Goal: Task Accomplishment & Management: Use online tool/utility

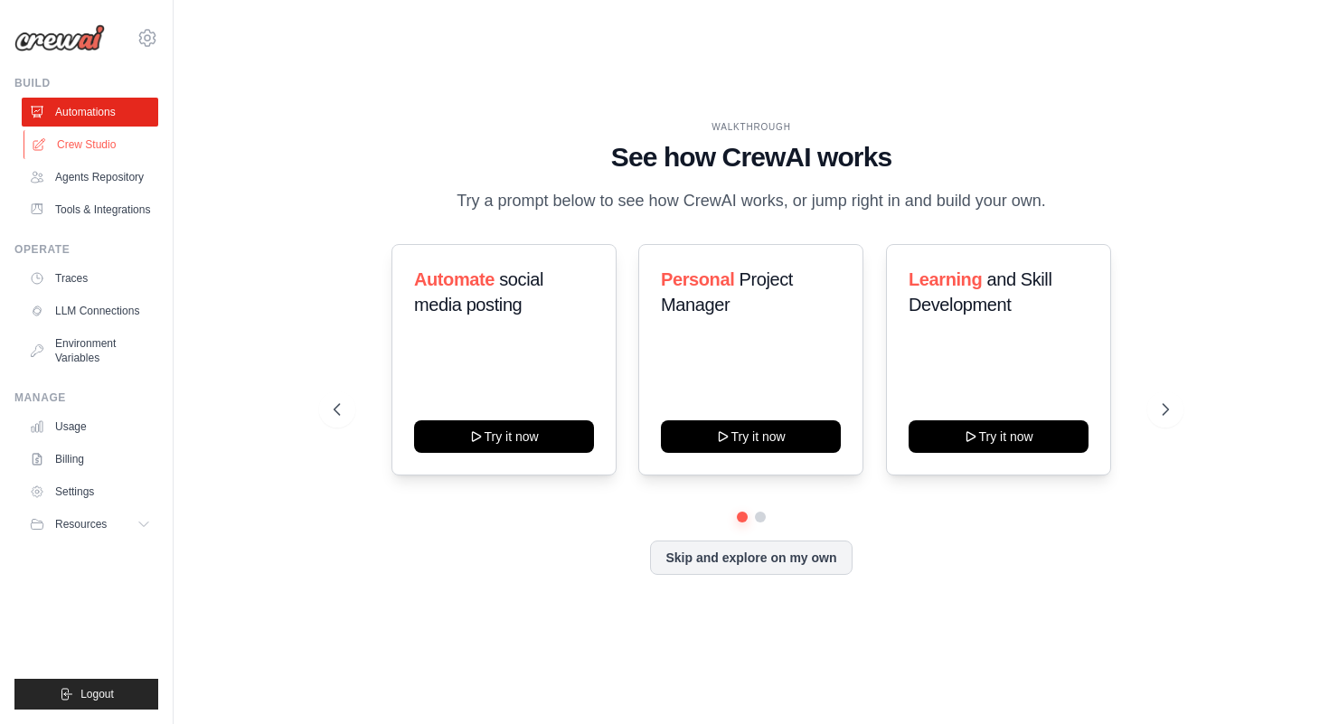
click at [94, 139] on link "Crew Studio" at bounding box center [92, 144] width 137 height 29
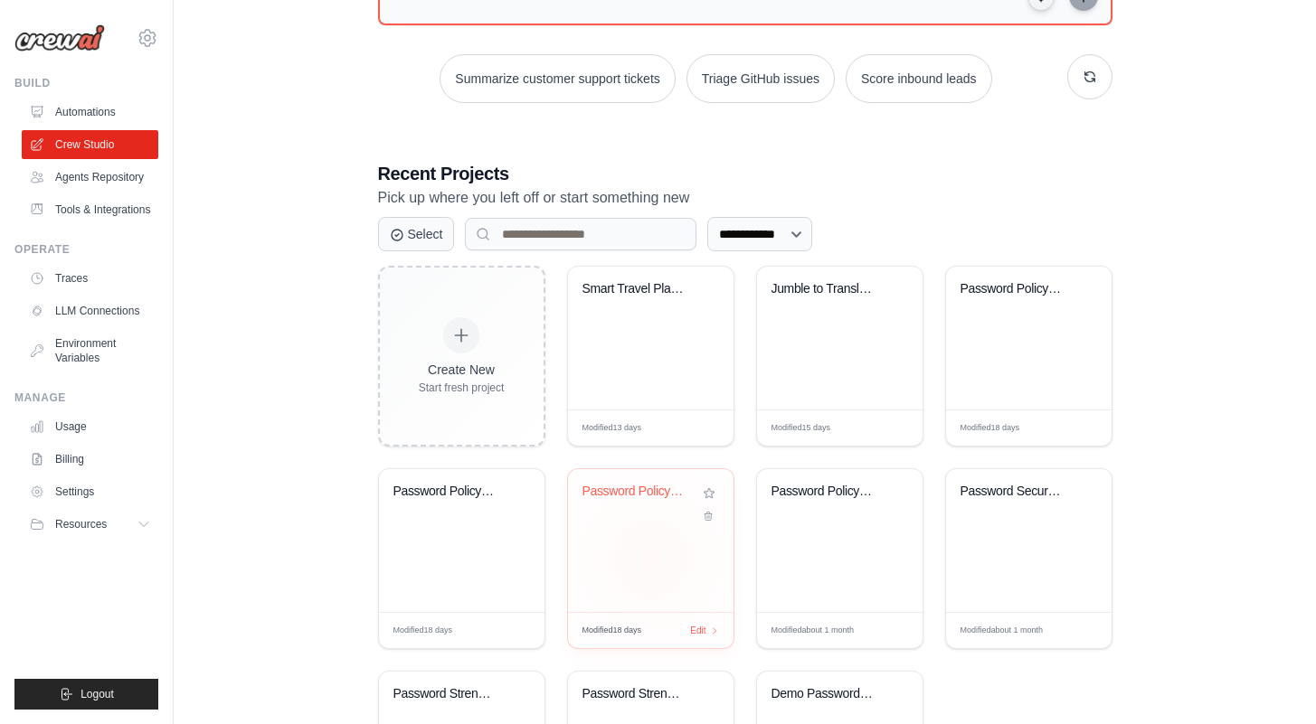
scroll to position [252, 0]
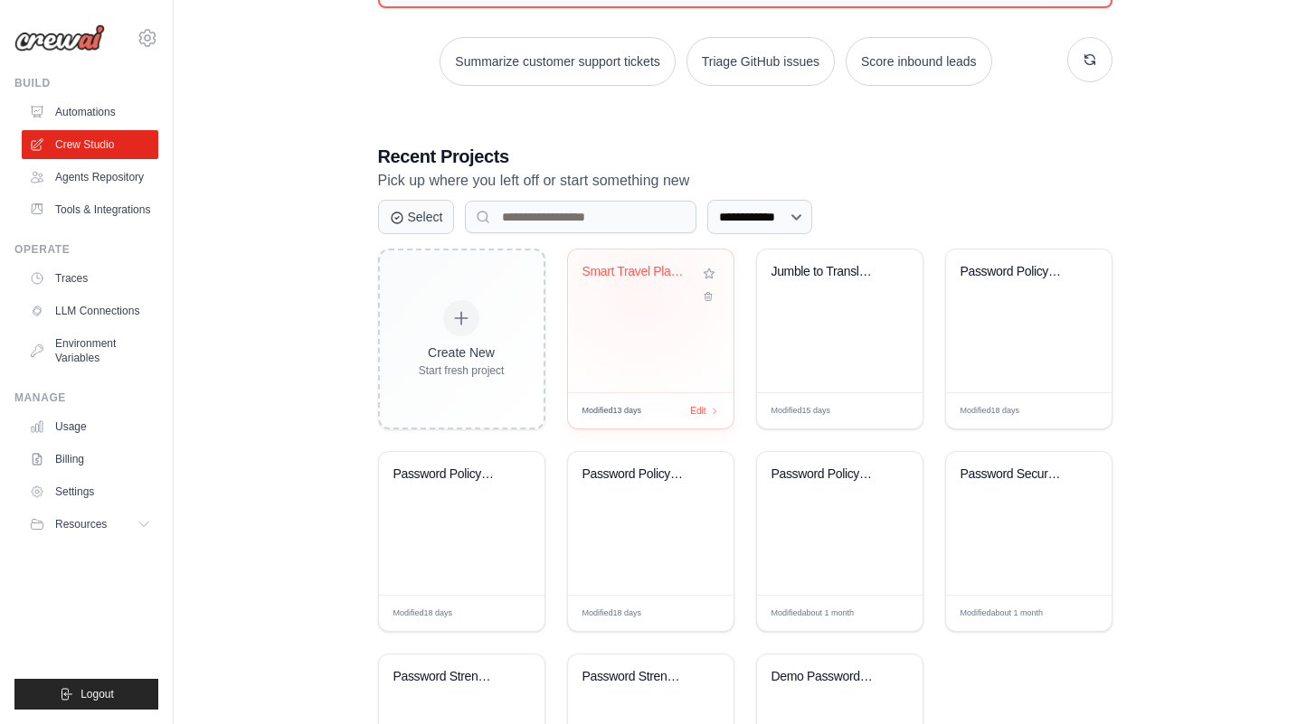
click at [640, 291] on div "Smart Travel Planner" at bounding box center [650, 285] width 137 height 42
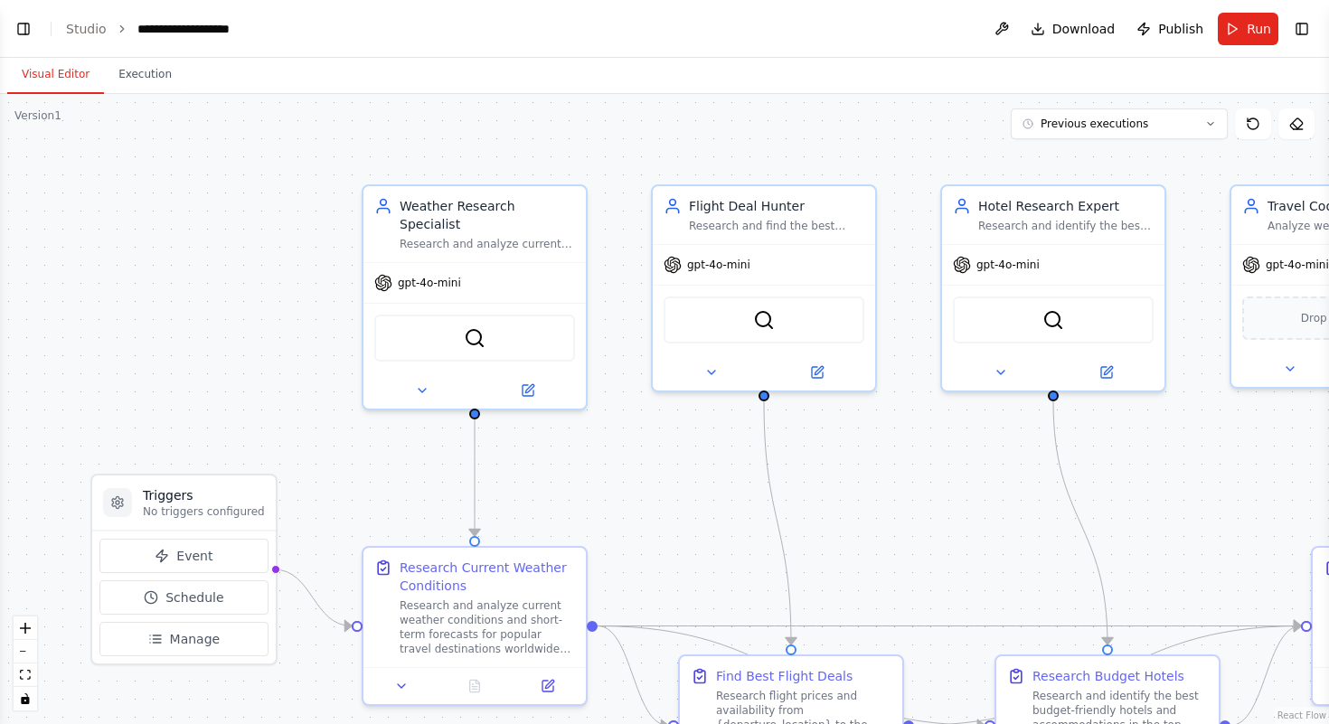
scroll to position [1601, 0]
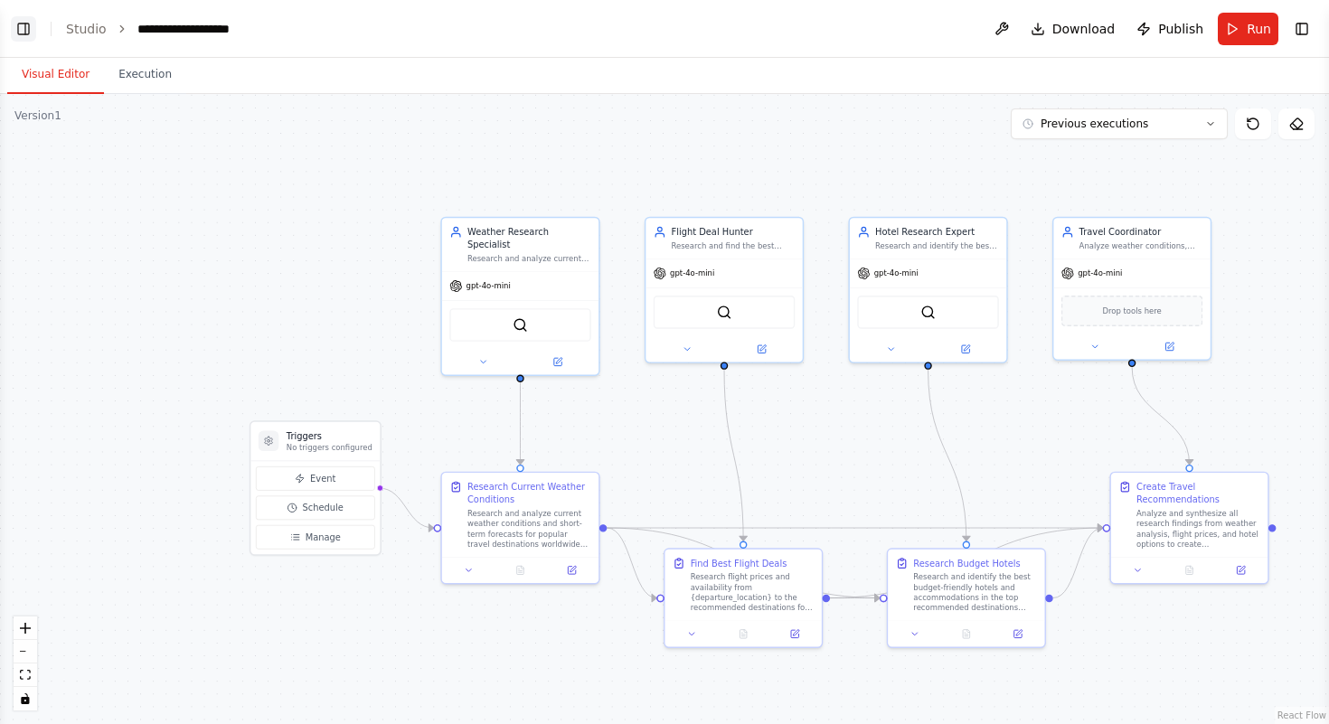
click at [30, 33] on button "Toggle Left Sidebar" at bounding box center [23, 28] width 25 height 25
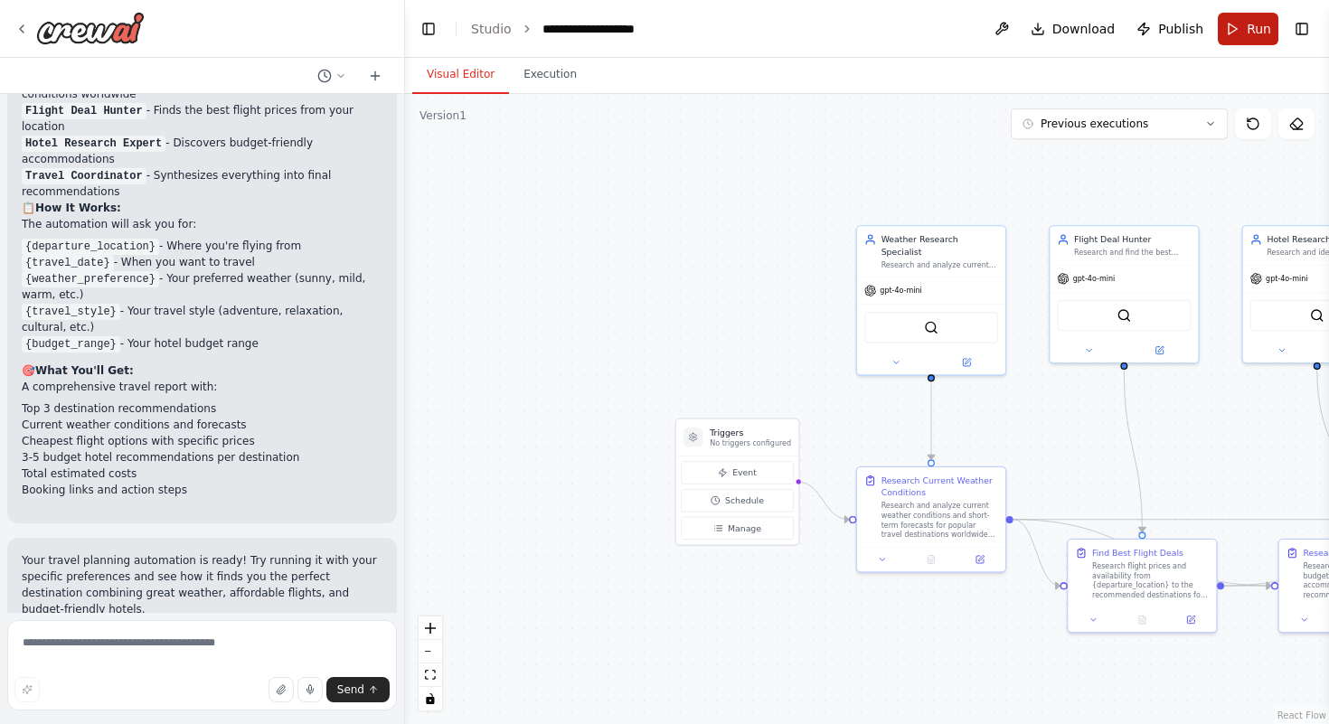
click at [1233, 24] on button "Run" at bounding box center [1248, 29] width 61 height 33
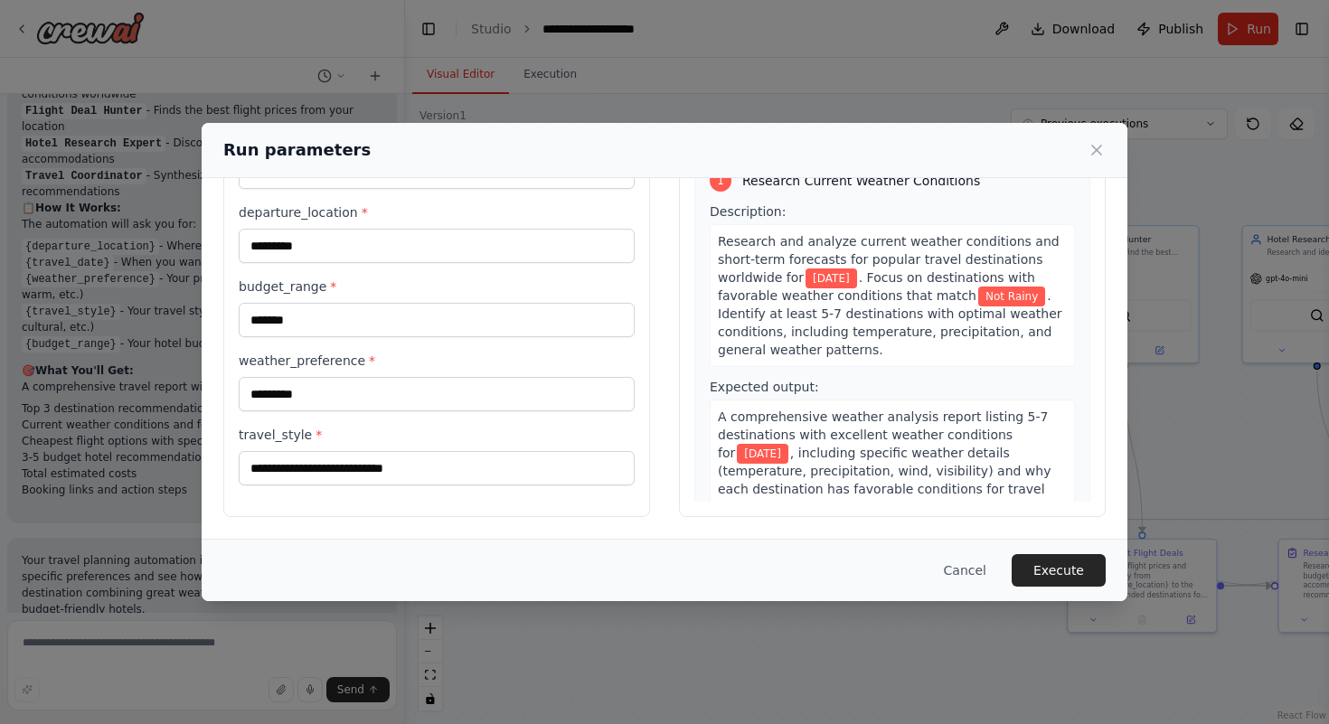
scroll to position [60, 0]
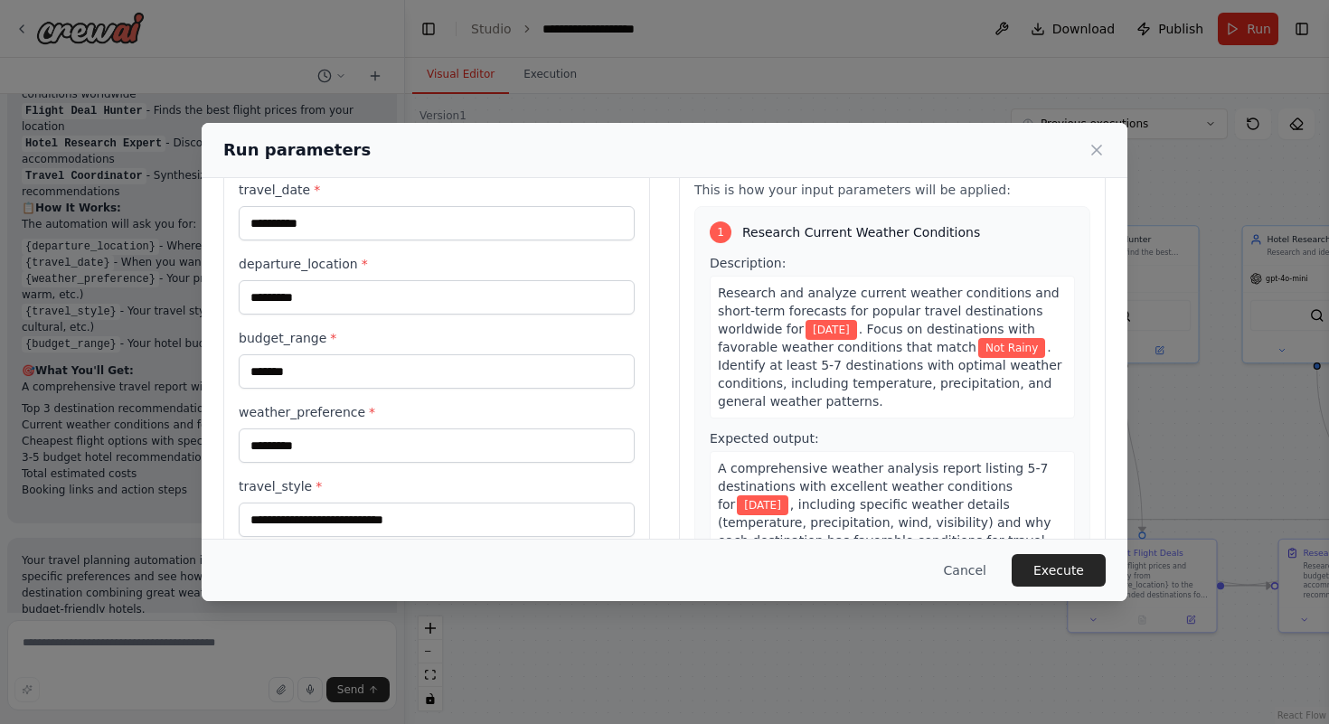
click at [1221, 307] on div "**********" at bounding box center [664, 362] width 1329 height 724
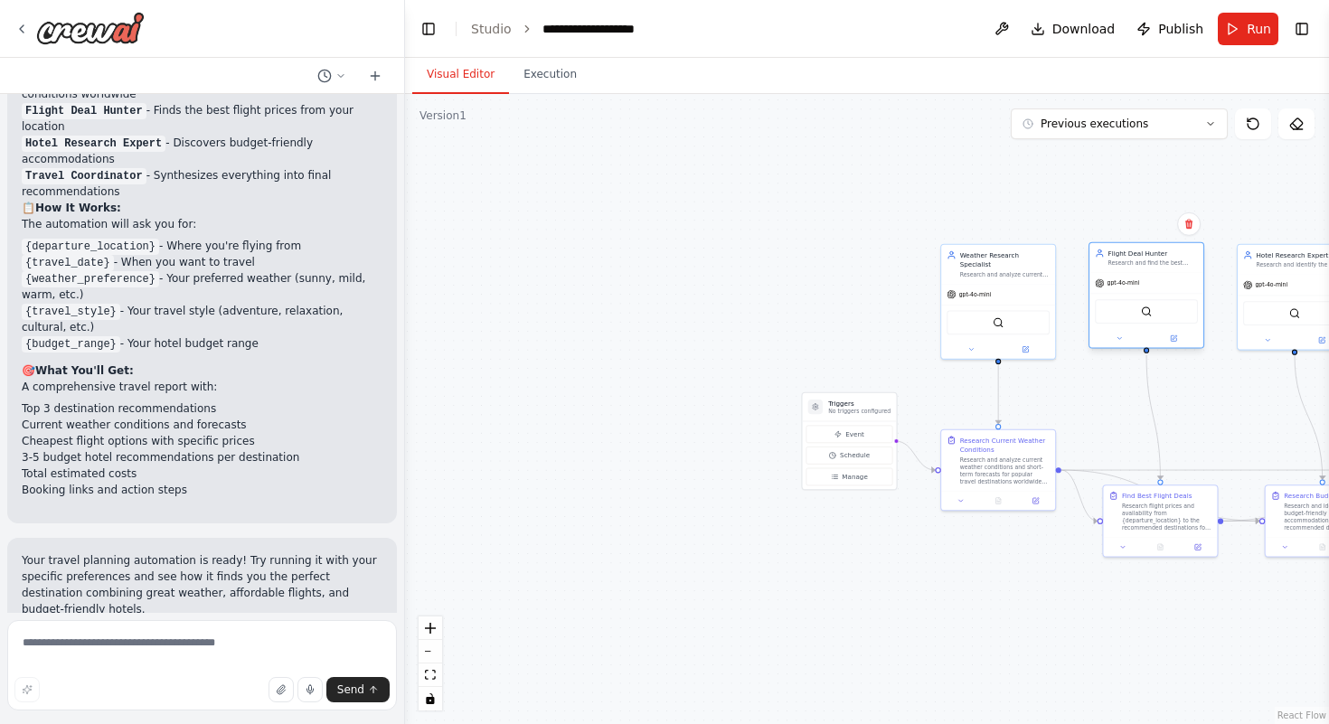
click at [1179, 305] on div "SerperDevTool" at bounding box center [1146, 311] width 103 height 24
click at [435, 675] on icon "fit view" at bounding box center [430, 675] width 11 height 10
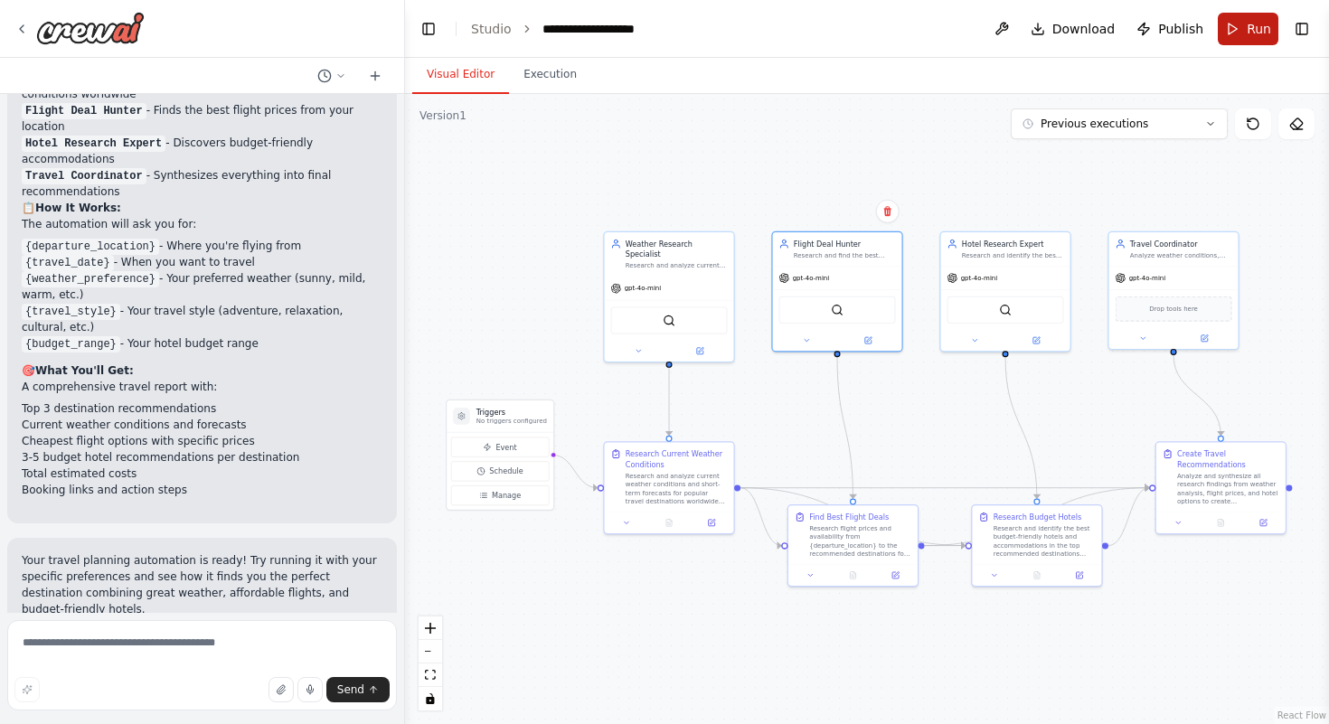
click at [1237, 32] on button "Run" at bounding box center [1248, 29] width 61 height 33
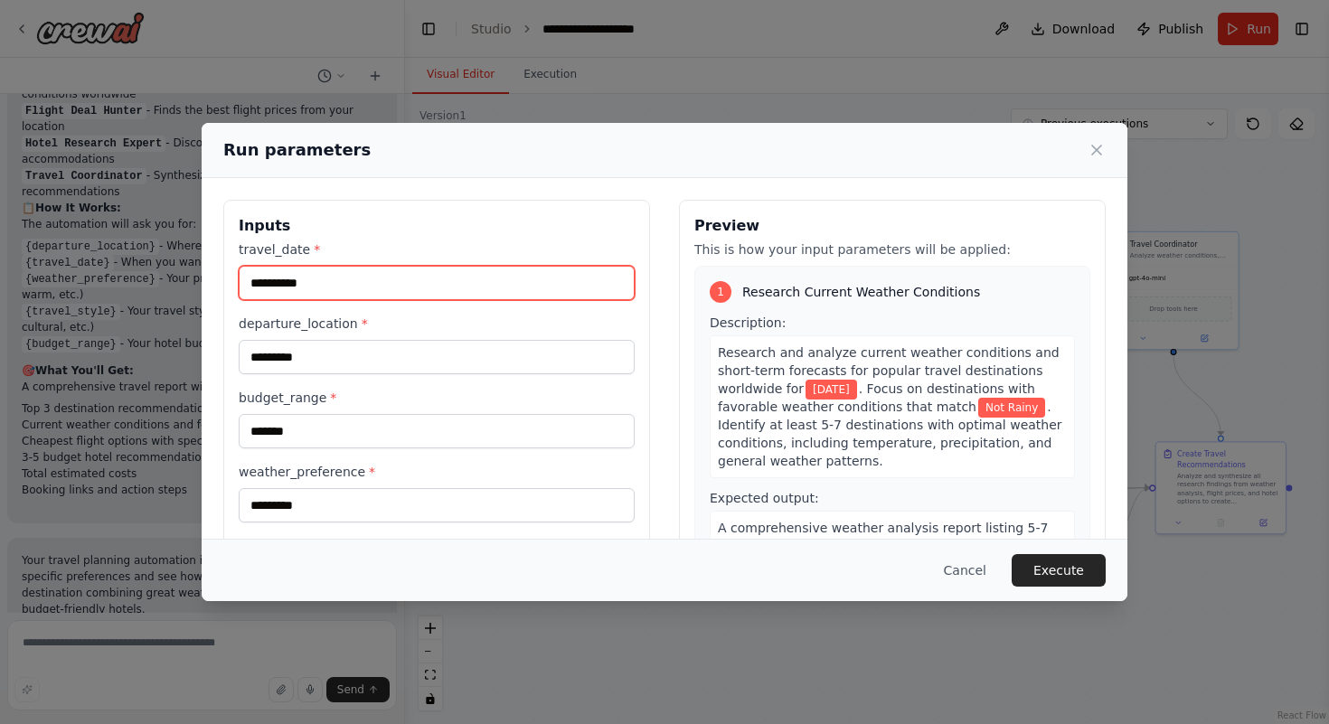
click at [430, 295] on input "**********" at bounding box center [437, 283] width 396 height 34
click at [268, 286] on input "**********" at bounding box center [437, 283] width 396 height 34
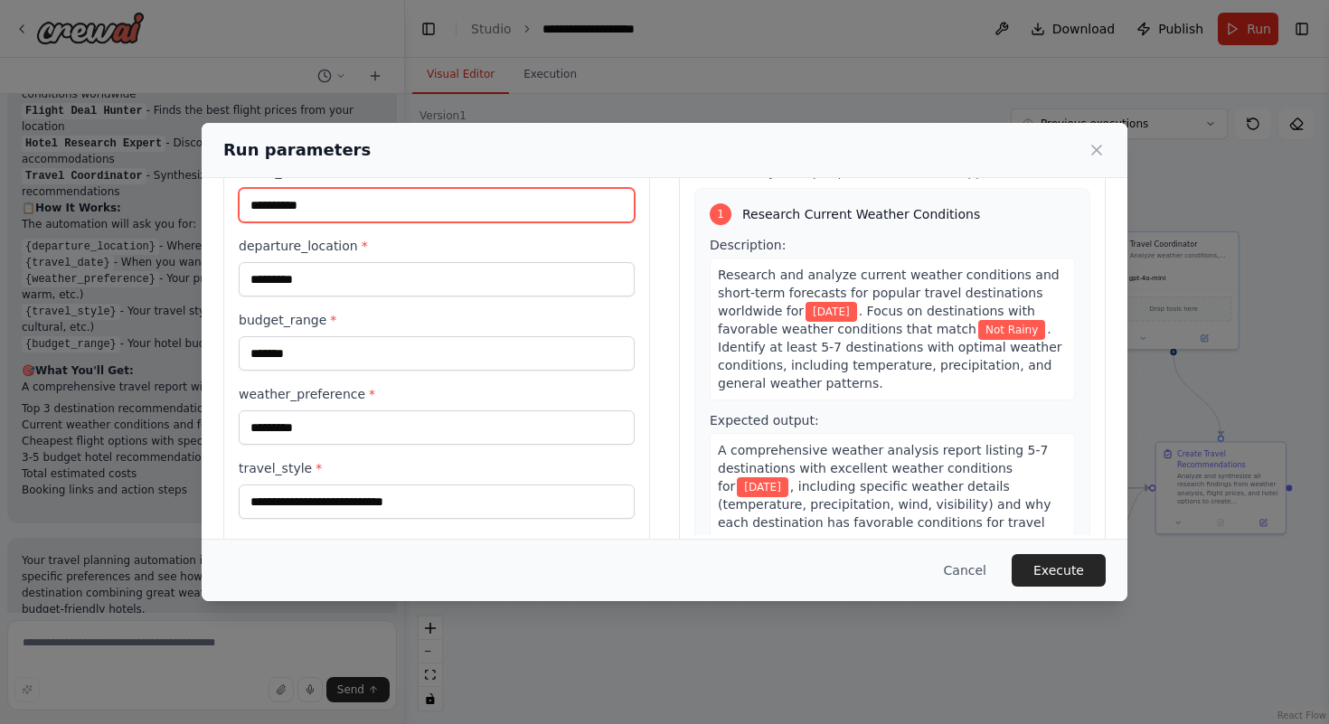
scroll to position [111, 0]
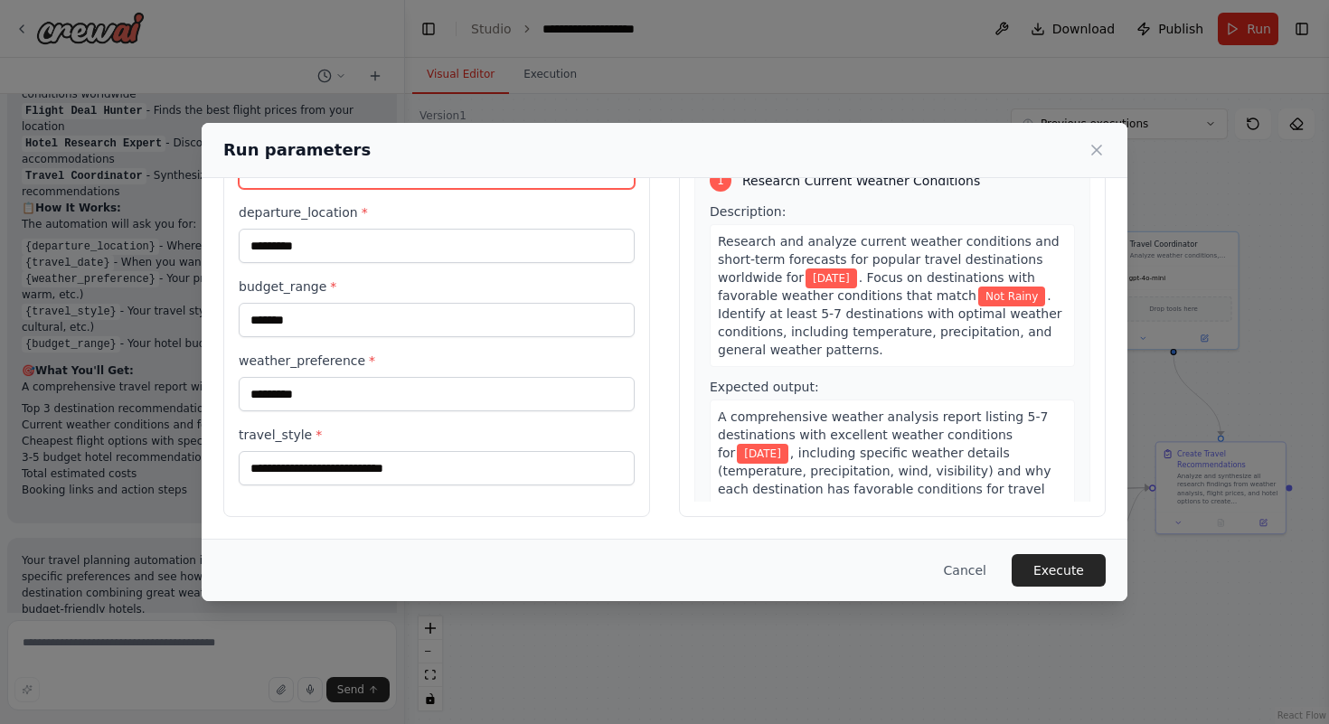
type input "**********"
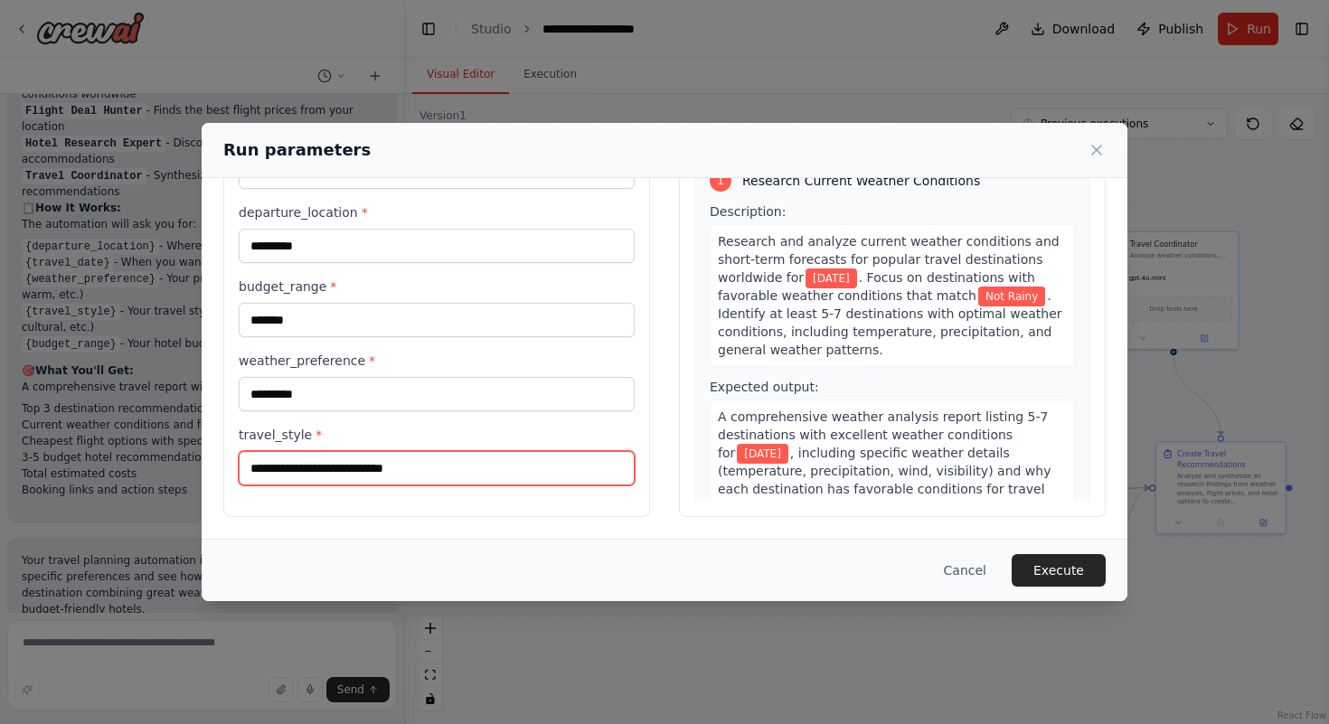
click at [493, 459] on input "**********" at bounding box center [437, 468] width 396 height 34
type input "*"
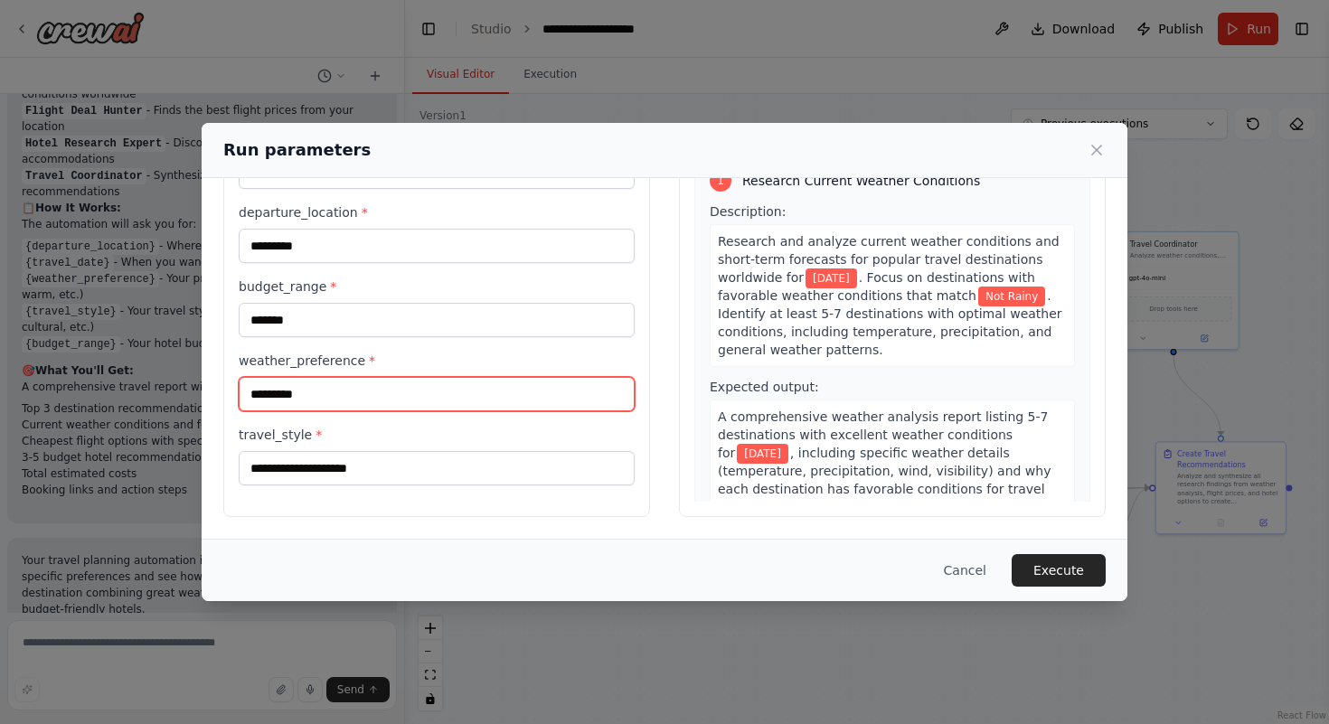
click at [354, 400] on input "*********" at bounding box center [437, 394] width 396 height 34
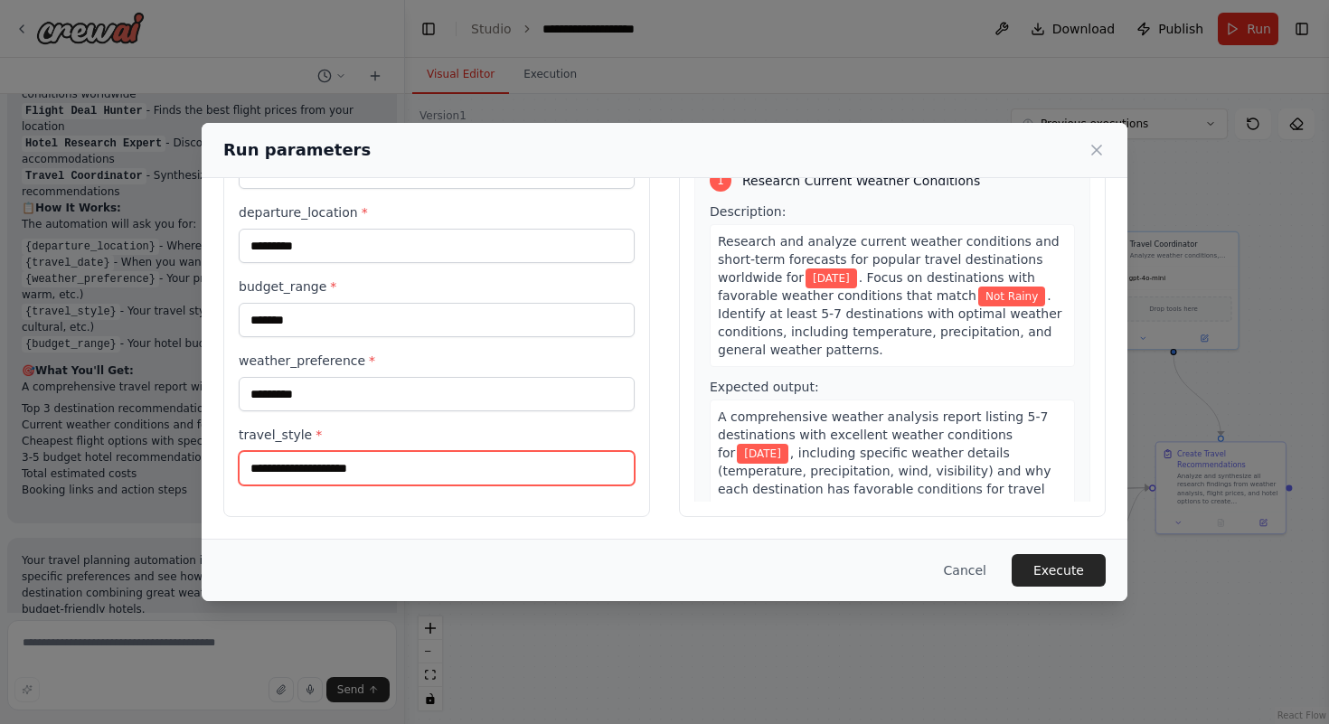
click at [299, 467] on input "travel_style *" at bounding box center [437, 468] width 396 height 34
type input "**********"
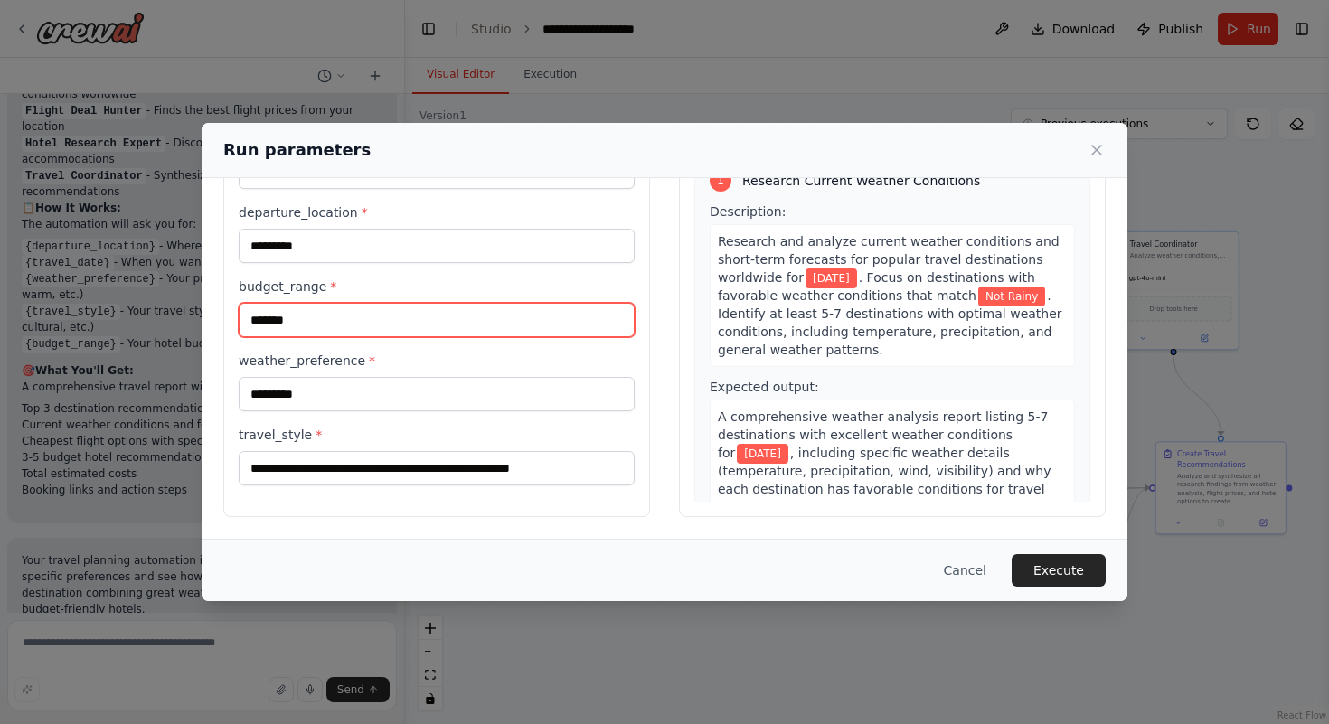
click at [311, 324] on input "*******" at bounding box center [437, 320] width 396 height 34
type input "*"
type input "*****"
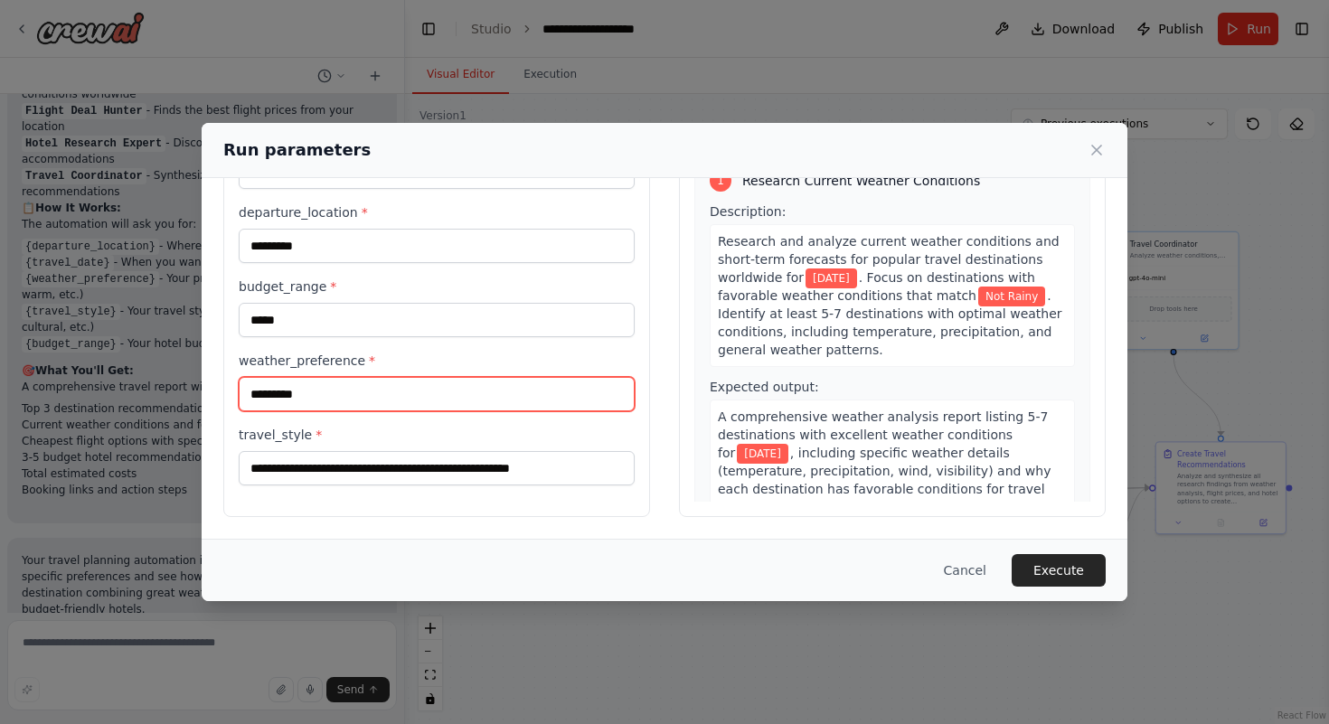
click at [355, 394] on input "*********" at bounding box center [437, 394] width 396 height 34
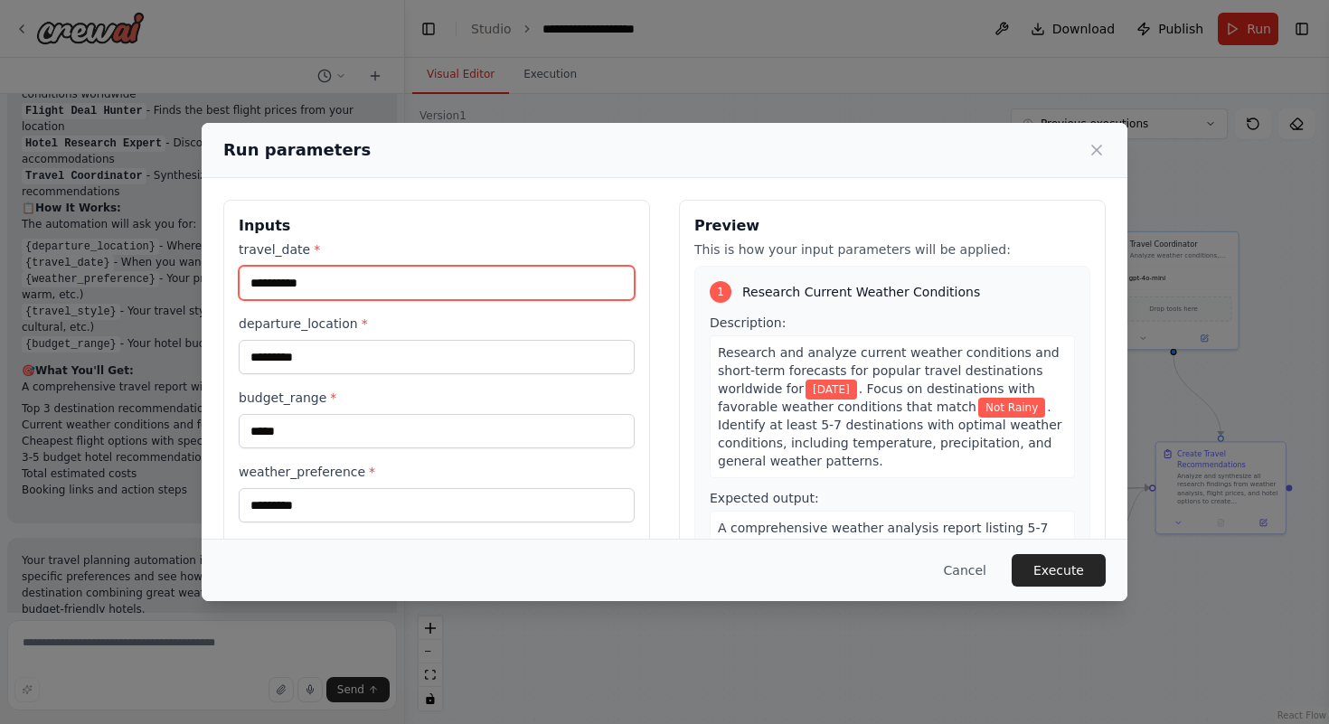
click at [266, 280] on input "**********" at bounding box center [437, 283] width 396 height 34
type input "**********"
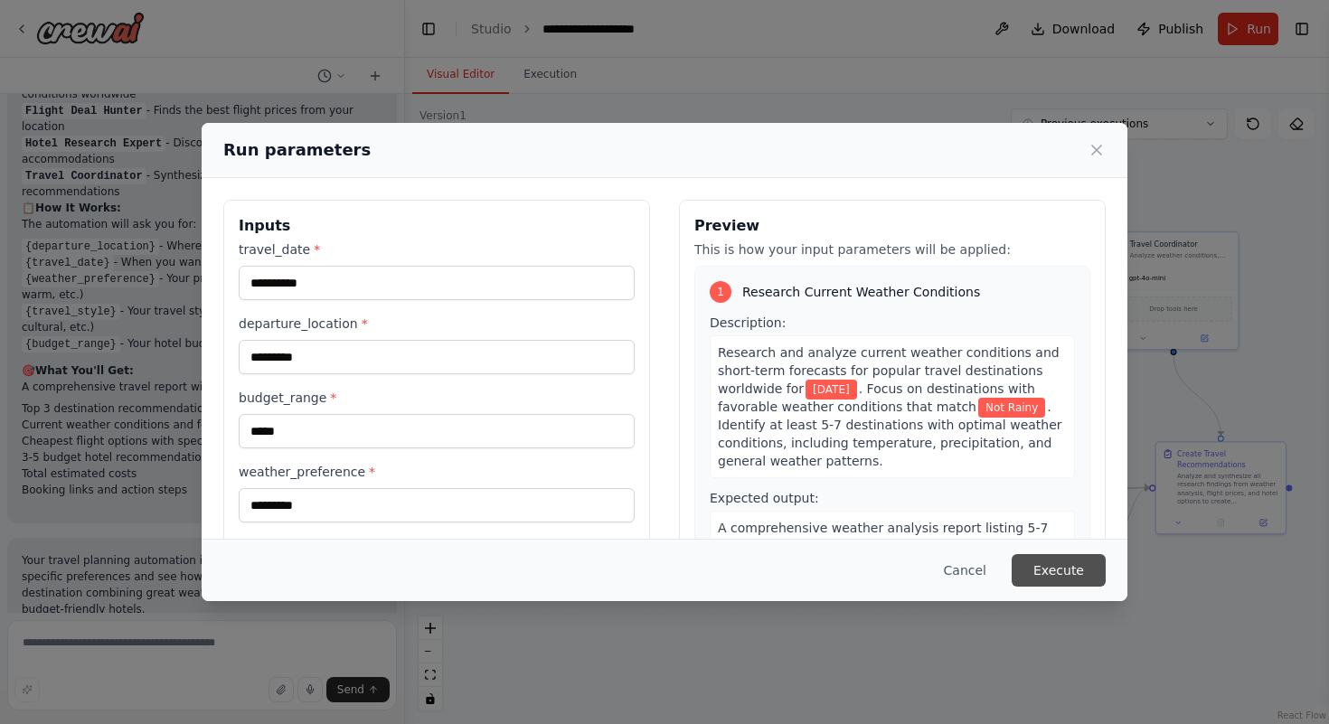
click at [1089, 578] on button "Execute" at bounding box center [1059, 570] width 94 height 33
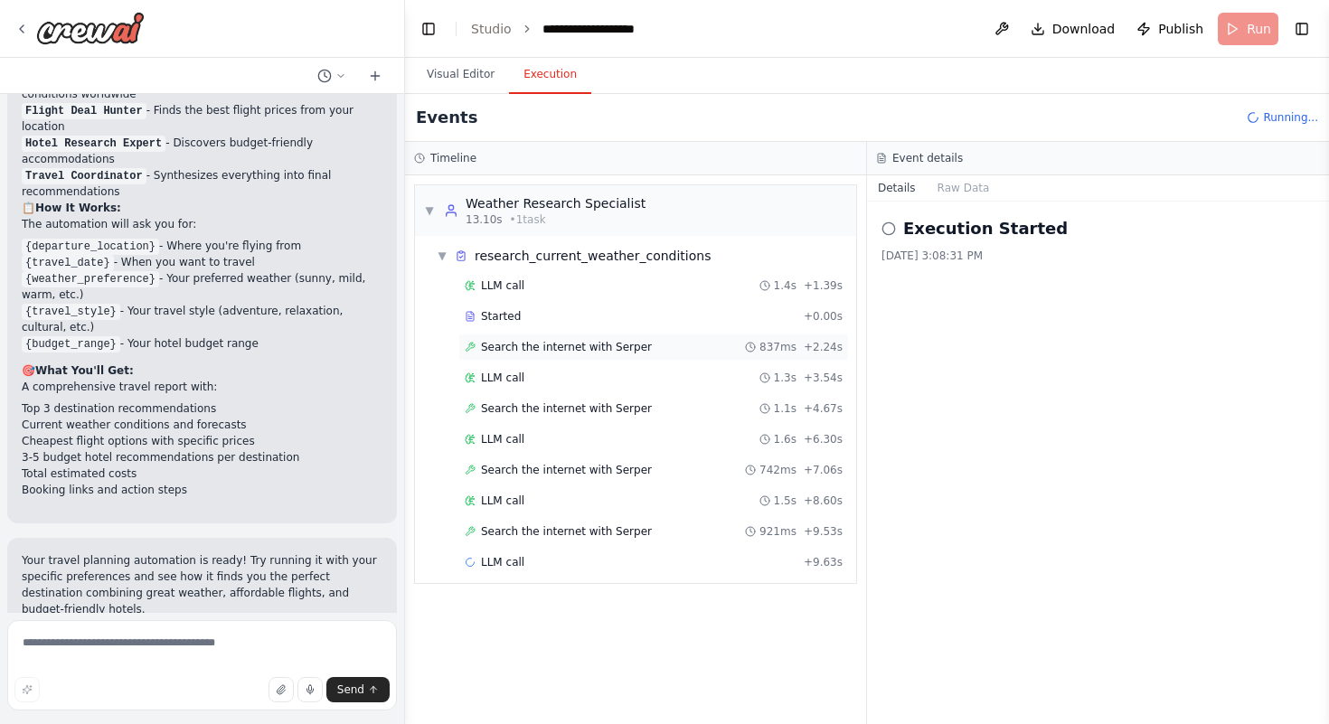
click at [600, 349] on span "Search the internet with Serper" at bounding box center [566, 347] width 171 height 14
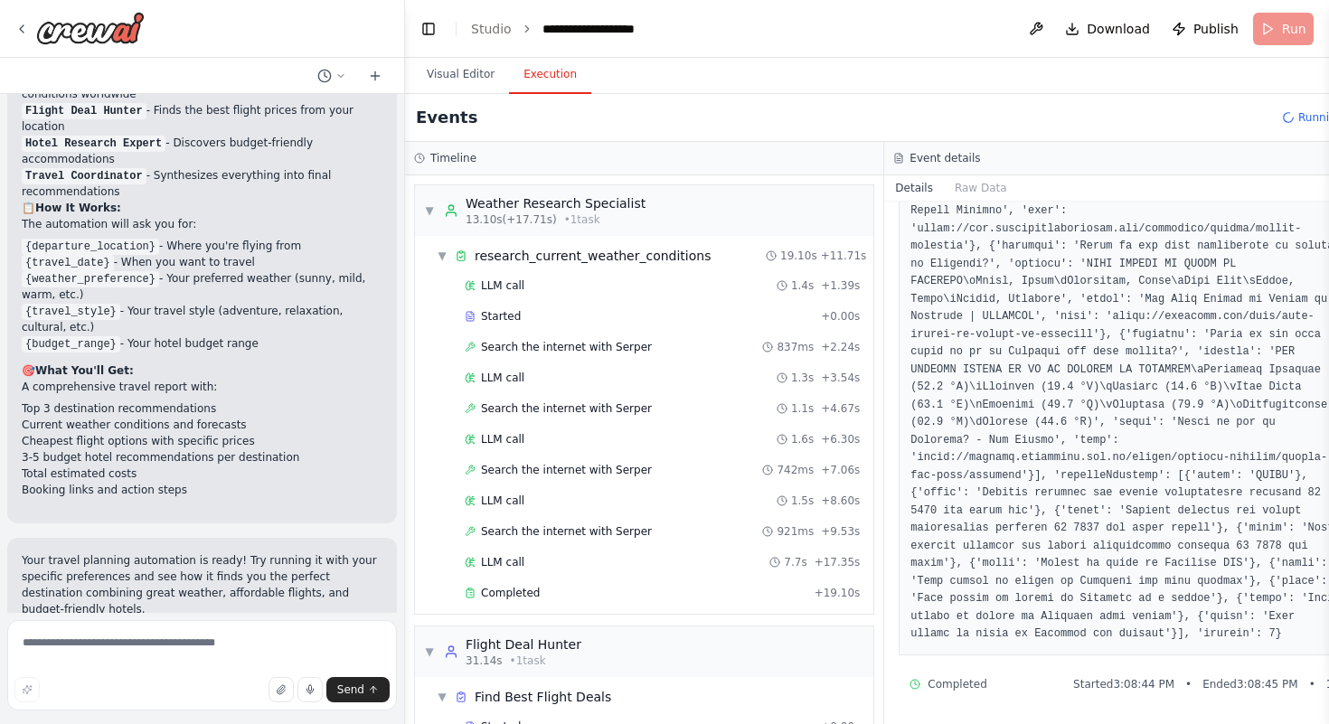
scroll to position [1733, 0]
click at [547, 292] on div "LLM call 1.4s + 1.39s" at bounding box center [662, 286] width 395 height 14
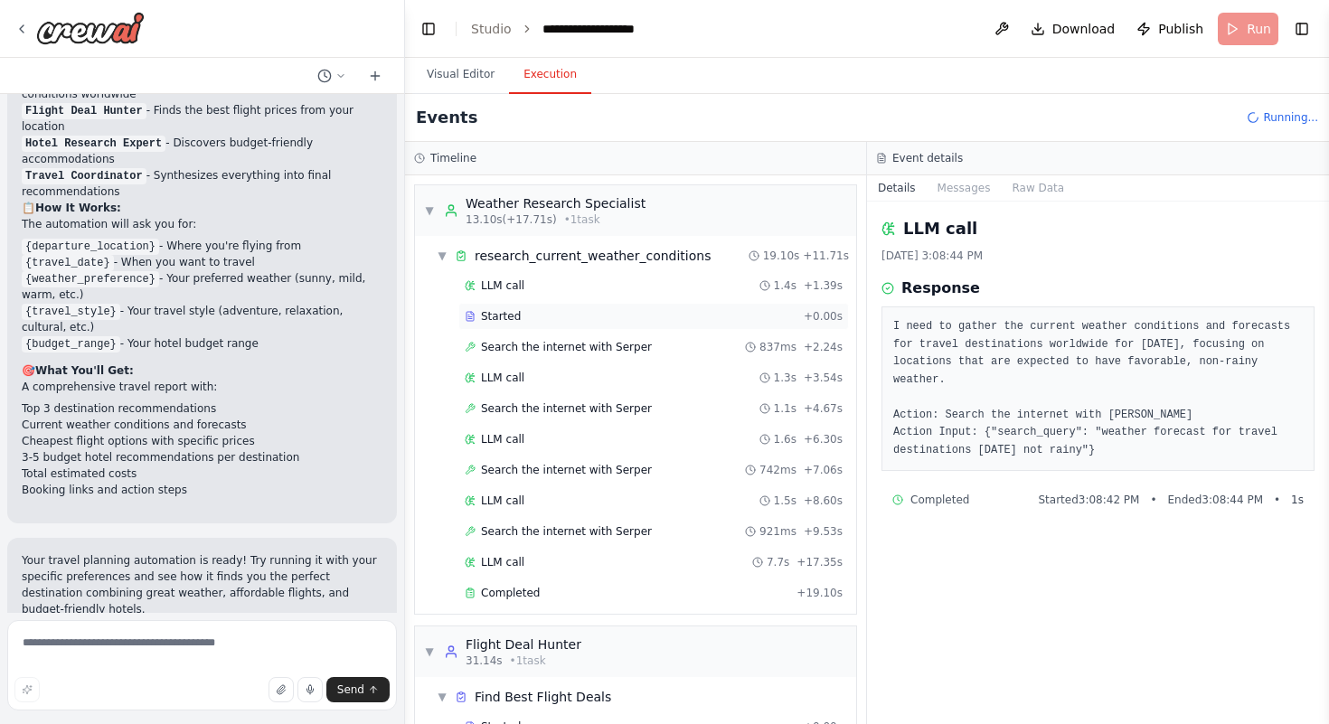
click at [533, 307] on div "Started + 0.00s" at bounding box center [653, 316] width 391 height 27
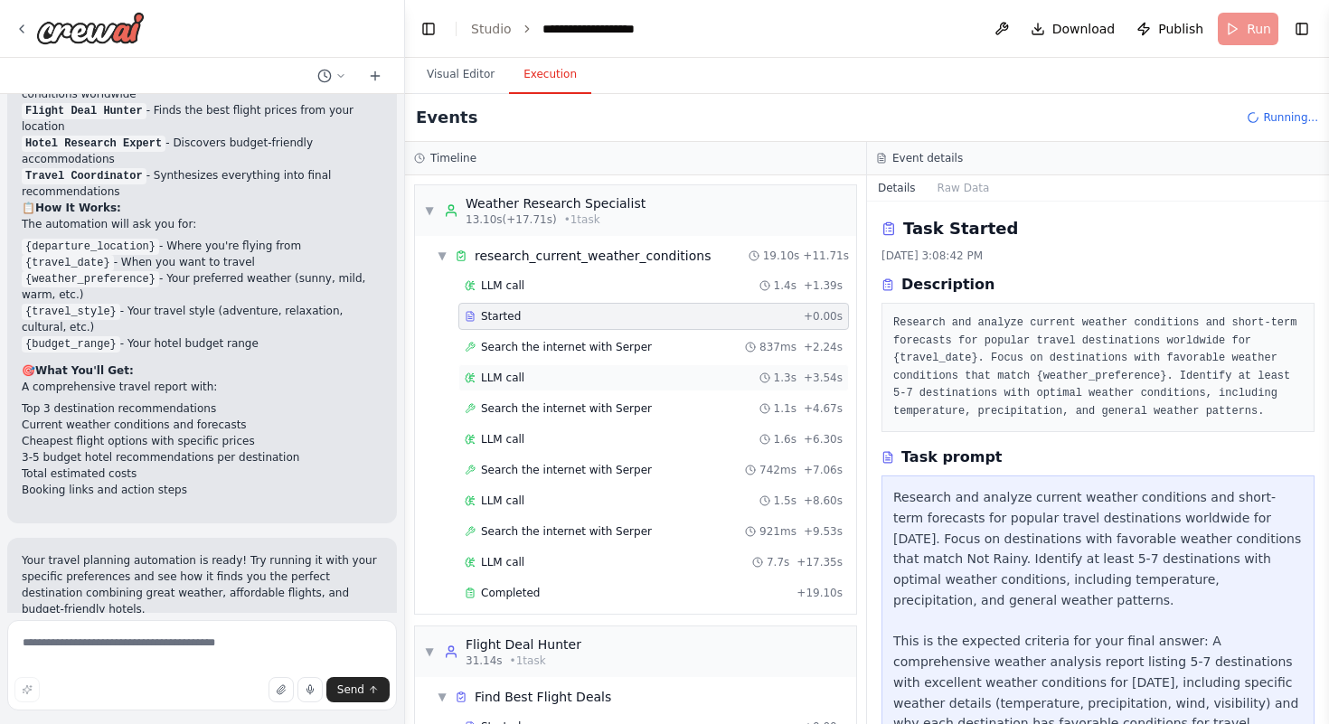
click at [519, 367] on div "LLM call 1.3s + 3.54s" at bounding box center [653, 377] width 391 height 27
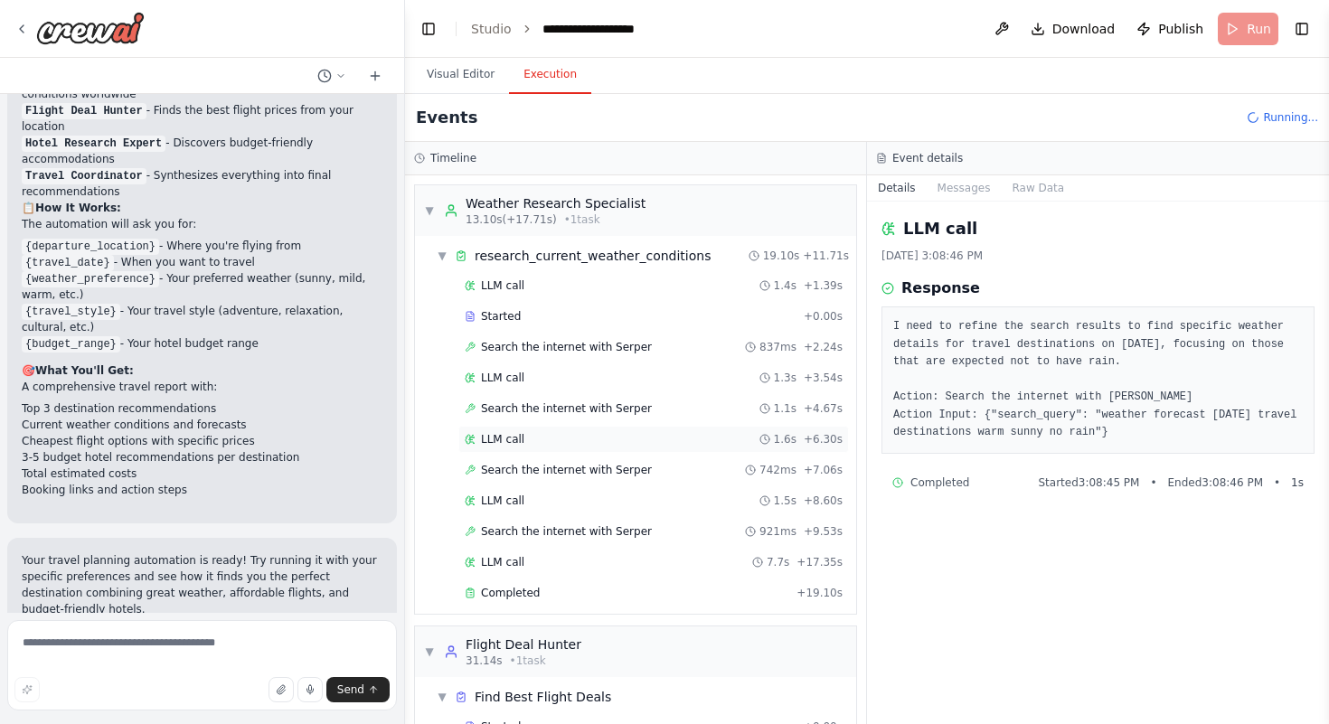
click at [513, 441] on span "LLM call" at bounding box center [502, 439] width 43 height 14
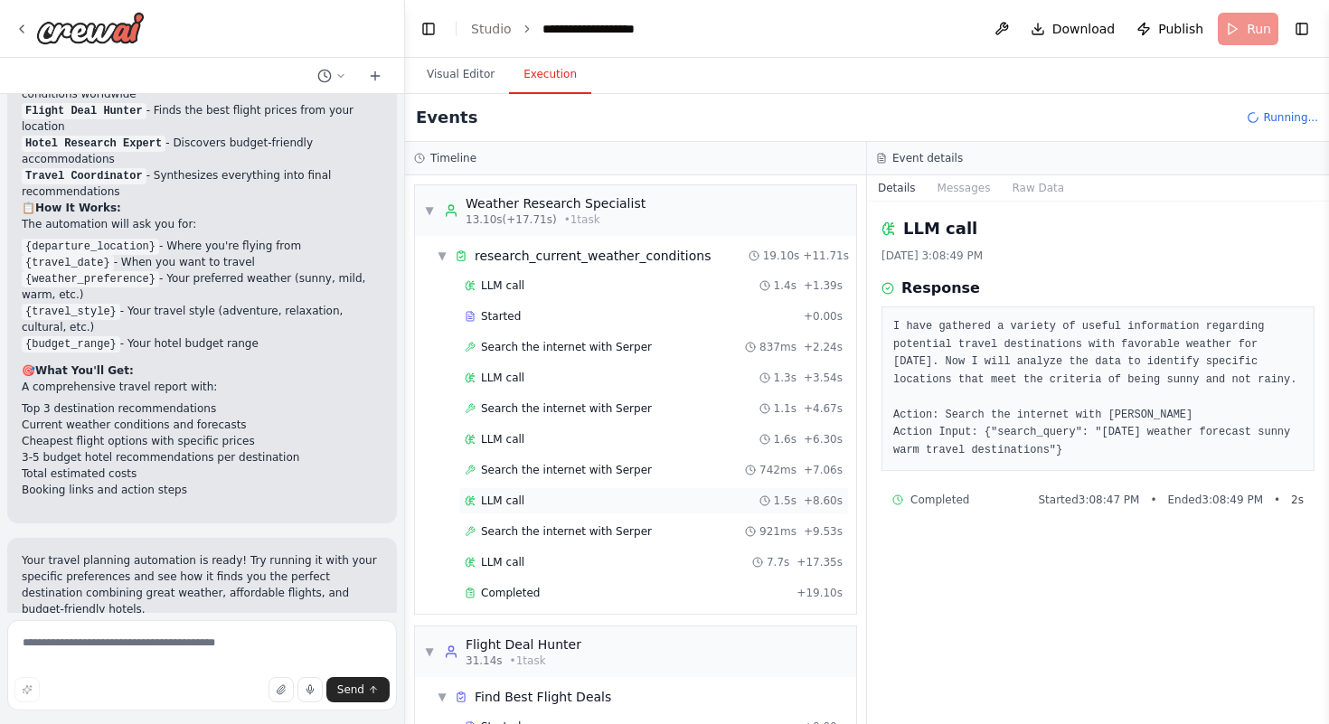
click at [543, 508] on div "LLM call 1.5s + 8.60s" at bounding box center [653, 500] width 391 height 27
click at [539, 553] on div "LLM call 7.7s + 17.35s" at bounding box center [653, 562] width 391 height 27
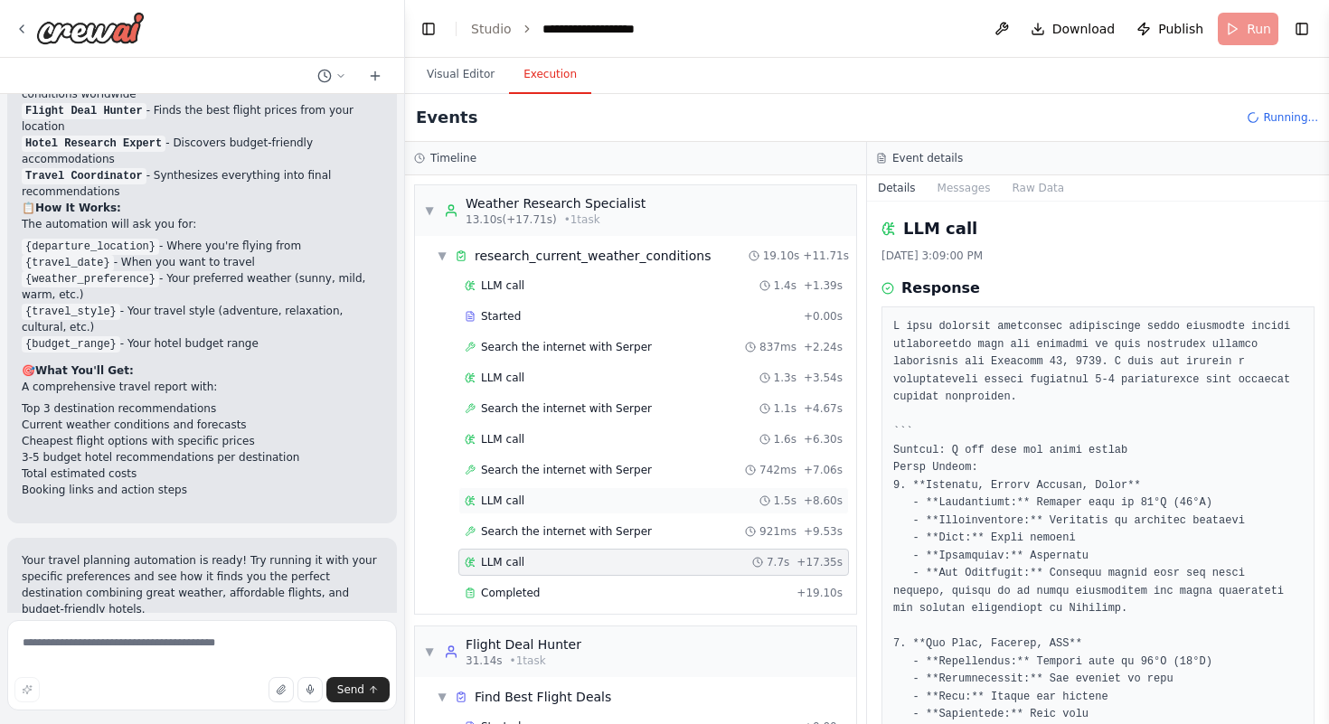
click at [545, 500] on div "LLM call 1.5s + 8.60s" at bounding box center [654, 501] width 378 height 14
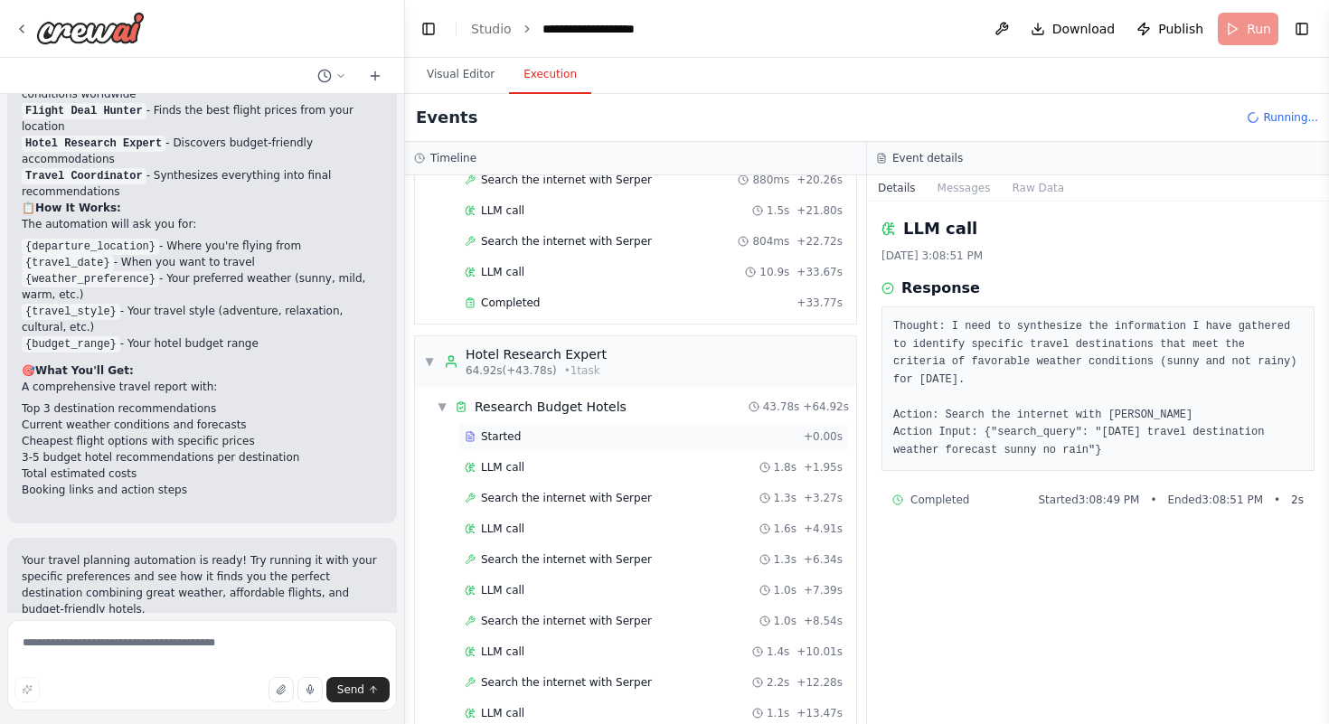
scroll to position [1265, 0]
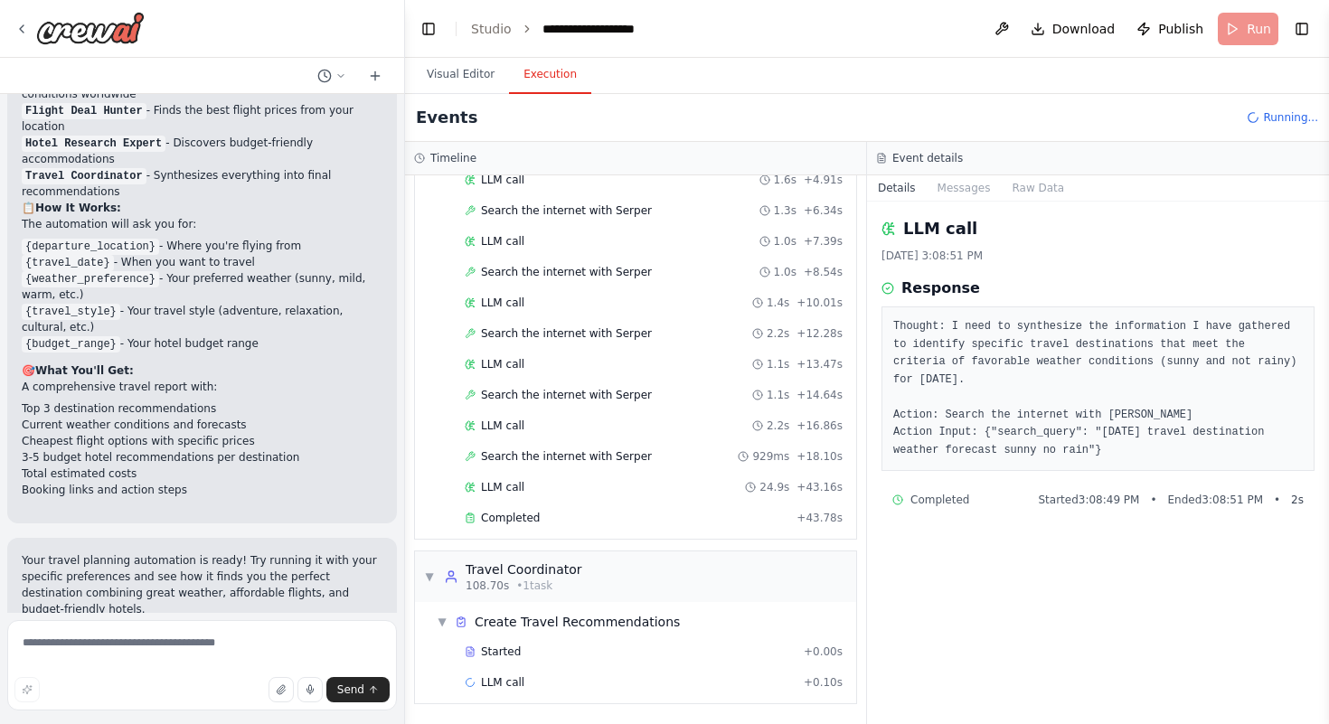
click at [1246, 28] on header "**********" at bounding box center [867, 29] width 924 height 58
click at [1272, 115] on span "Running..." at bounding box center [1290, 117] width 55 height 14
click at [478, 80] on button "Visual Editor" at bounding box center [460, 75] width 97 height 38
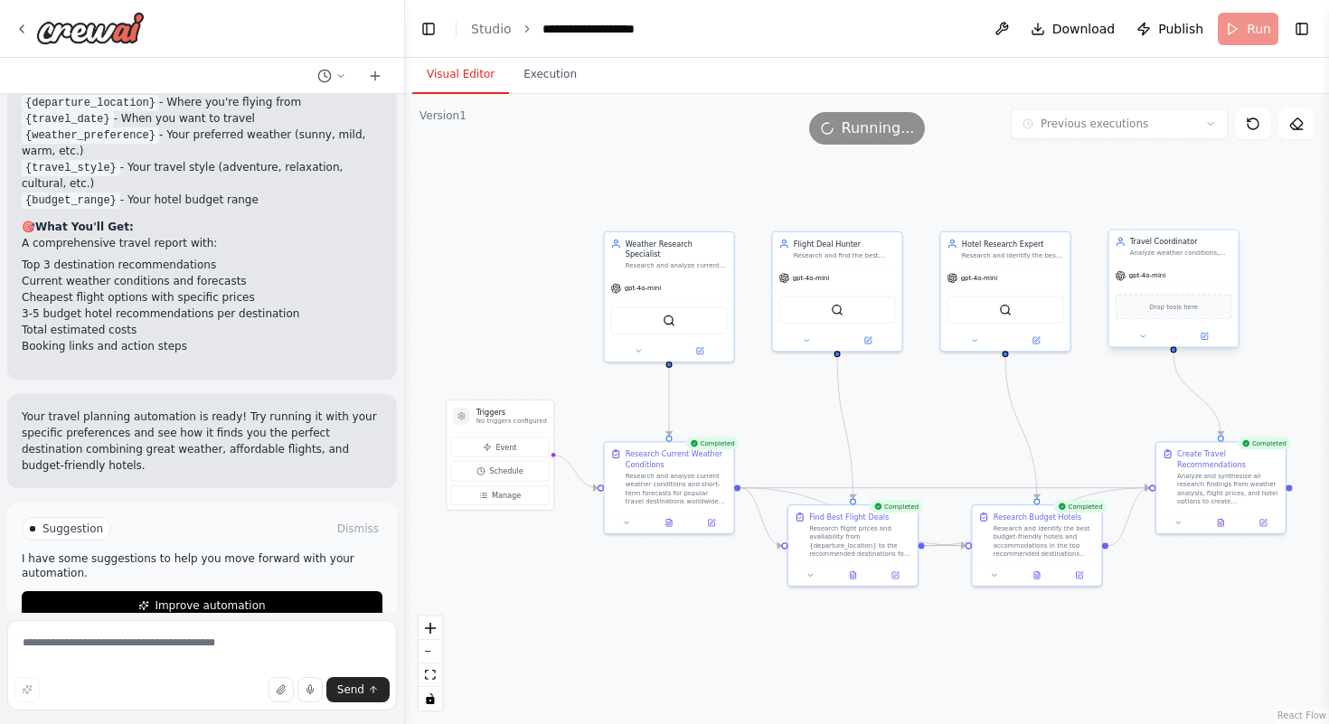
scroll to position [1748, 0]
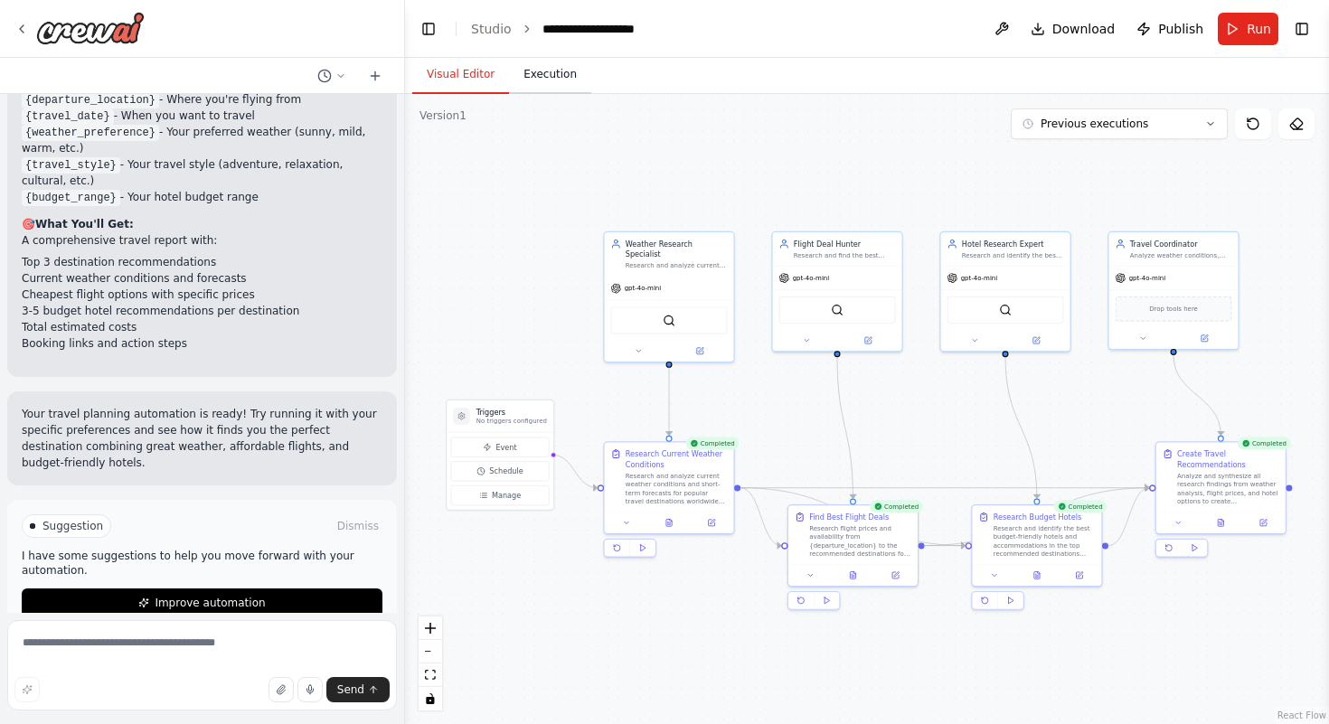
click at [558, 78] on button "Execution" at bounding box center [550, 75] width 82 height 38
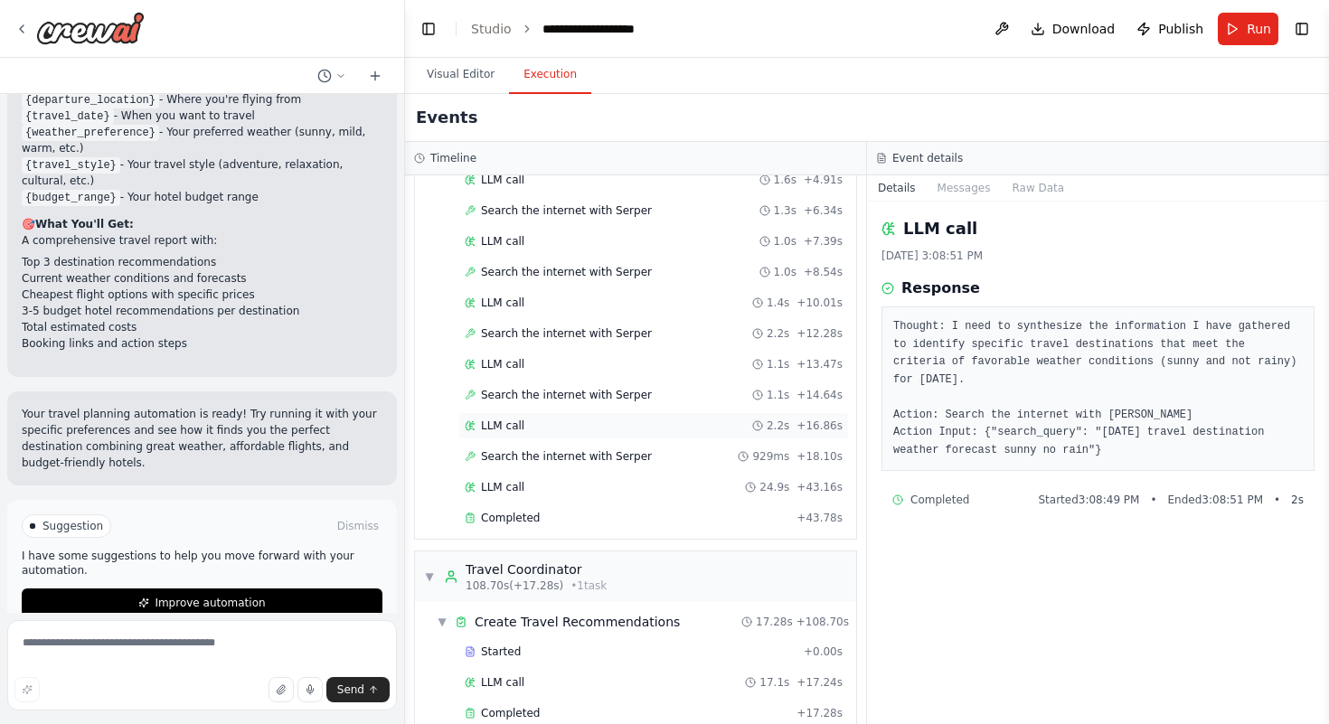
scroll to position [1296, 0]
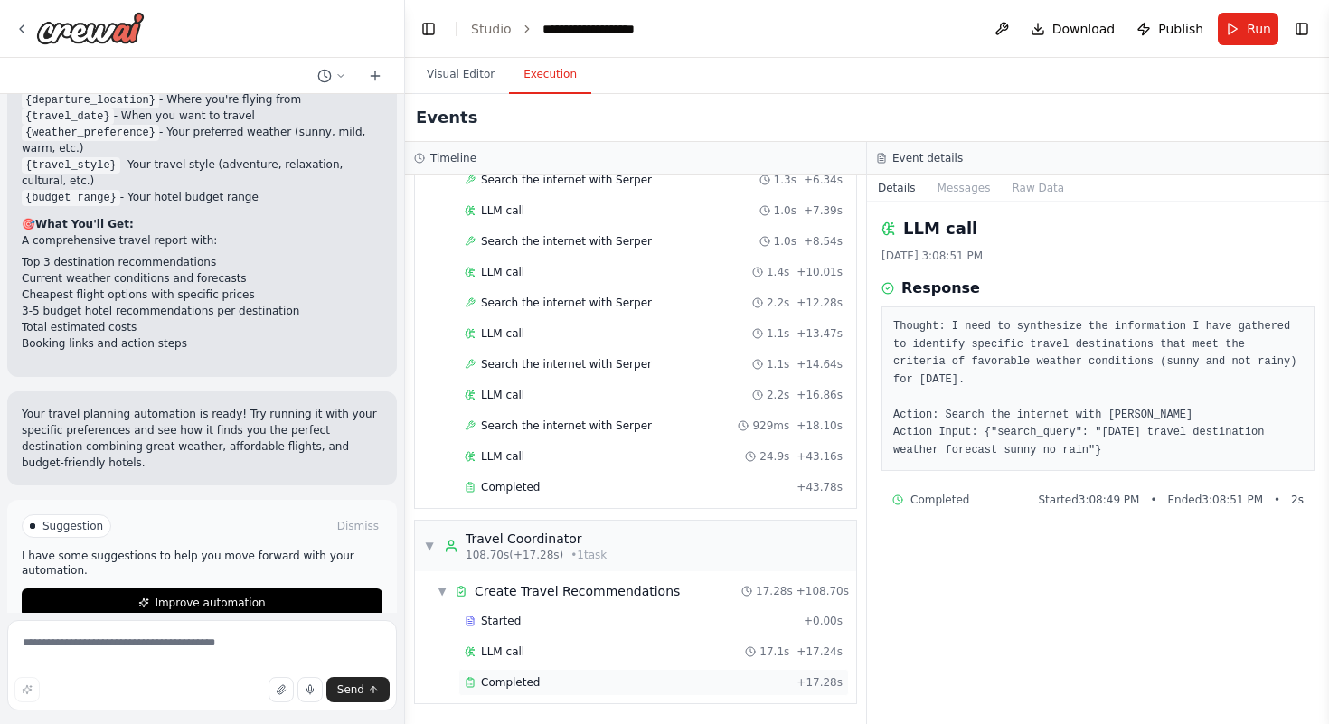
click at [587, 675] on div "Completed" at bounding box center [627, 682] width 325 height 14
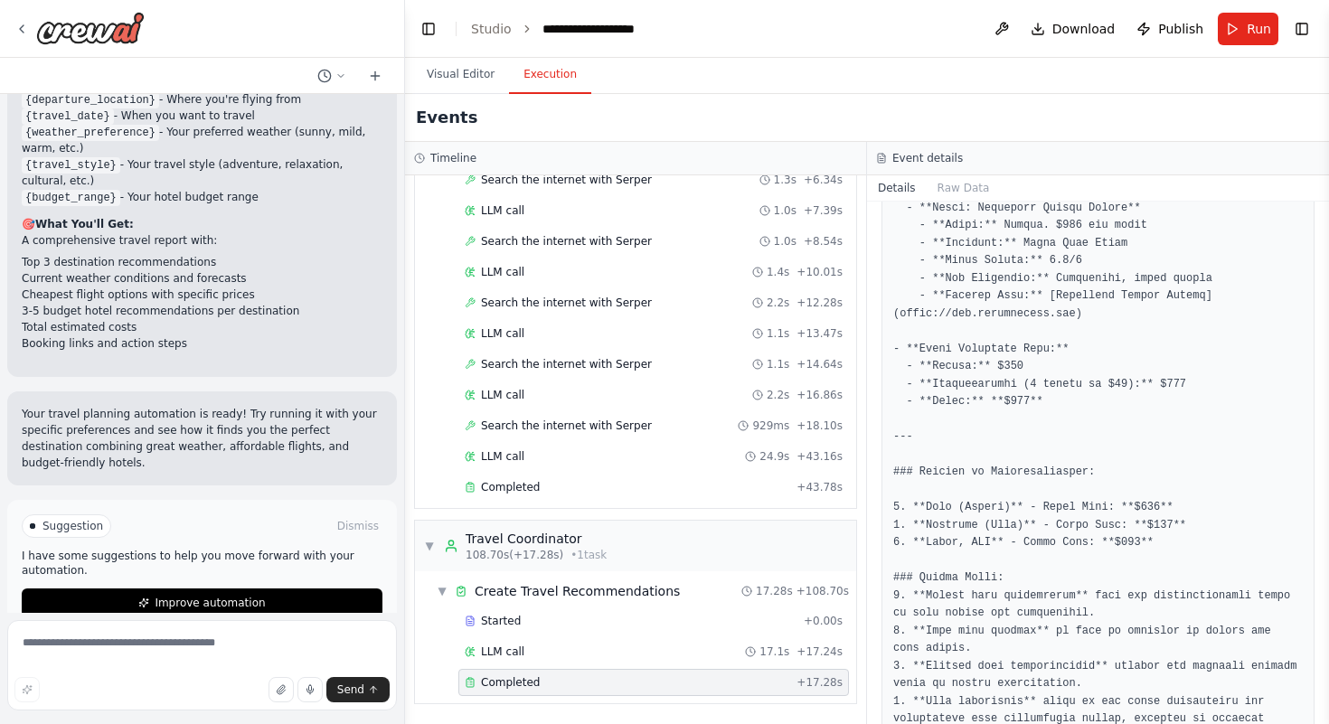
scroll to position [2449, 0]
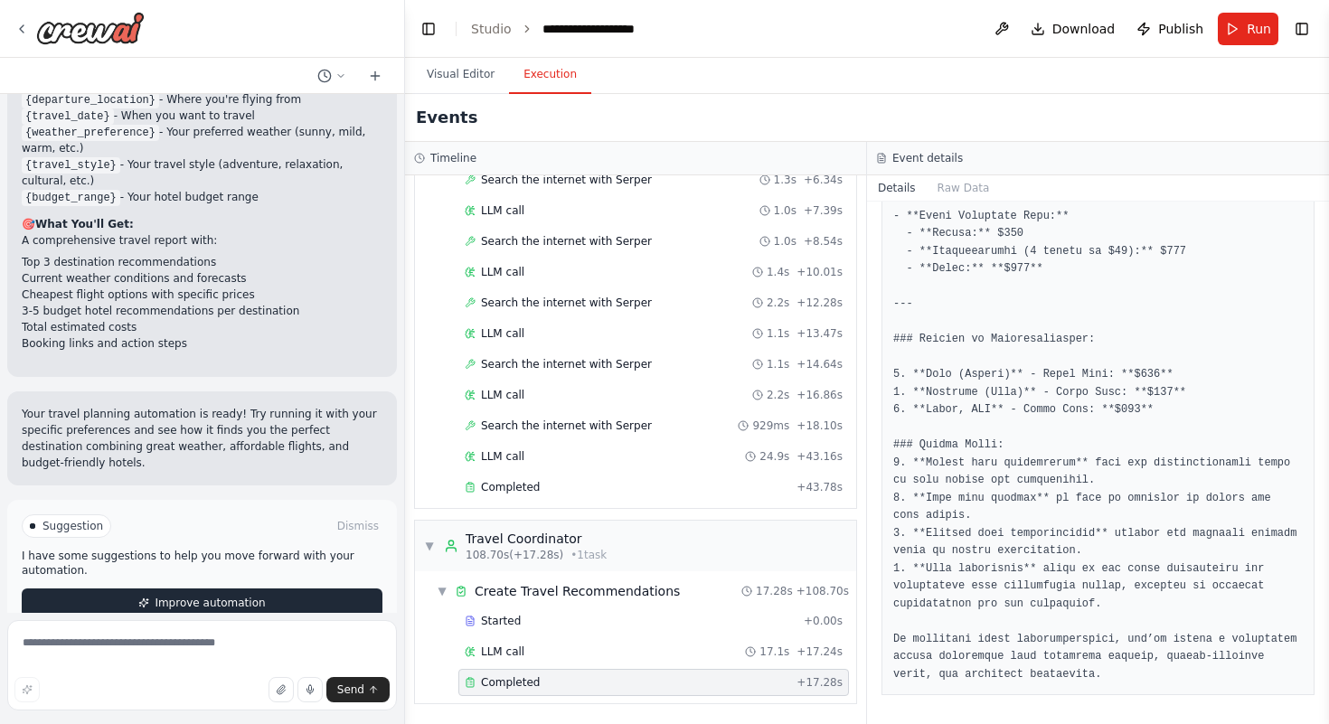
click at [195, 596] on span "Improve automation" at bounding box center [210, 603] width 110 height 14
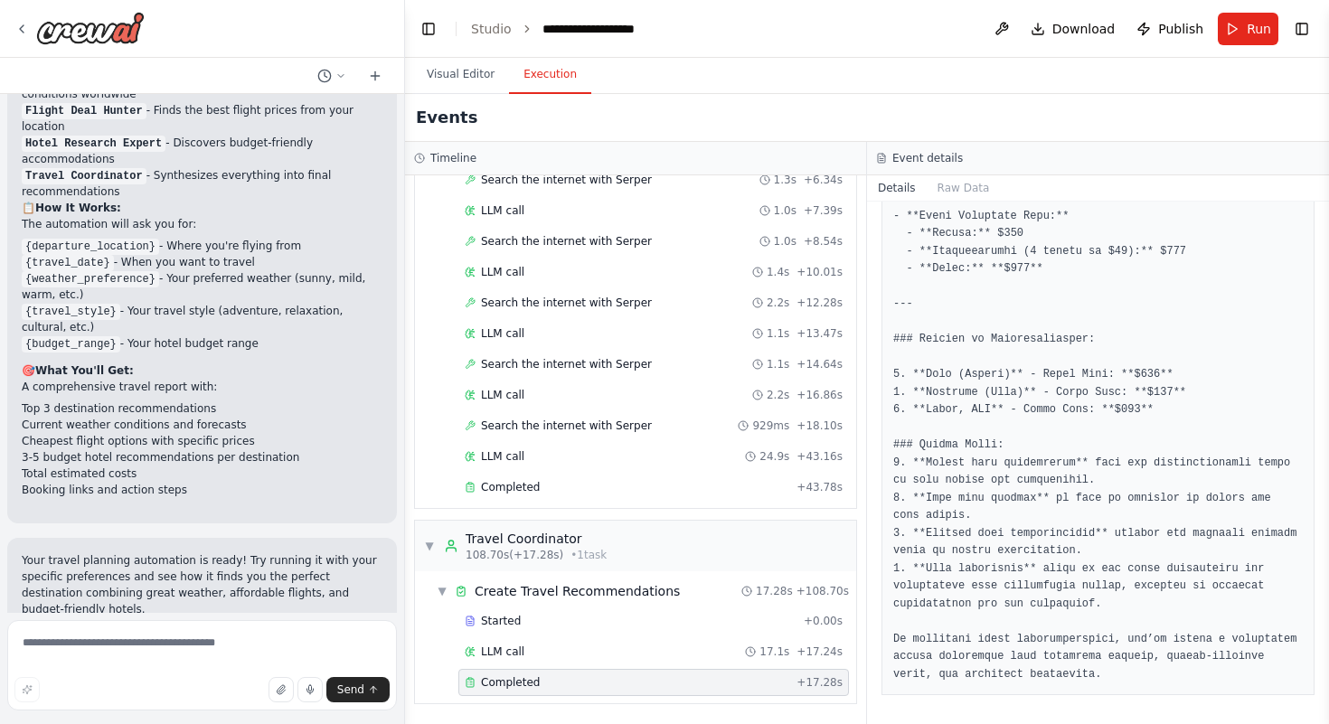
scroll to position [1672, 0]
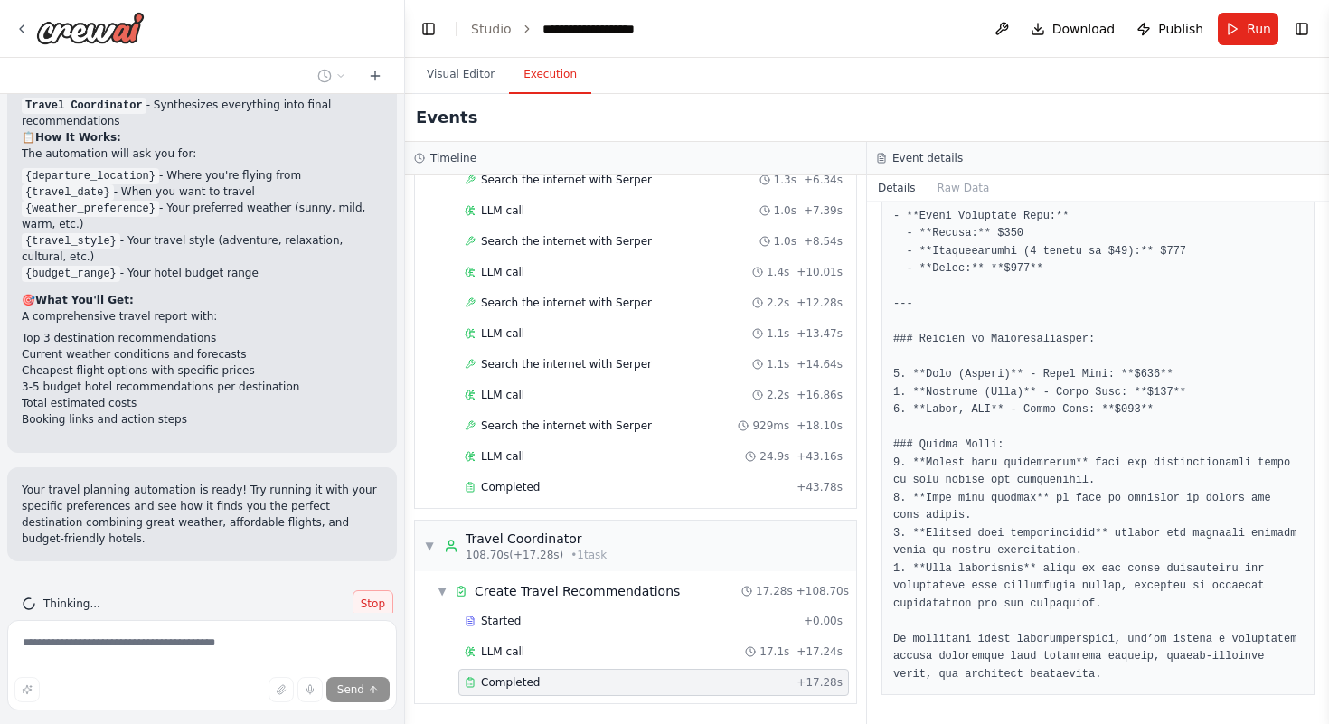
click at [361, 597] on span "Stop" at bounding box center [373, 604] width 24 height 14
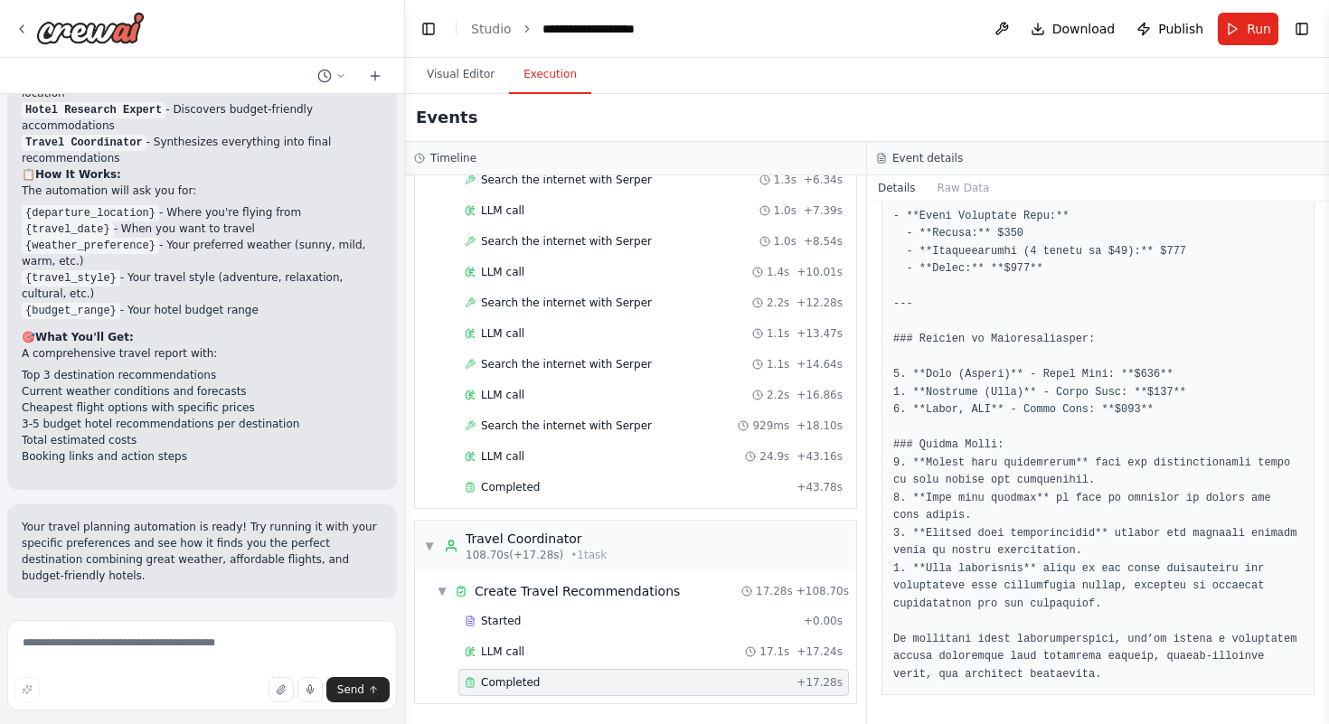
scroll to position [1601, 0]
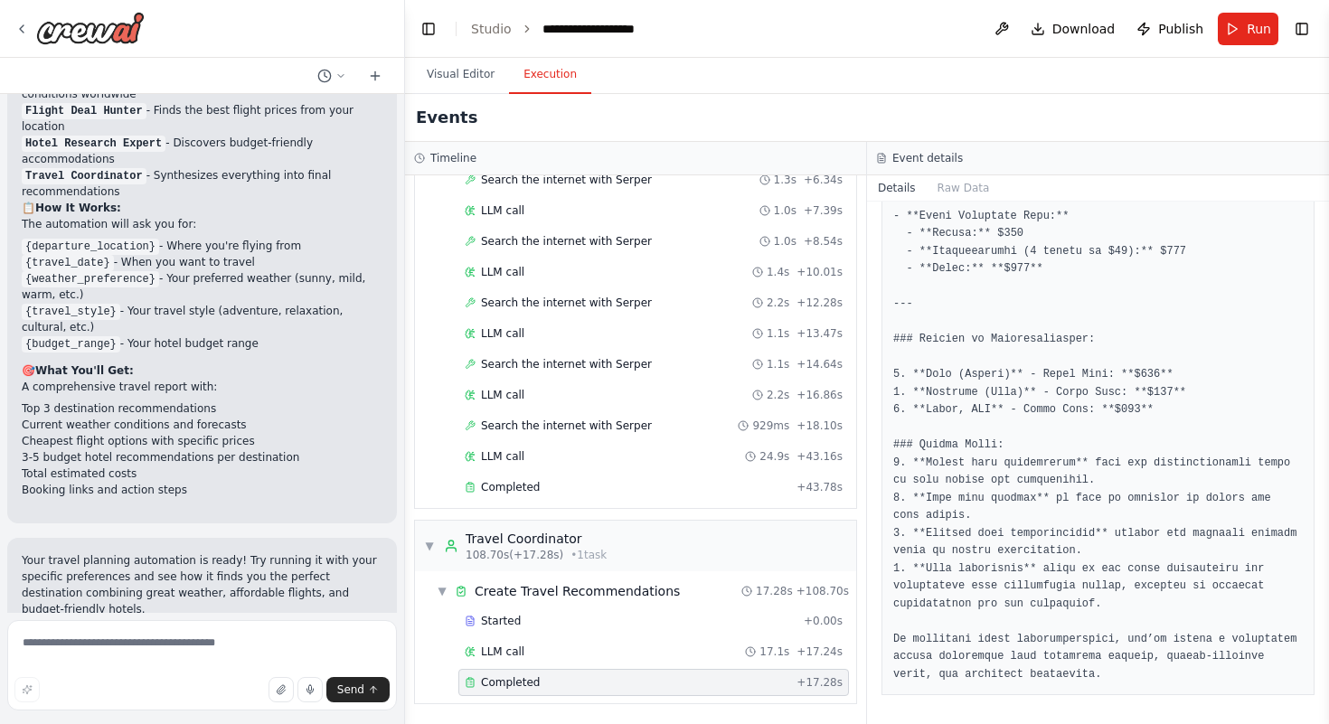
click at [357, 570] on p "Your travel planning automation is ready! Try running it with your specific pre…" at bounding box center [202, 584] width 361 height 65
click at [182, 647] on textarea at bounding box center [202, 665] width 390 height 90
click at [482, 71] on button "Visual Editor" at bounding box center [460, 75] width 97 height 38
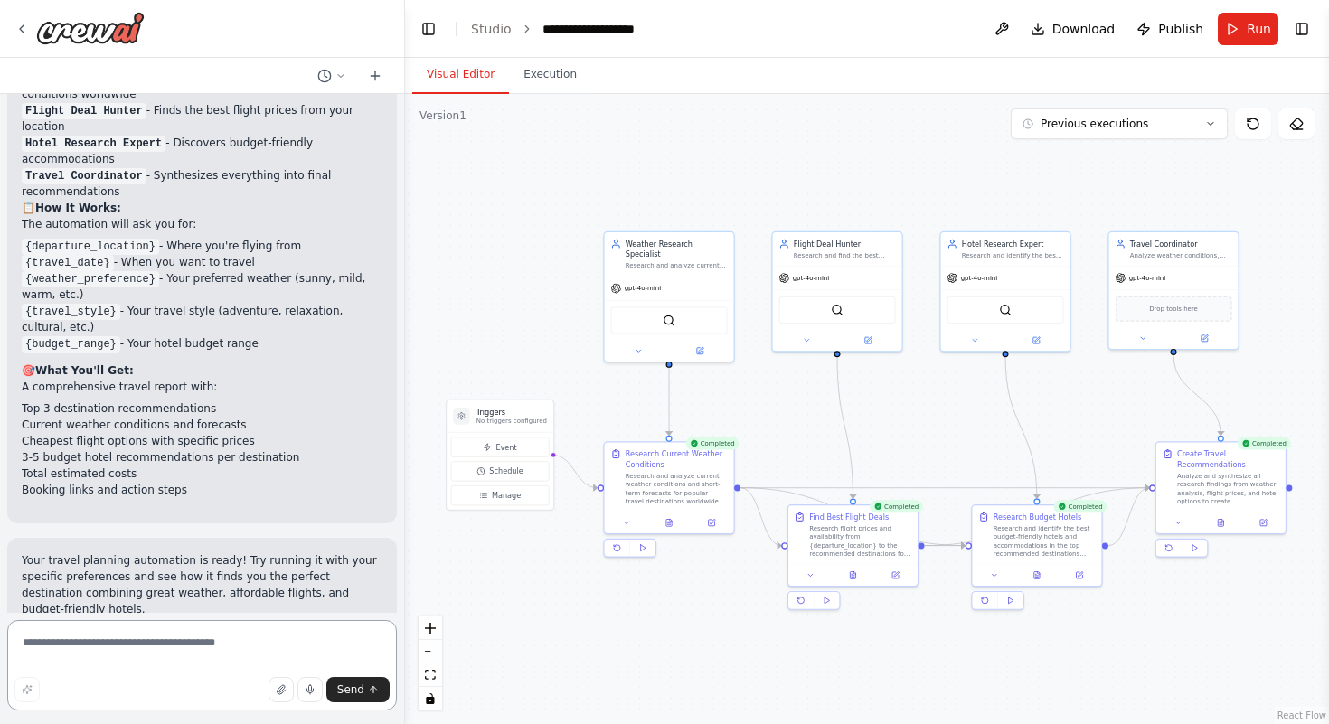
click at [169, 670] on textarea at bounding box center [202, 665] width 390 height 90
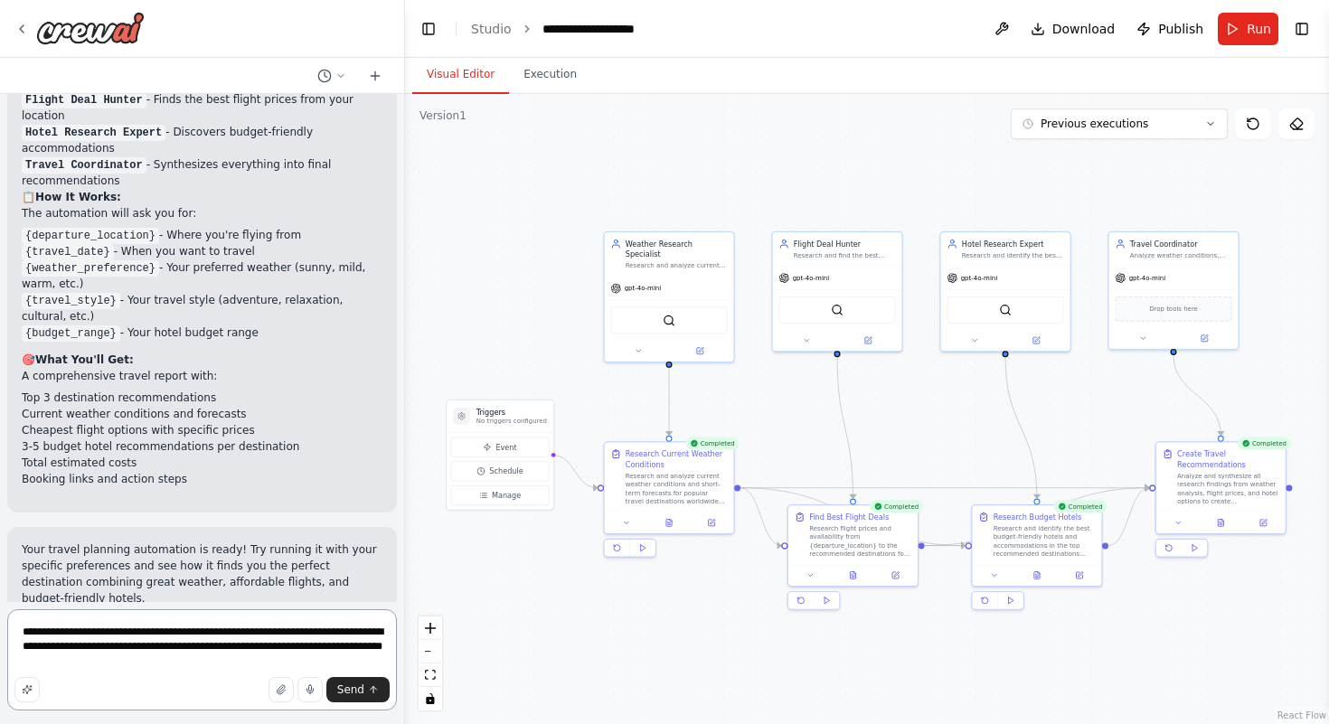
click at [111, 662] on textarea "**********" at bounding box center [202, 659] width 390 height 101
click at [317, 658] on textarea "**********" at bounding box center [202, 659] width 390 height 101
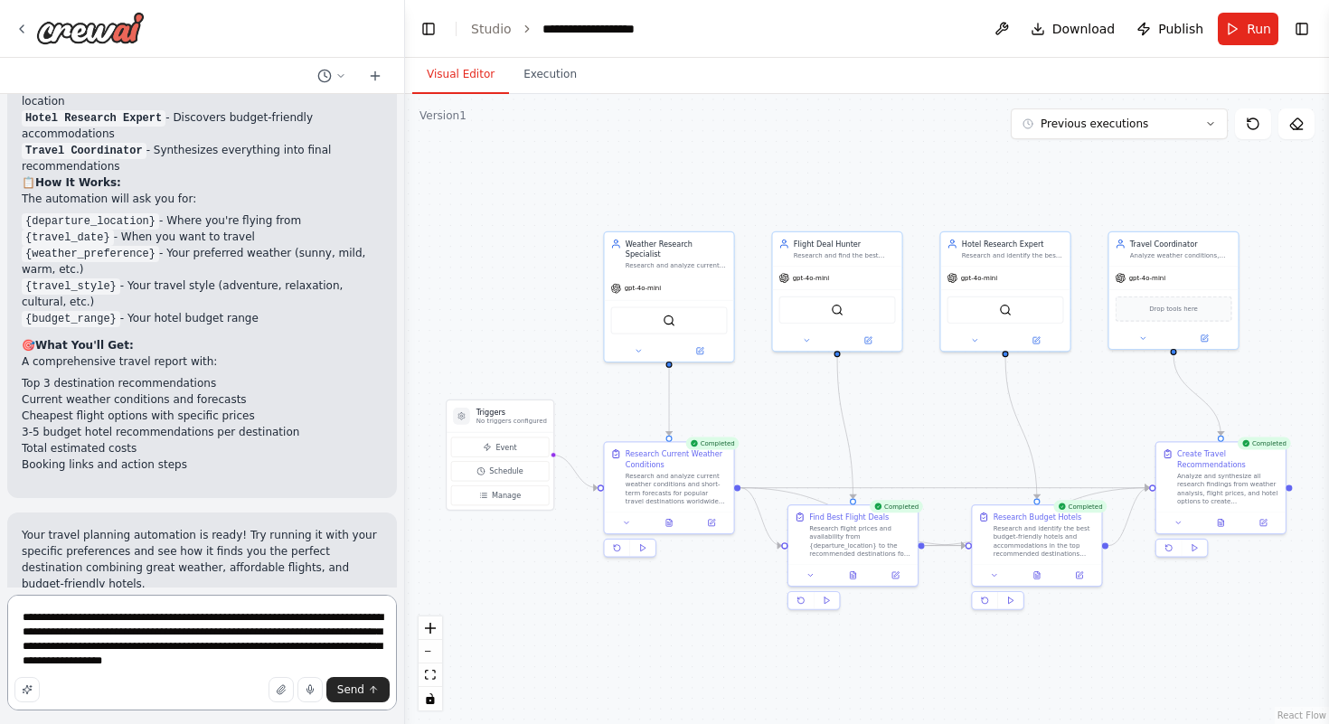
type textarea "**********"
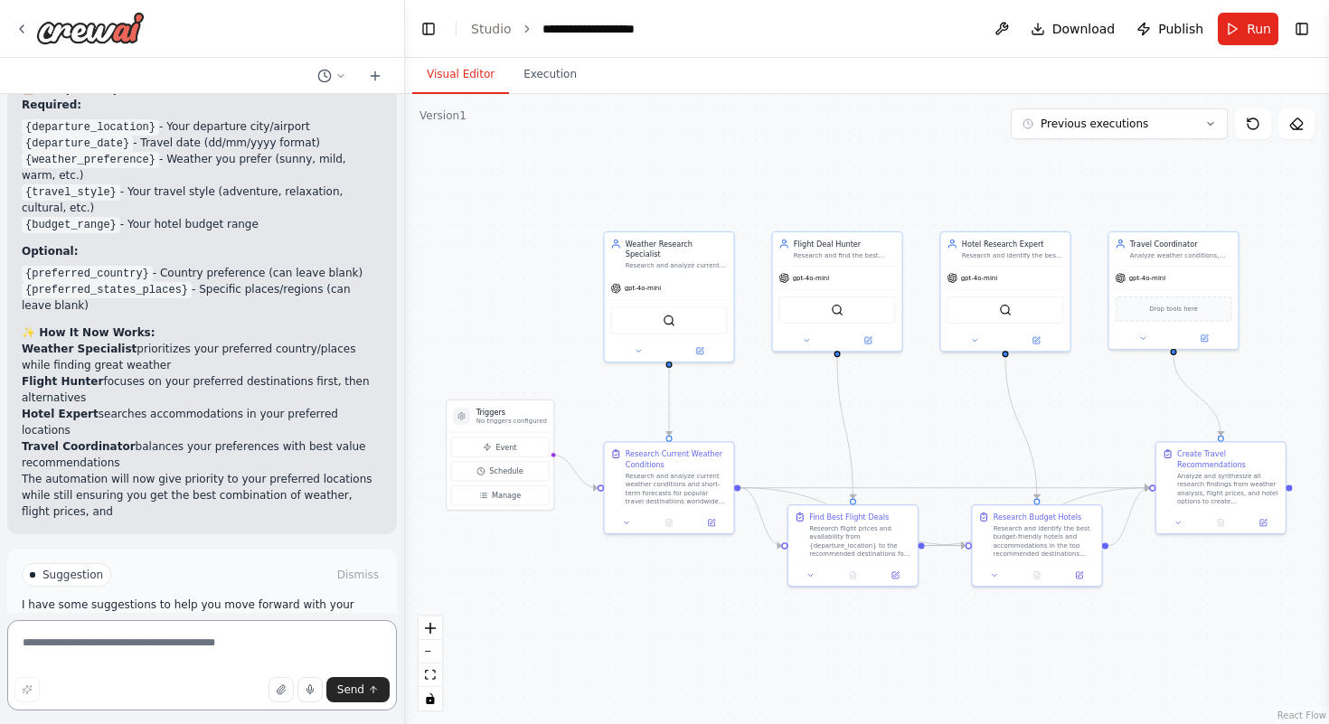
scroll to position [3307, 0]
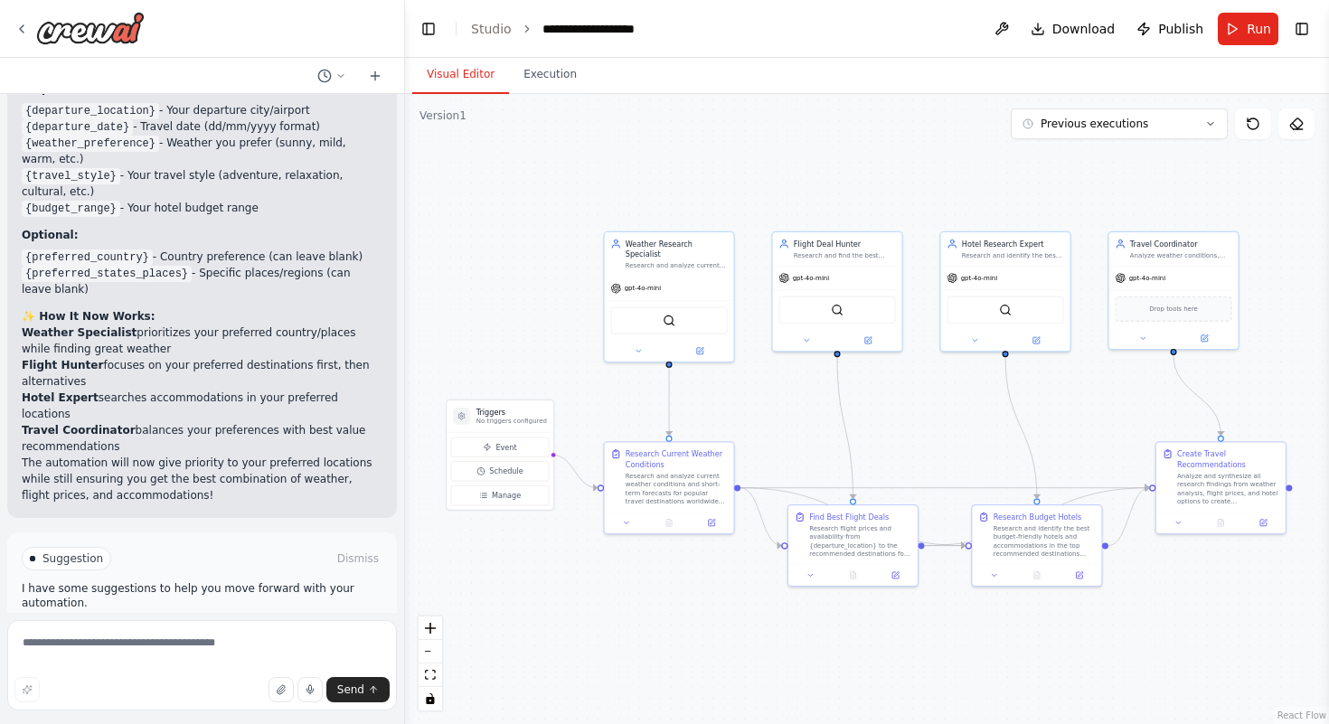
click at [262, 621] on button "Run Automation" at bounding box center [202, 635] width 361 height 29
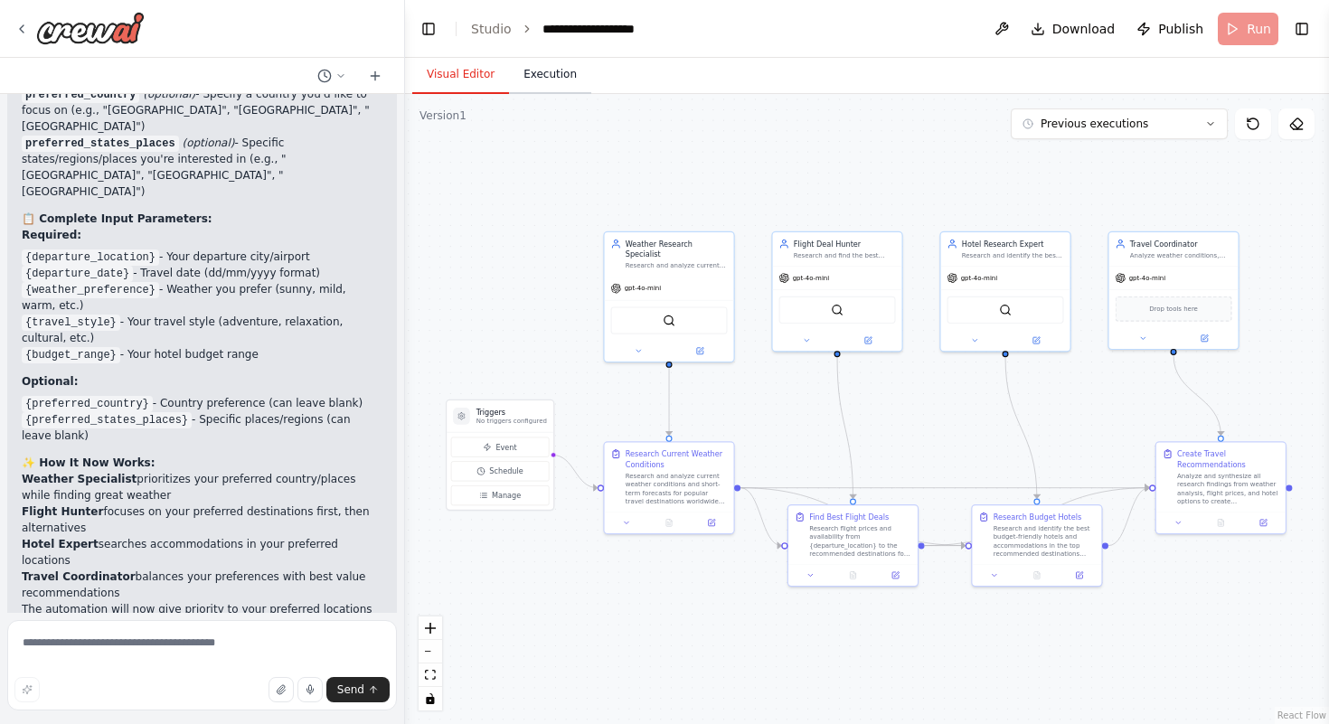
click at [543, 89] on button "Execution" at bounding box center [550, 75] width 82 height 38
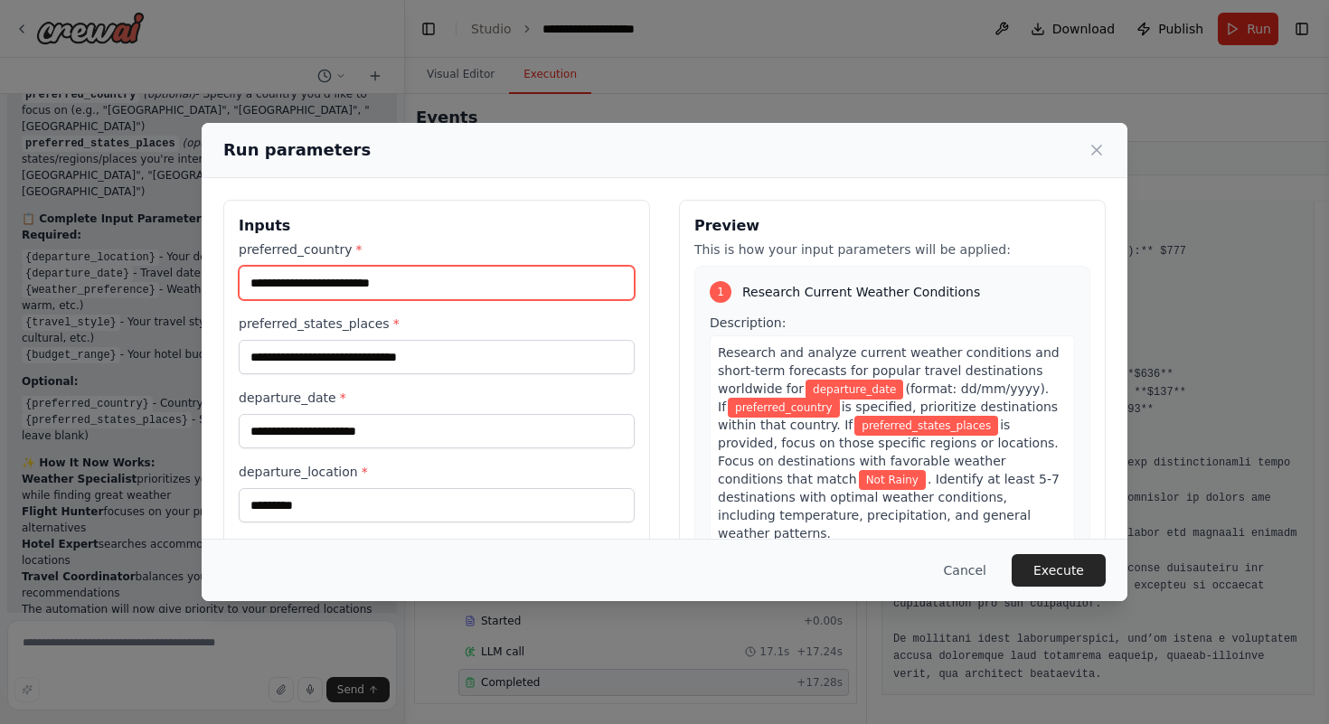
click at [379, 292] on input "preferred_country *" at bounding box center [437, 283] width 396 height 34
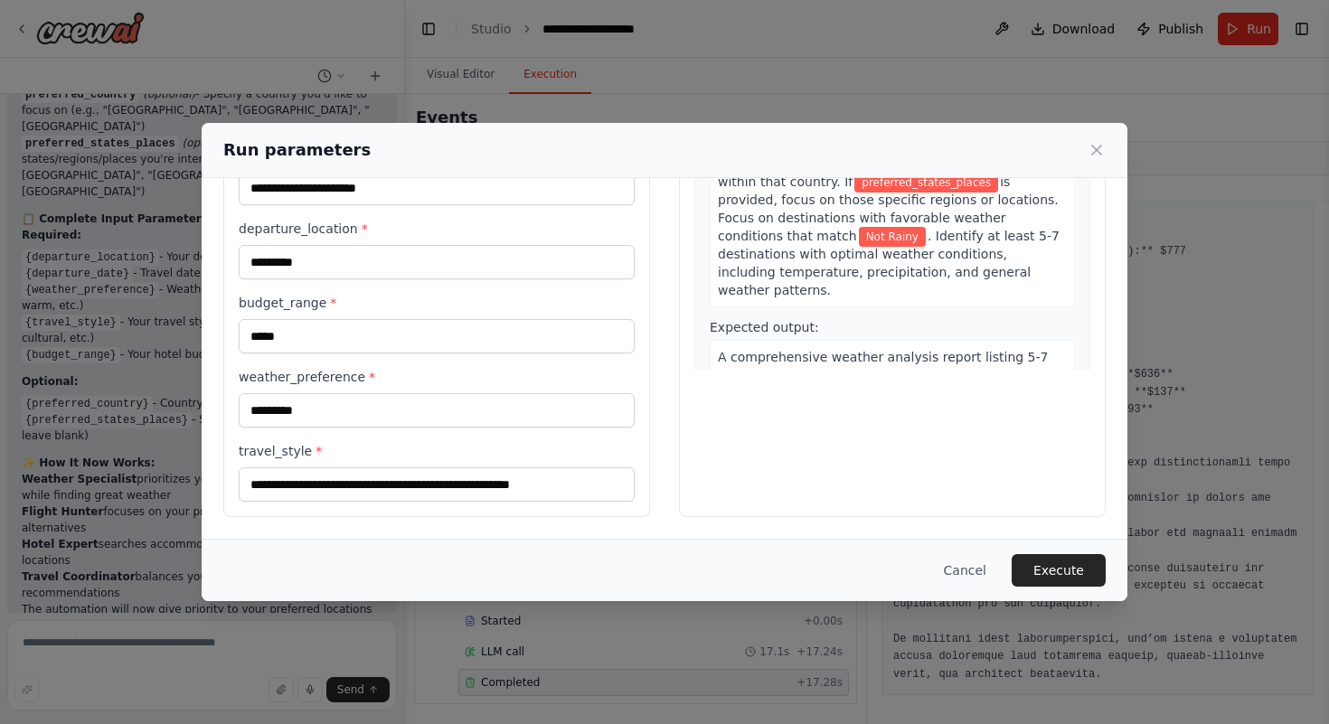
scroll to position [0, 0]
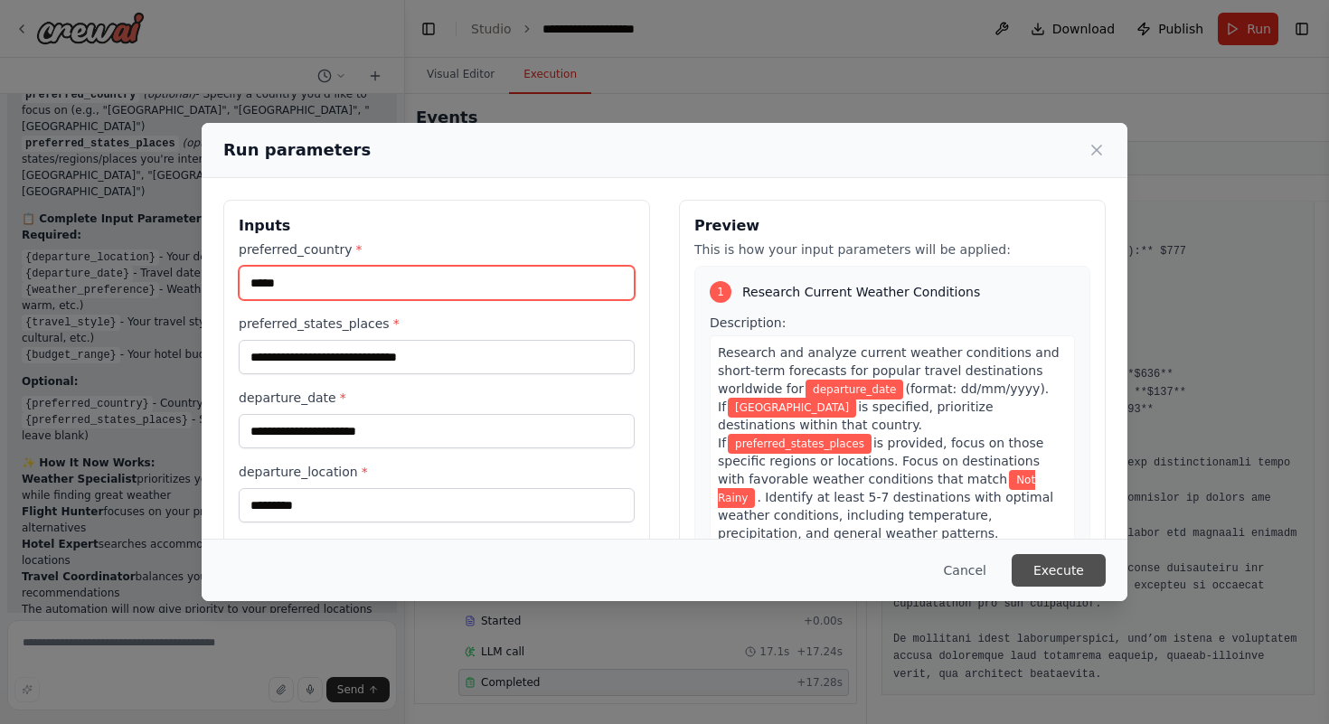
type input "*****"
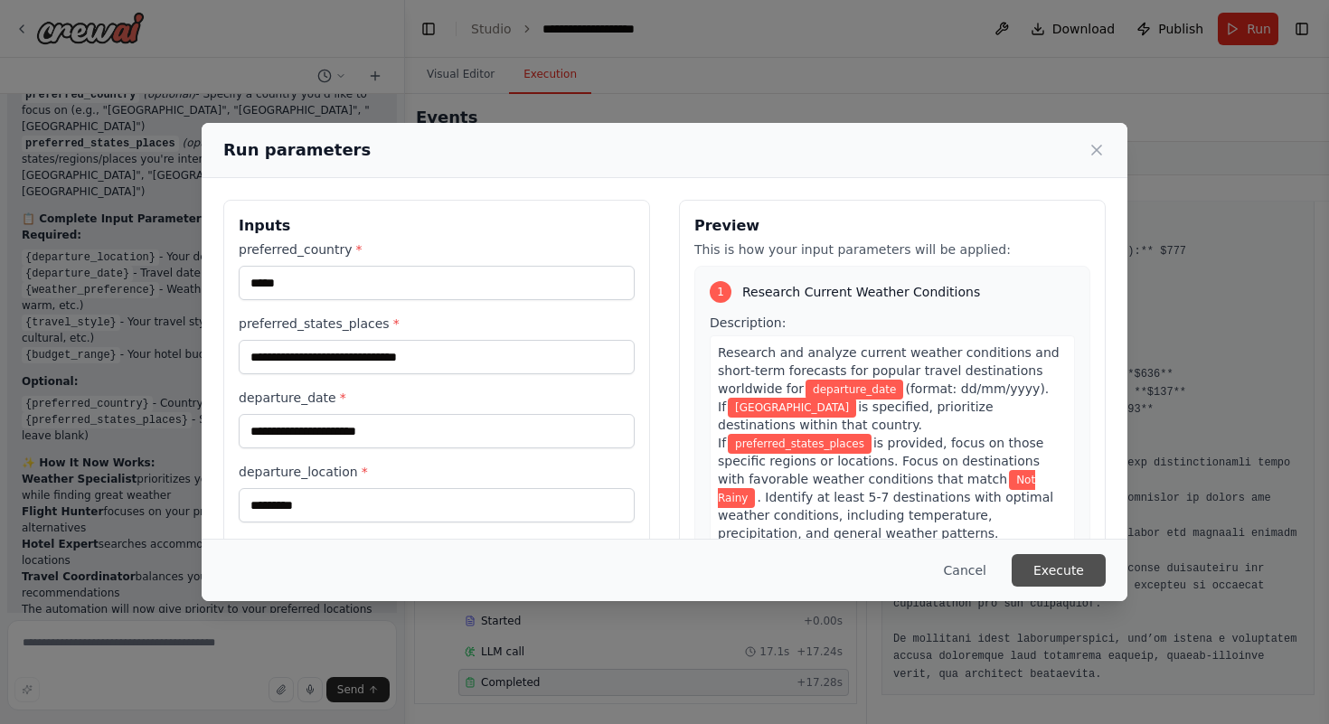
click at [1051, 556] on button "Execute" at bounding box center [1059, 570] width 94 height 33
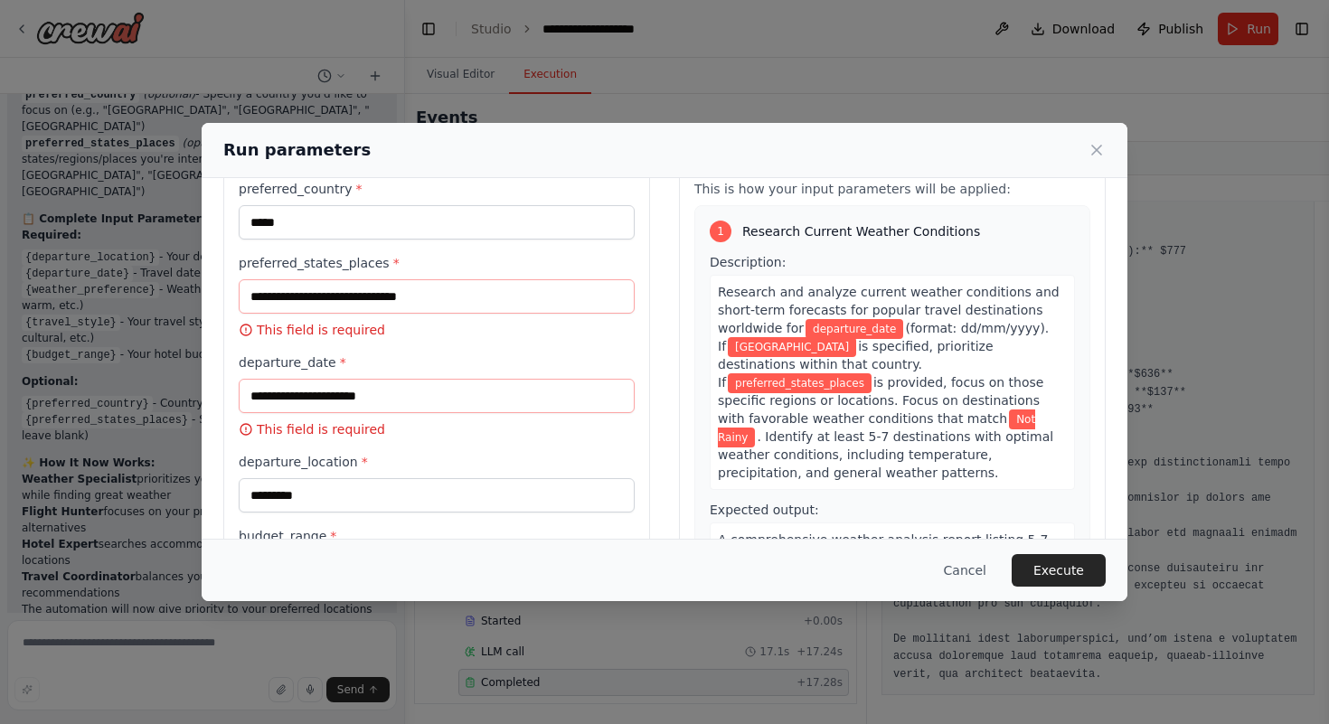
scroll to position [75, 0]
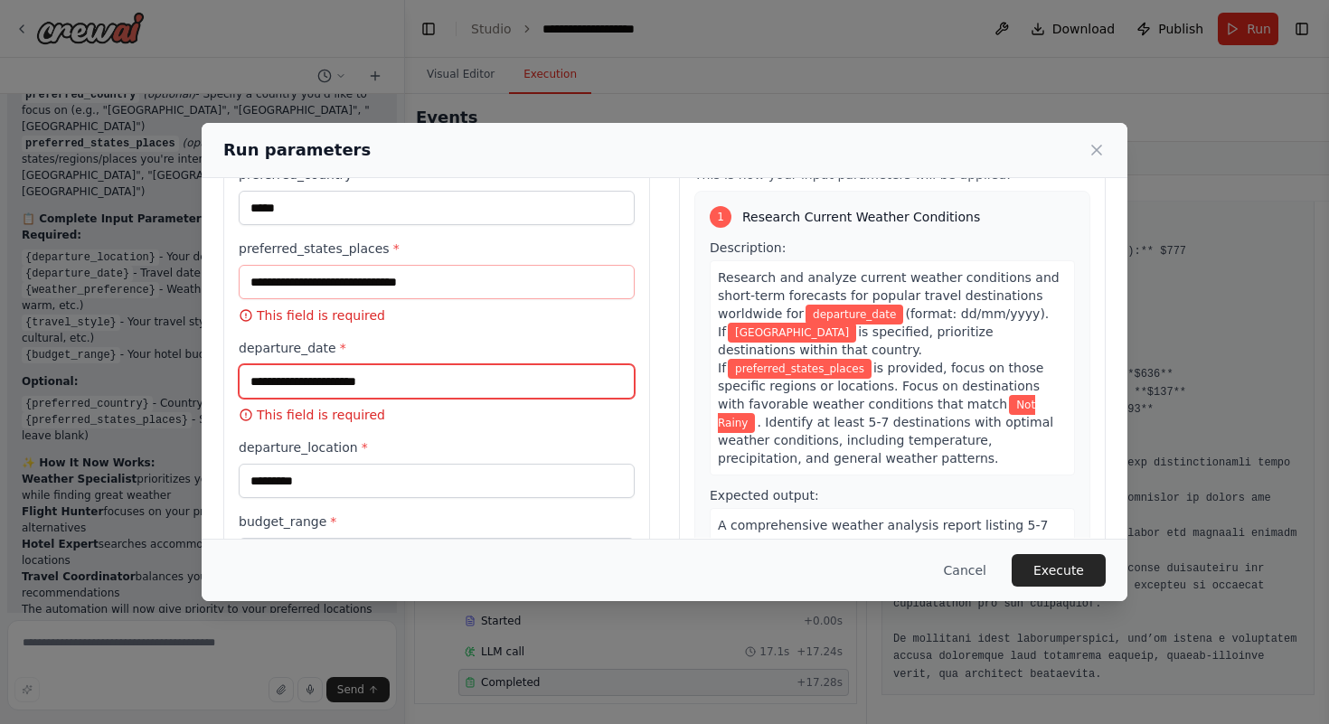
click at [318, 384] on input "departure_date *" at bounding box center [437, 381] width 396 height 34
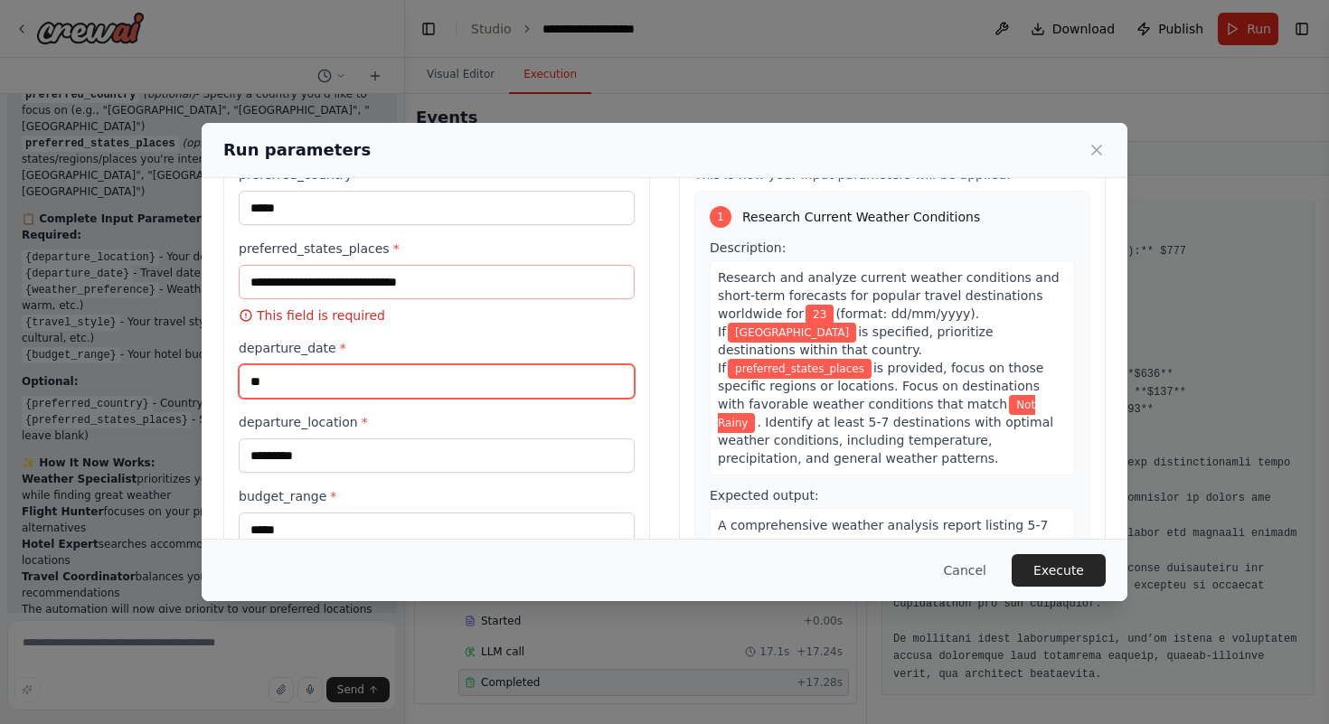
type input "*"
type input "**********"
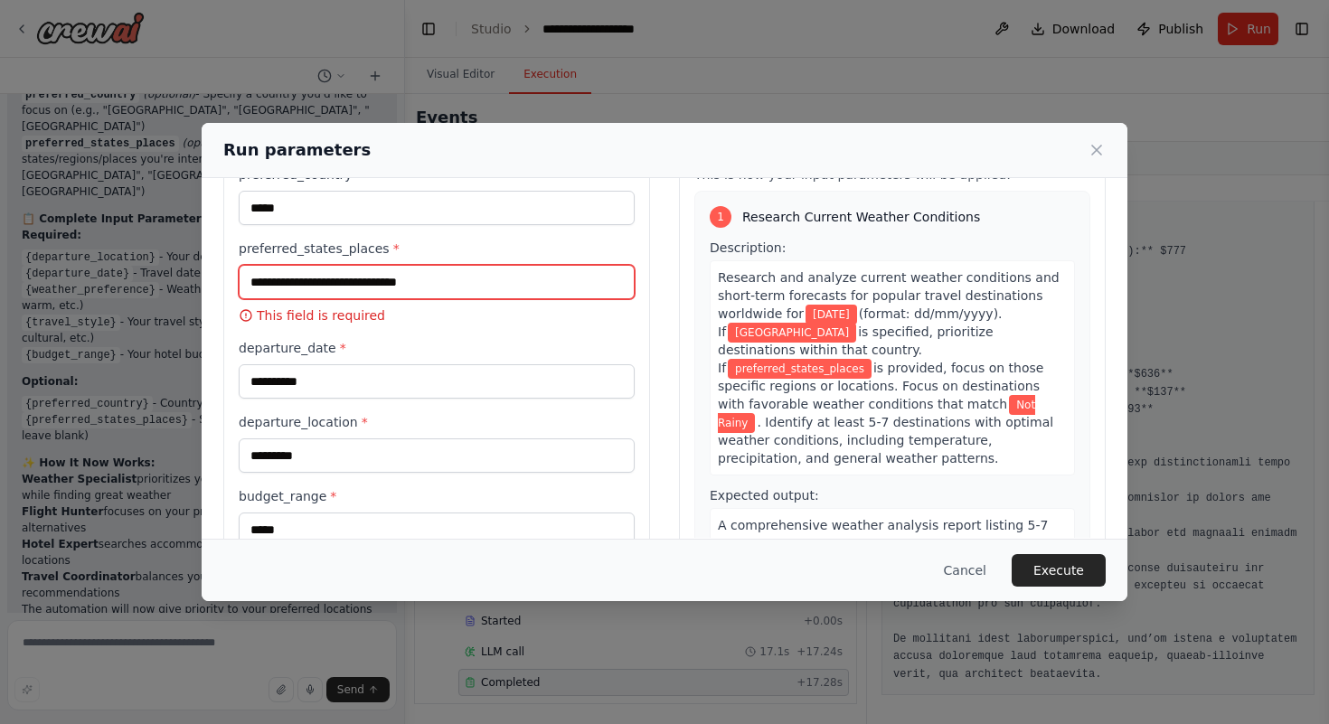
click at [307, 294] on input "preferred_states_places *" at bounding box center [437, 282] width 396 height 34
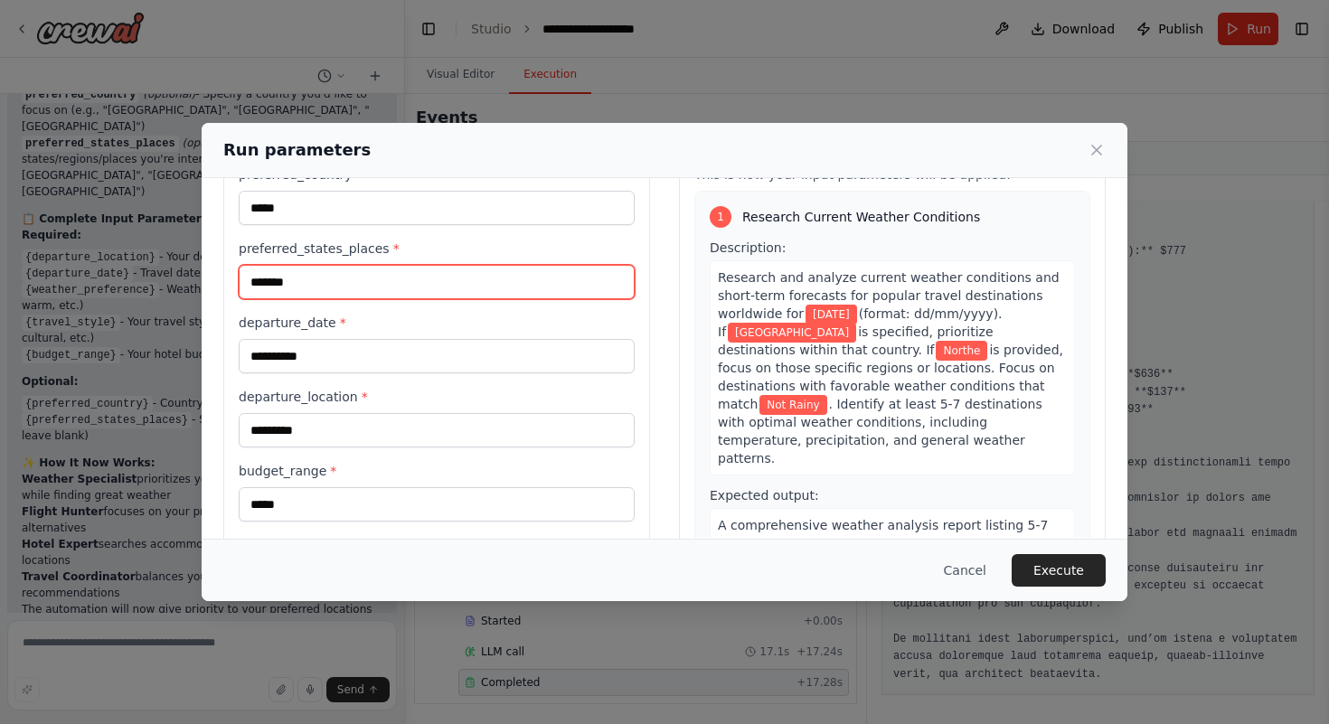
type input "********"
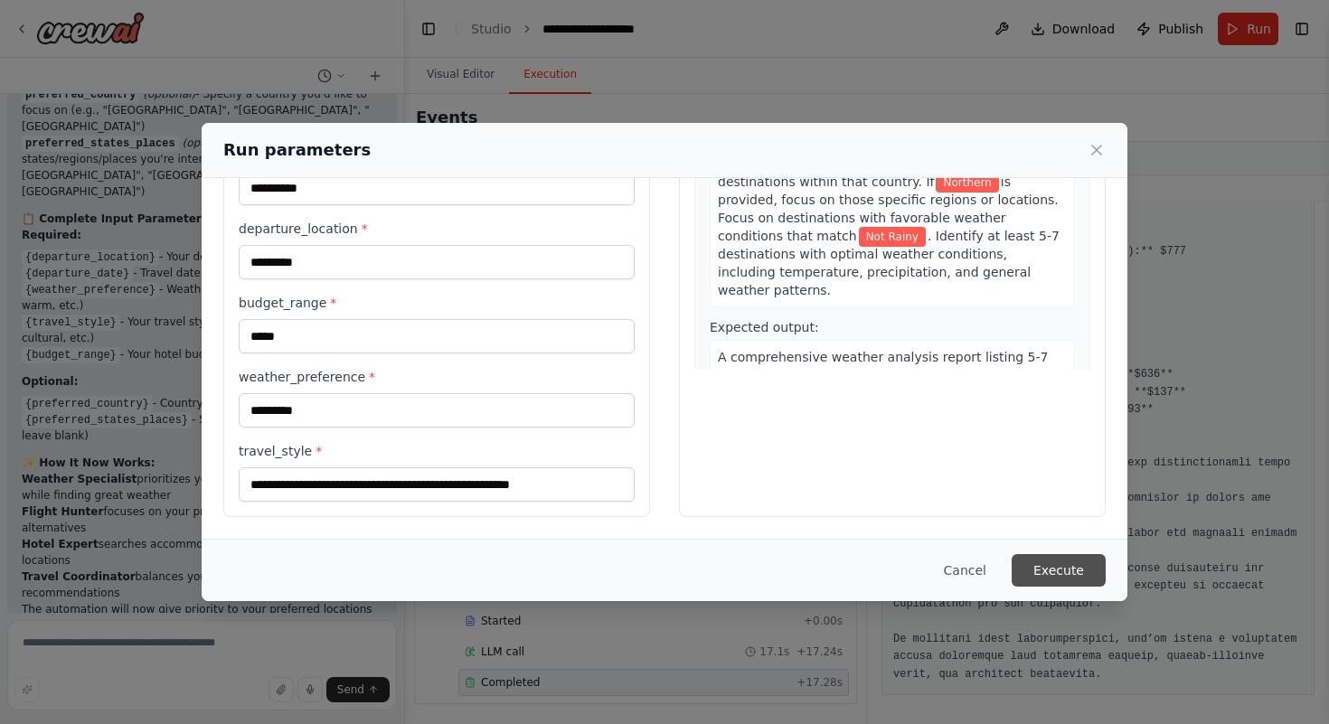
click at [1025, 571] on button "Execute" at bounding box center [1059, 570] width 94 height 33
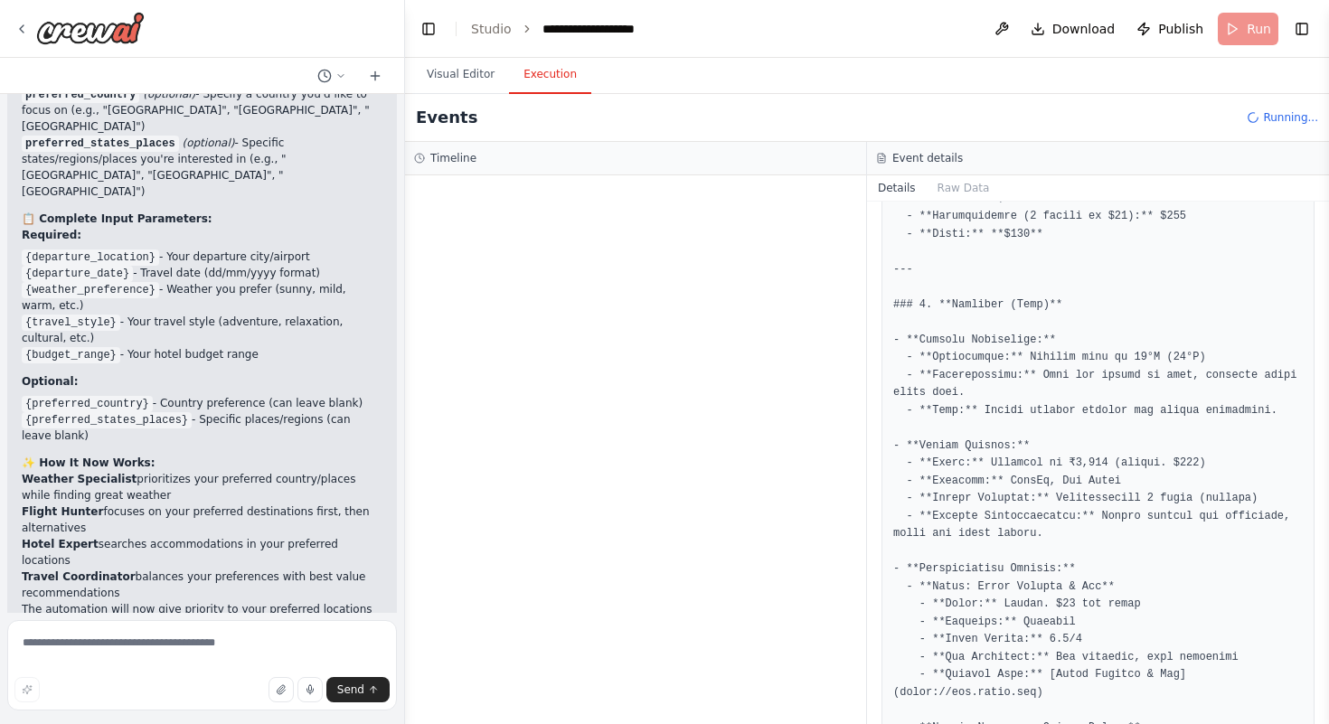
scroll to position [1663, 0]
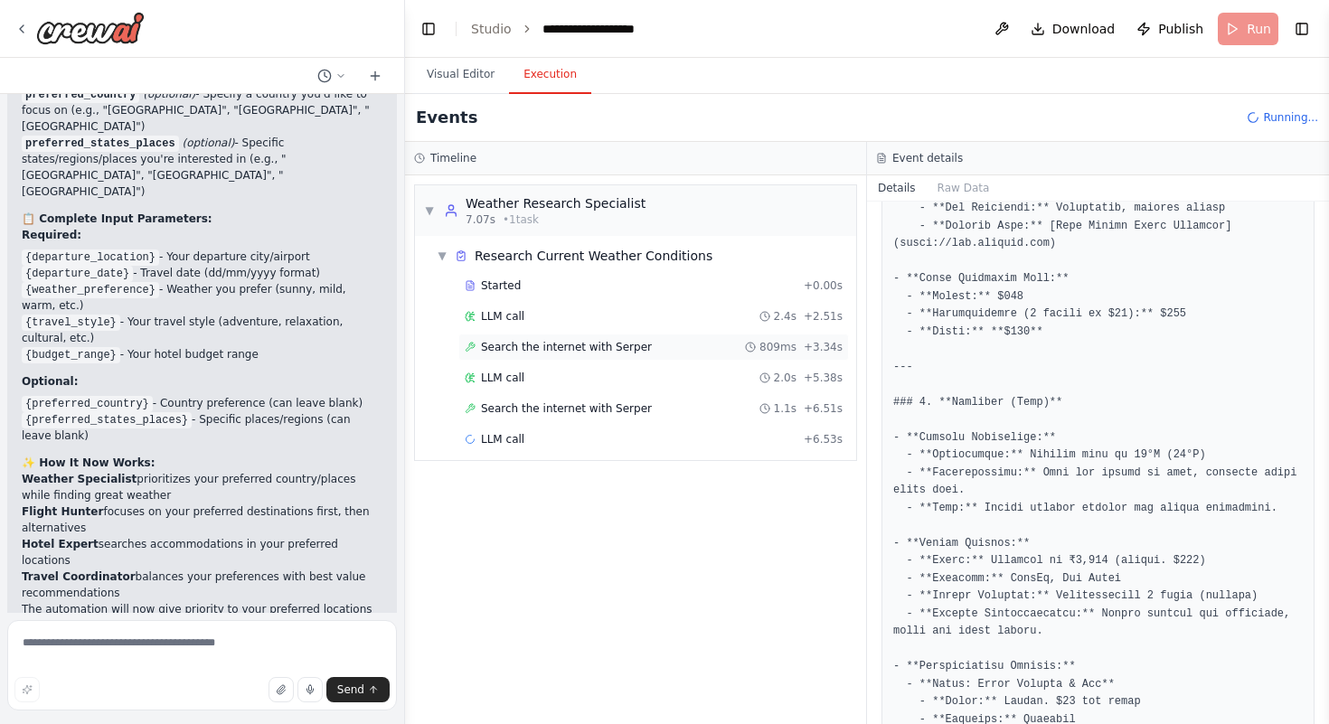
click at [572, 340] on span "Search the internet with Serper" at bounding box center [566, 347] width 171 height 14
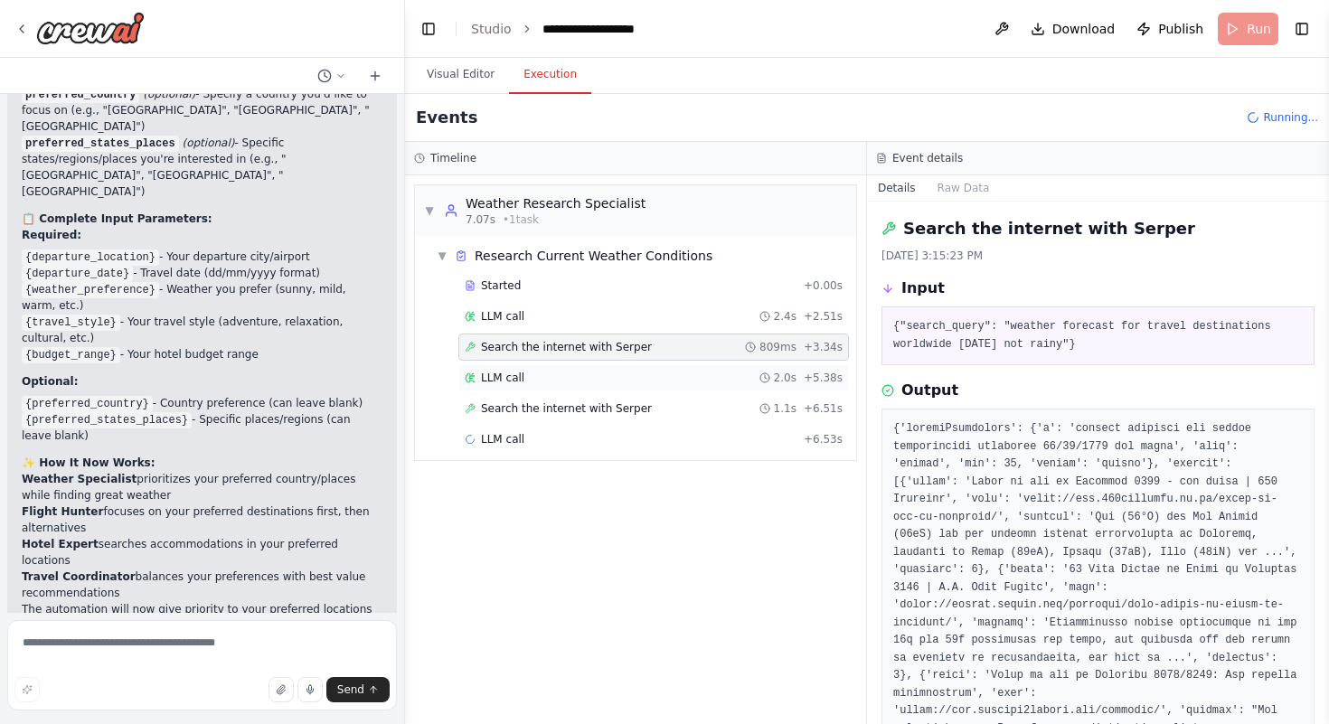
click at [572, 376] on div "LLM call 2.0s + 5.38s" at bounding box center [654, 378] width 378 height 14
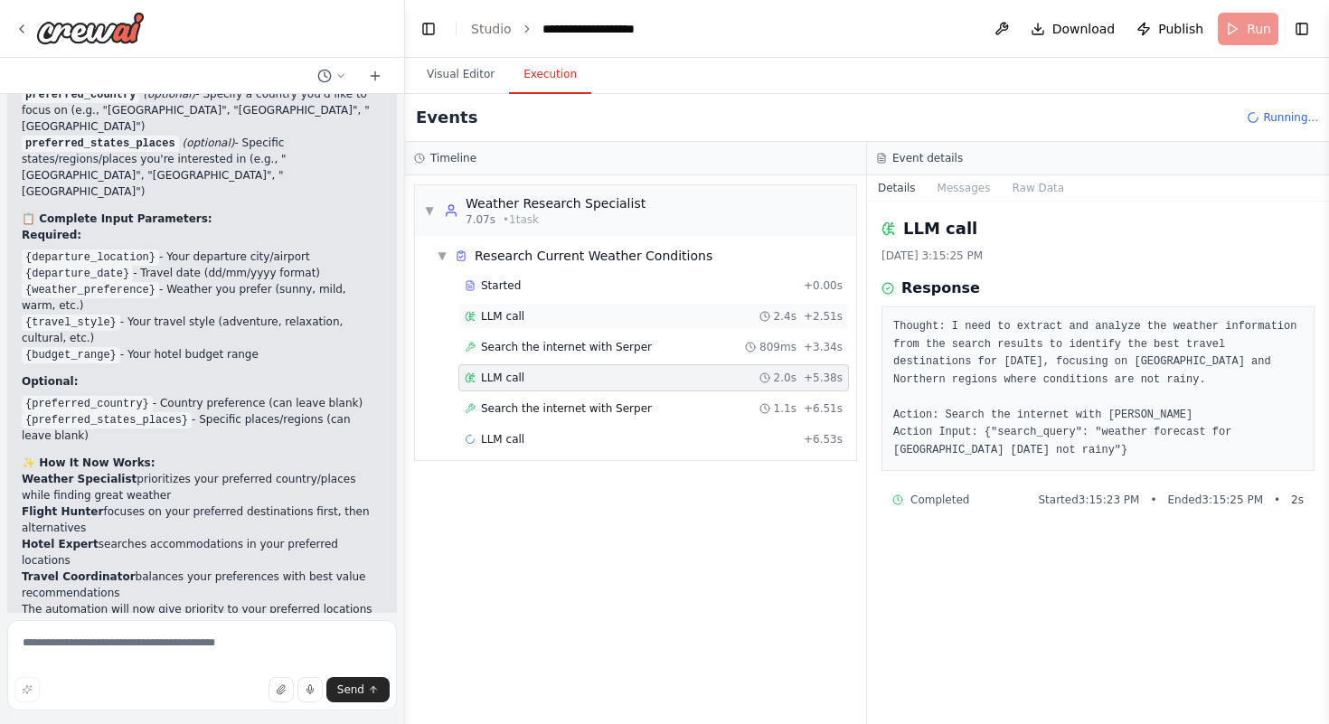
click at [723, 315] on div "LLM call 2.4s + 2.51s" at bounding box center [654, 316] width 378 height 14
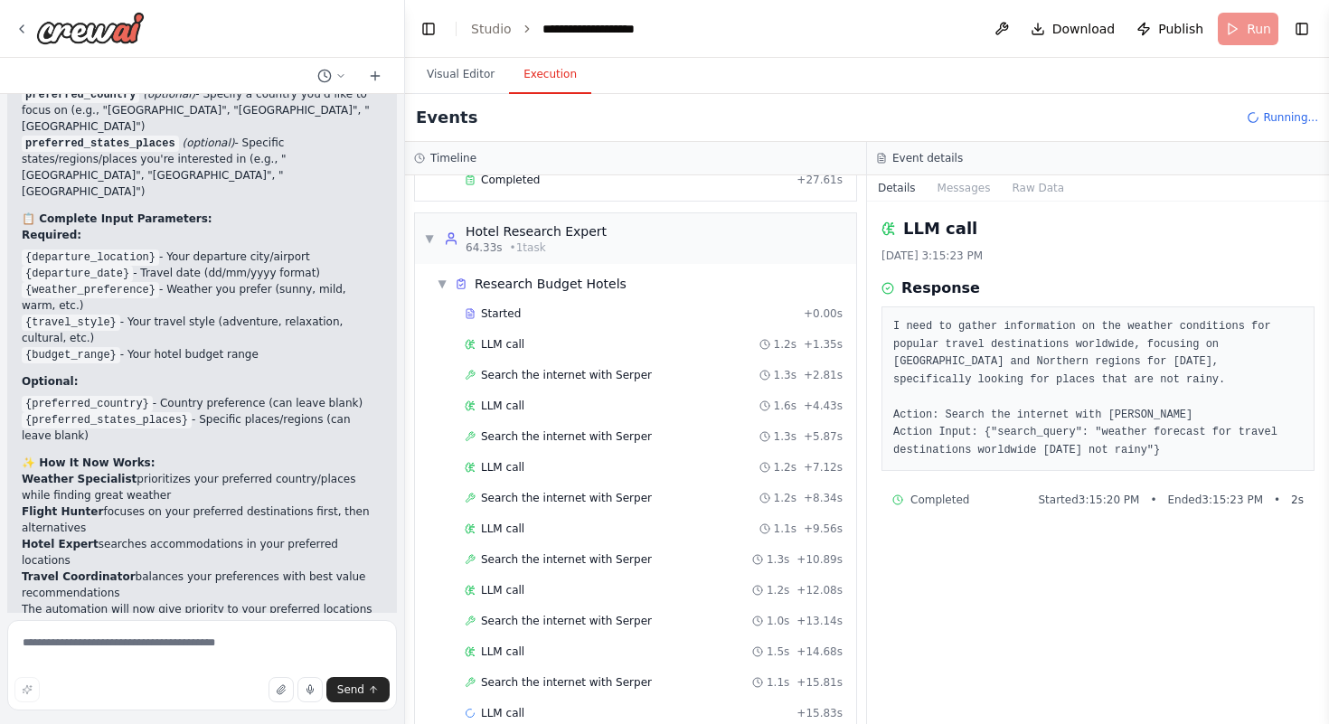
scroll to position [824, 0]
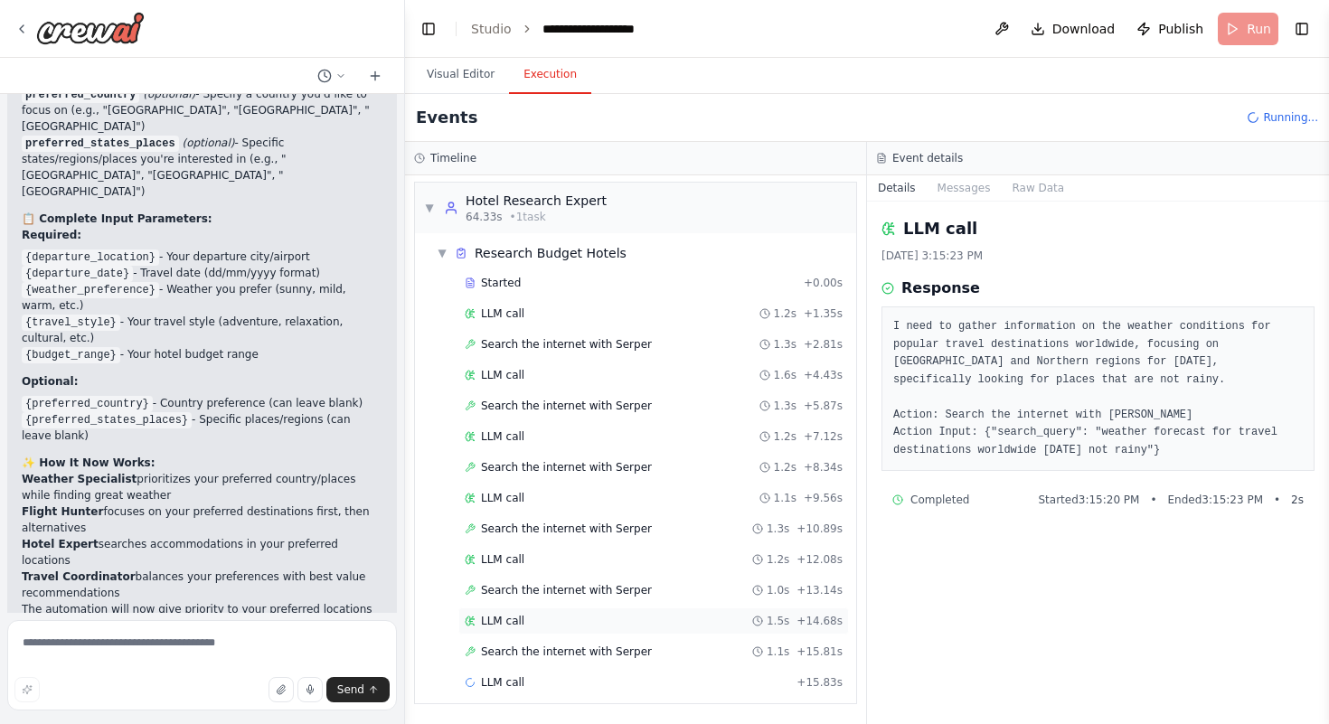
click at [562, 614] on div "LLM call 1.5s + 14.68s" at bounding box center [654, 621] width 378 height 14
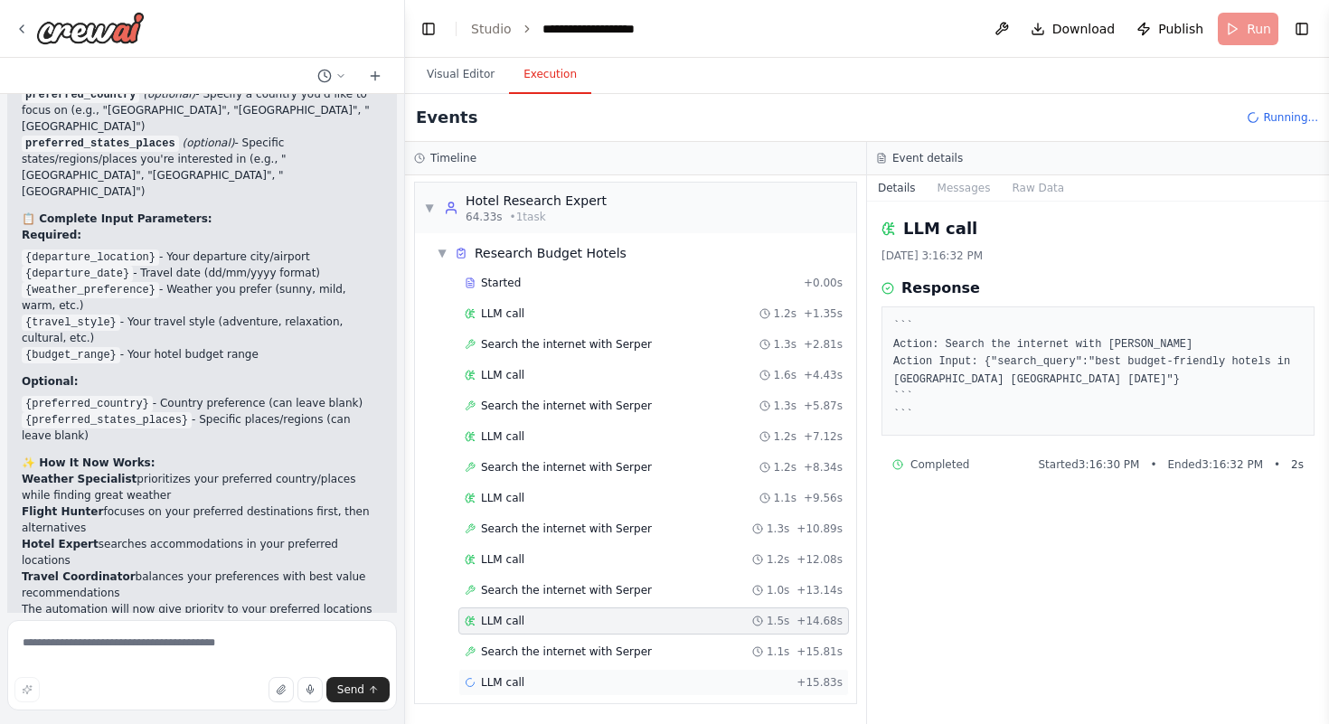
click at [544, 683] on div "LLM call + 15.83s" at bounding box center [654, 682] width 378 height 14
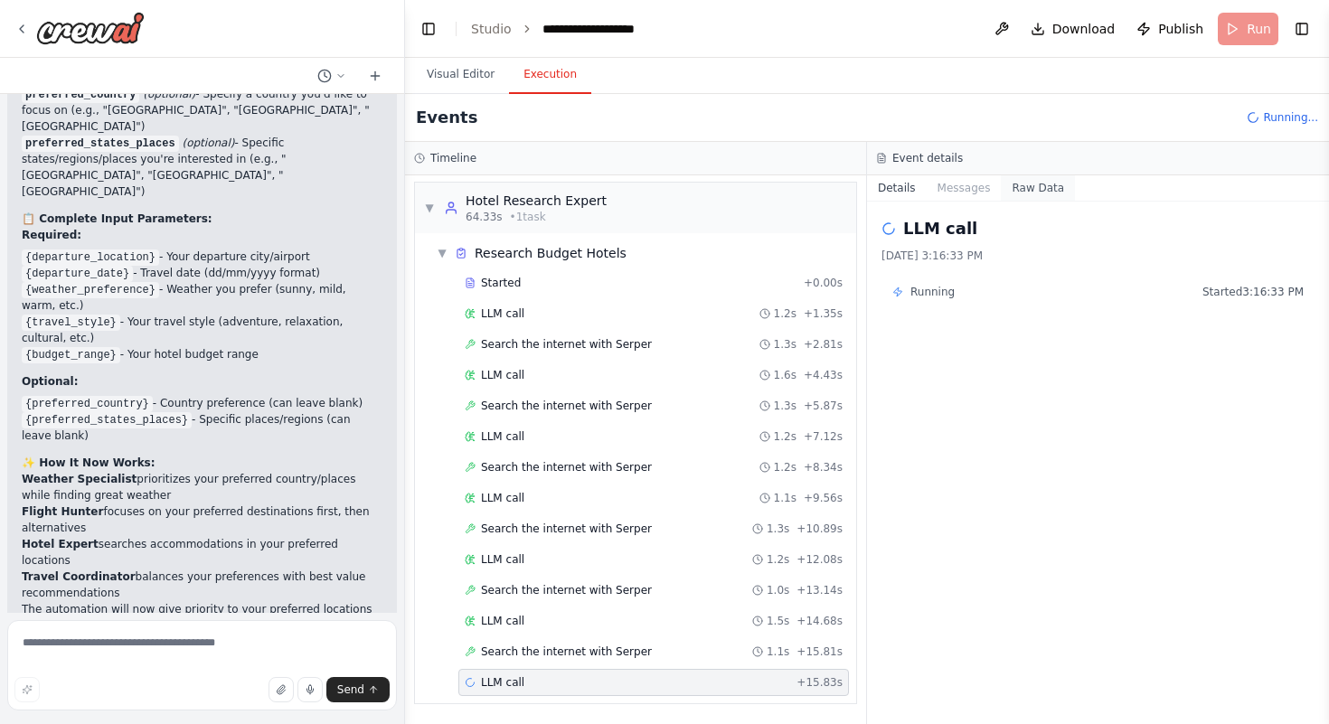
click at [1030, 179] on button "Raw Data" at bounding box center [1038, 187] width 74 height 25
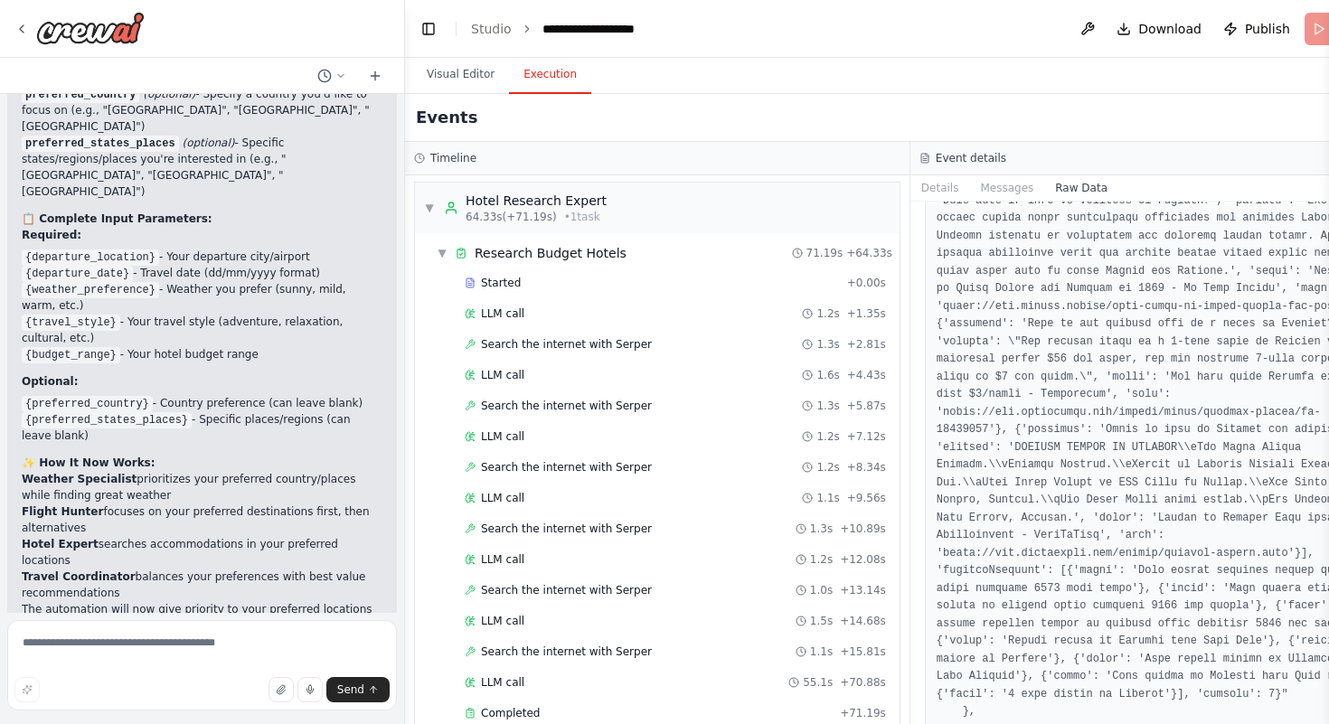
scroll to position [13405, 0]
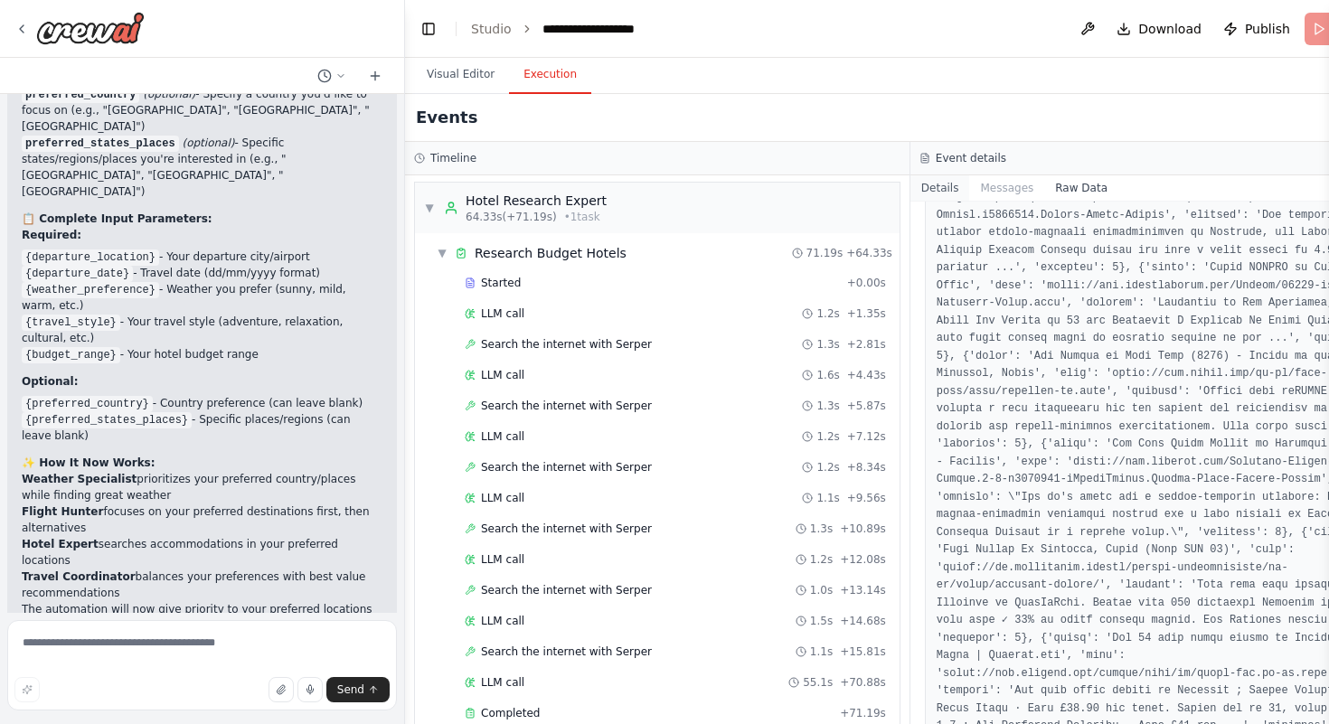
click at [947, 189] on button "Details" at bounding box center [941, 187] width 60 height 25
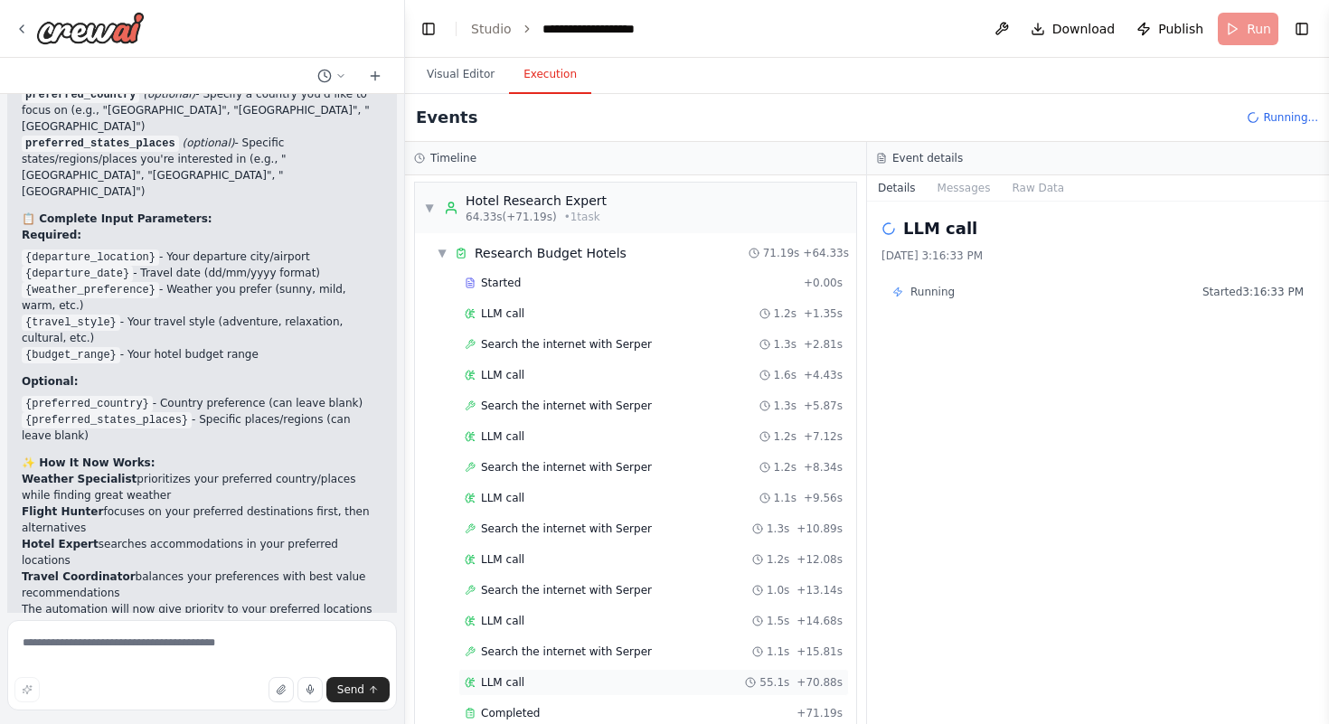
click at [489, 676] on span "LLM call" at bounding box center [502, 682] width 43 height 14
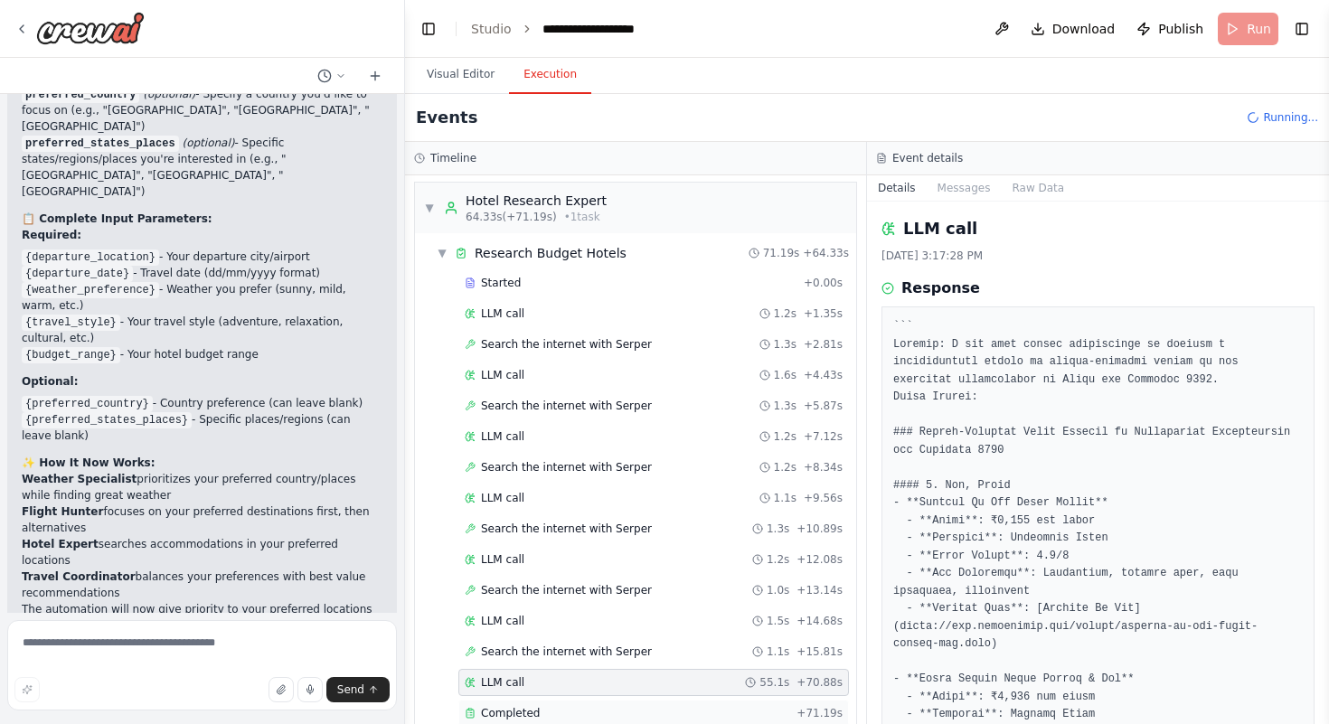
click at [503, 709] on span "Completed" at bounding box center [510, 713] width 59 height 14
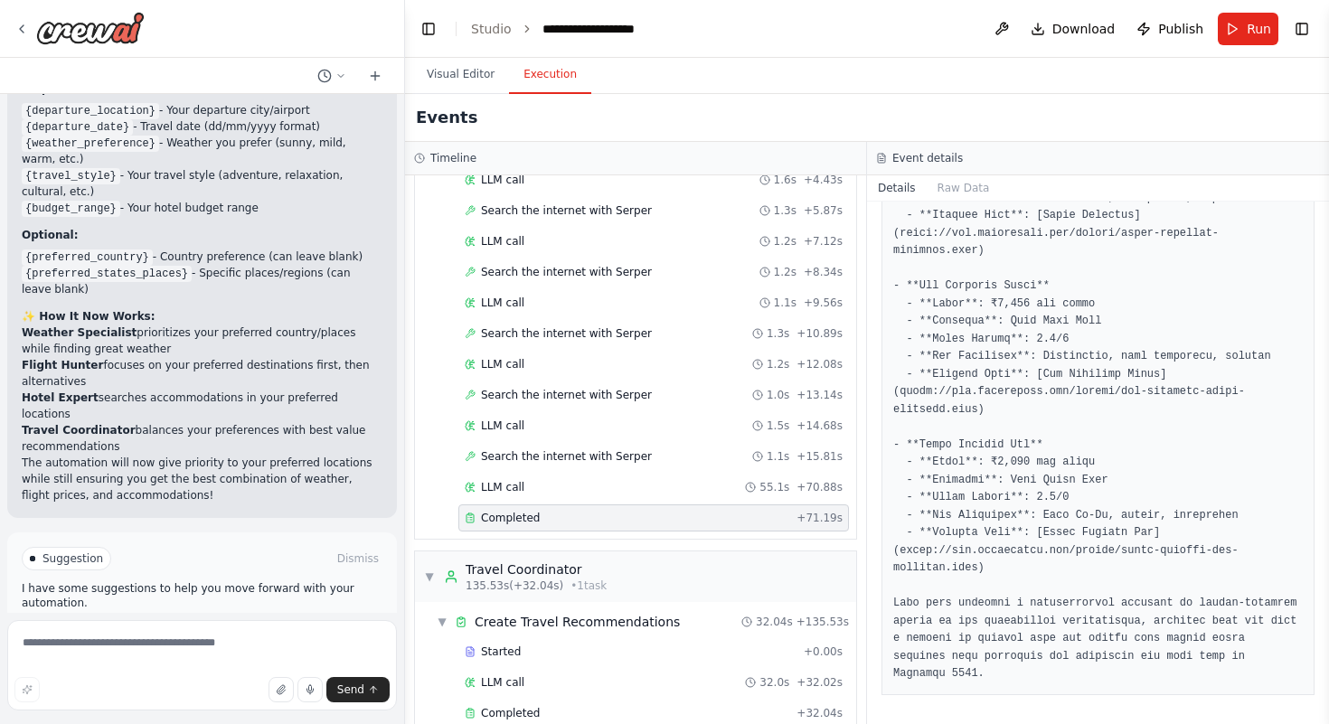
scroll to position [1050, 0]
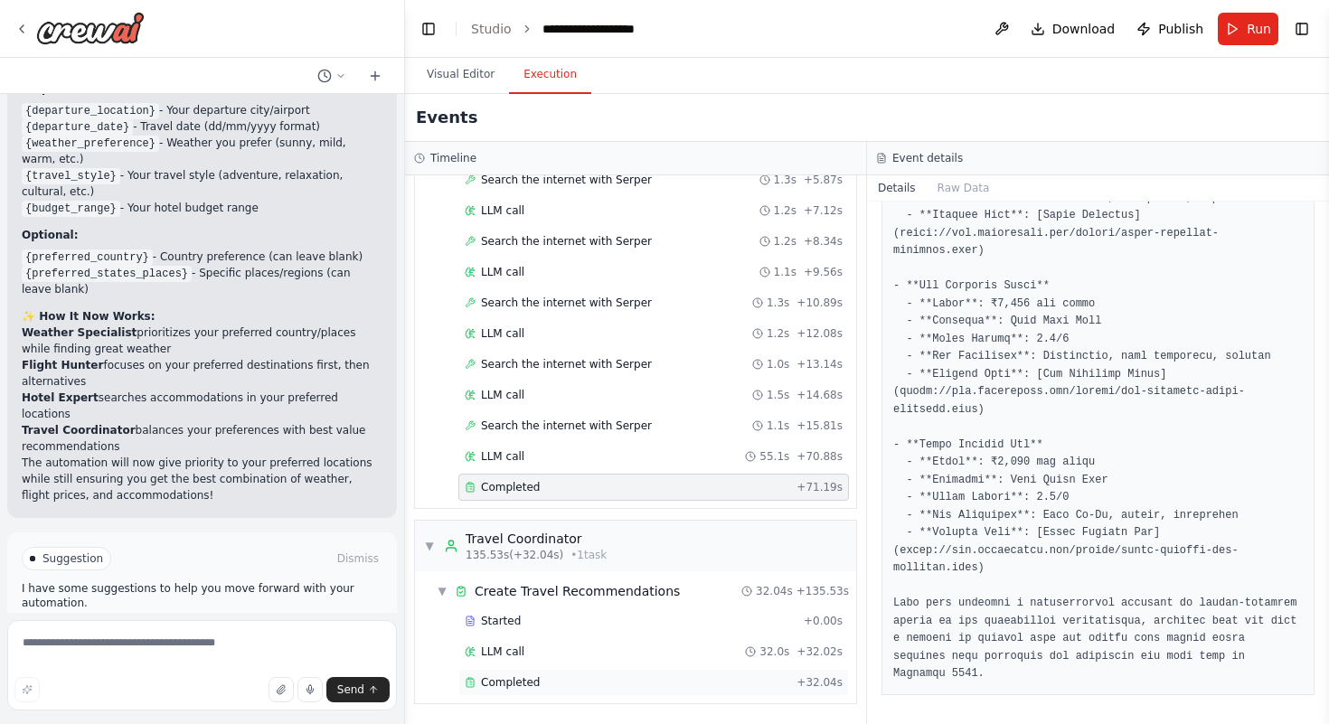
click at [690, 683] on div "Completed" at bounding box center [627, 682] width 325 height 14
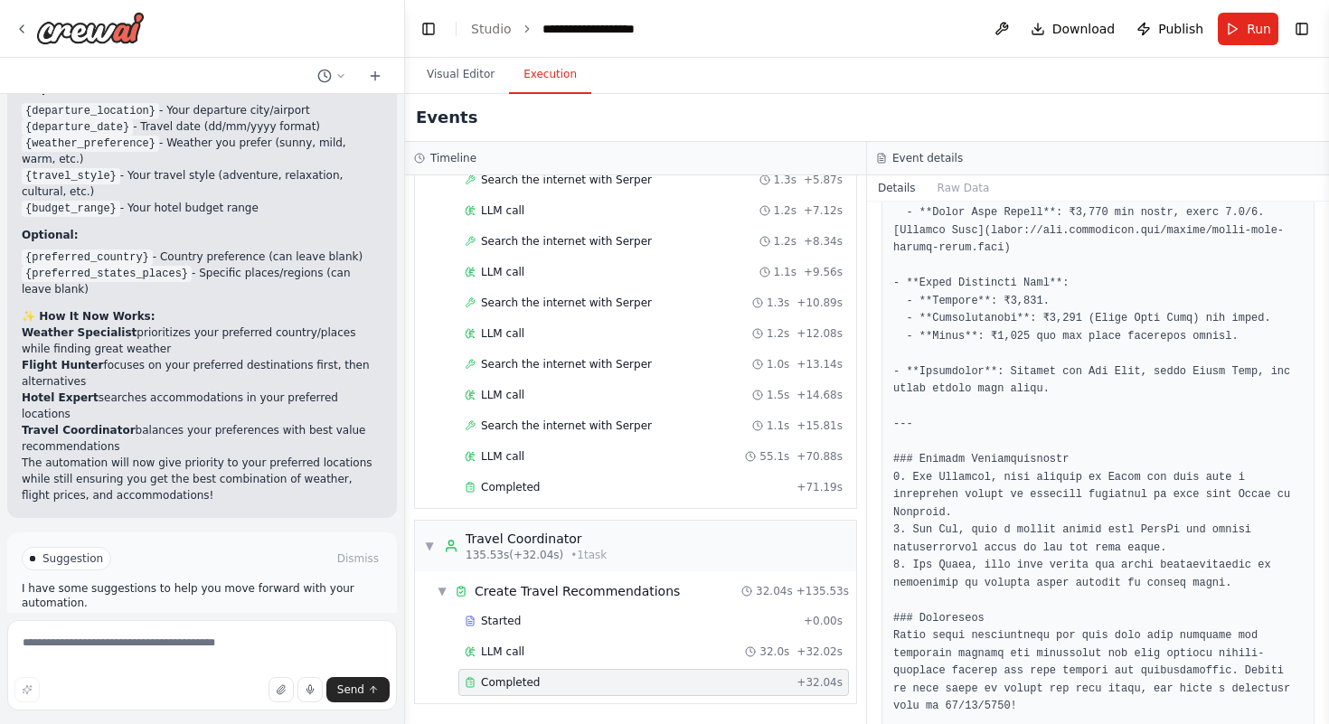
scroll to position [2184, 0]
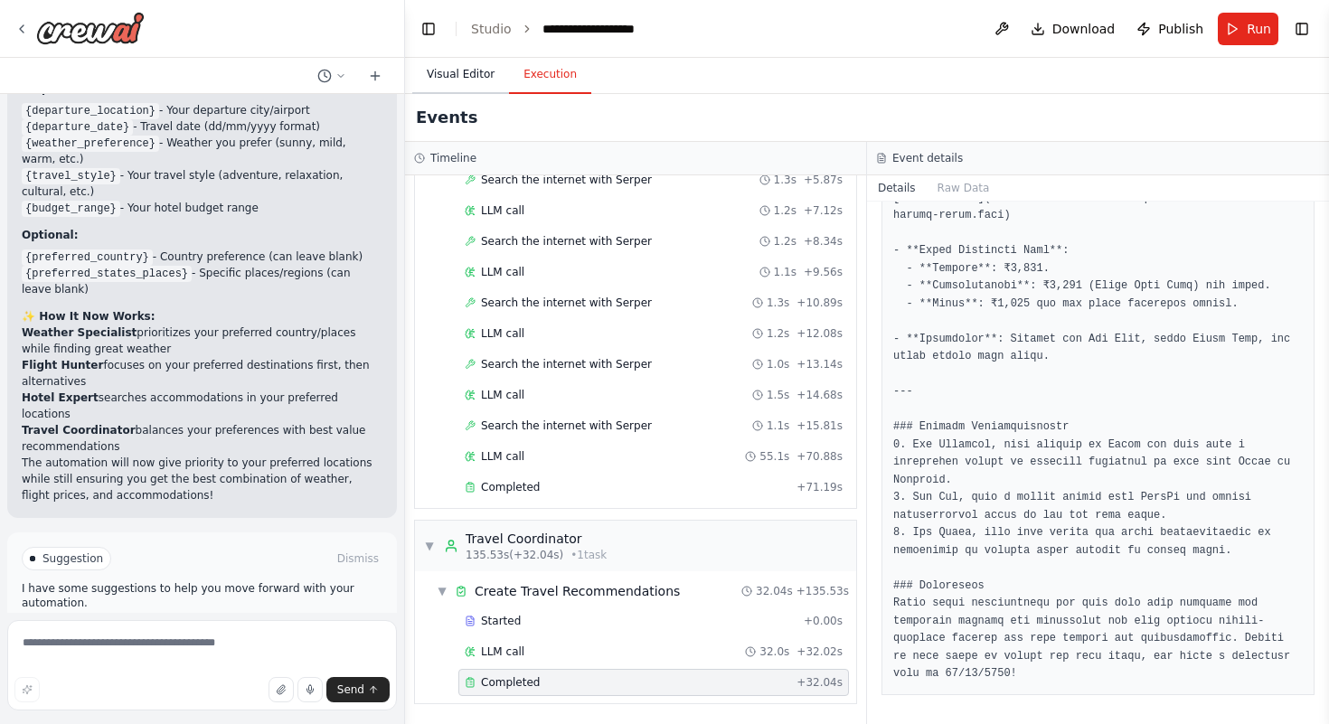
click at [471, 66] on button "Visual Editor" at bounding box center [460, 75] width 97 height 38
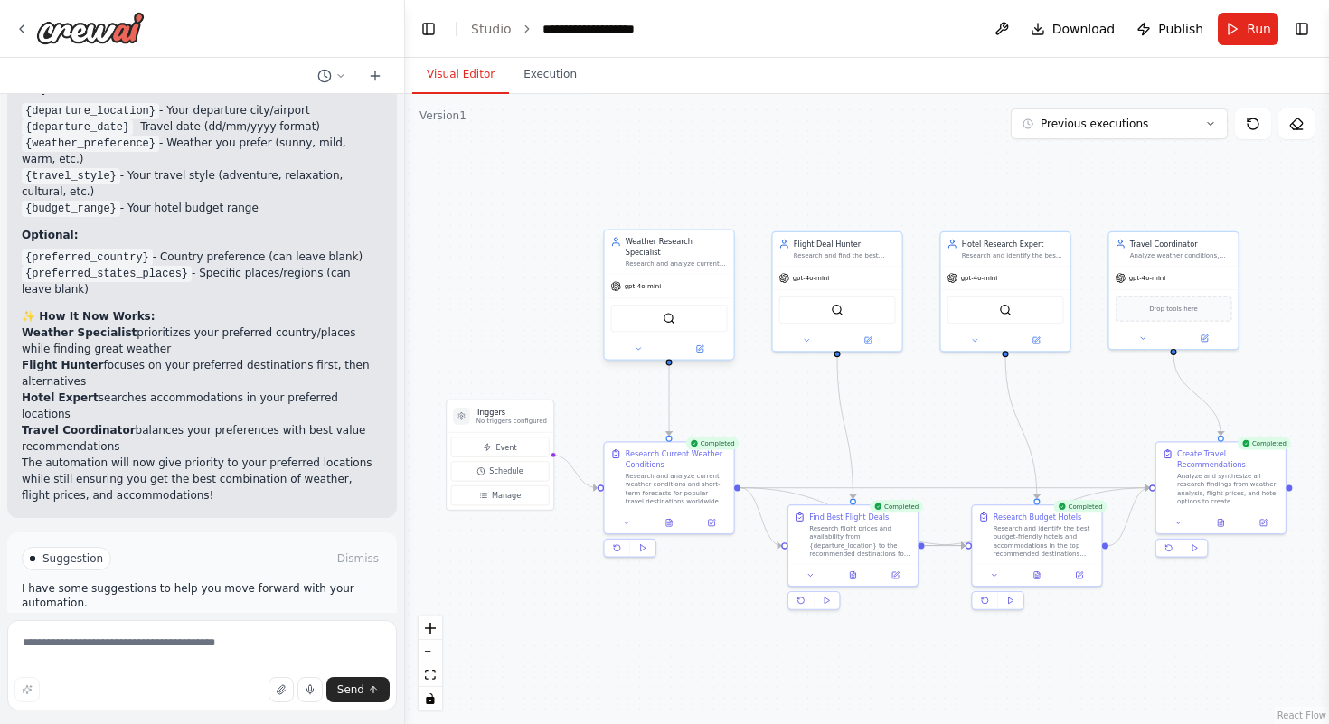
click at [649, 285] on div "gpt-4o-mini" at bounding box center [669, 287] width 129 height 24
click at [612, 281] on icon at bounding box center [616, 286] width 10 height 10
click at [706, 343] on button at bounding box center [700, 349] width 60 height 13
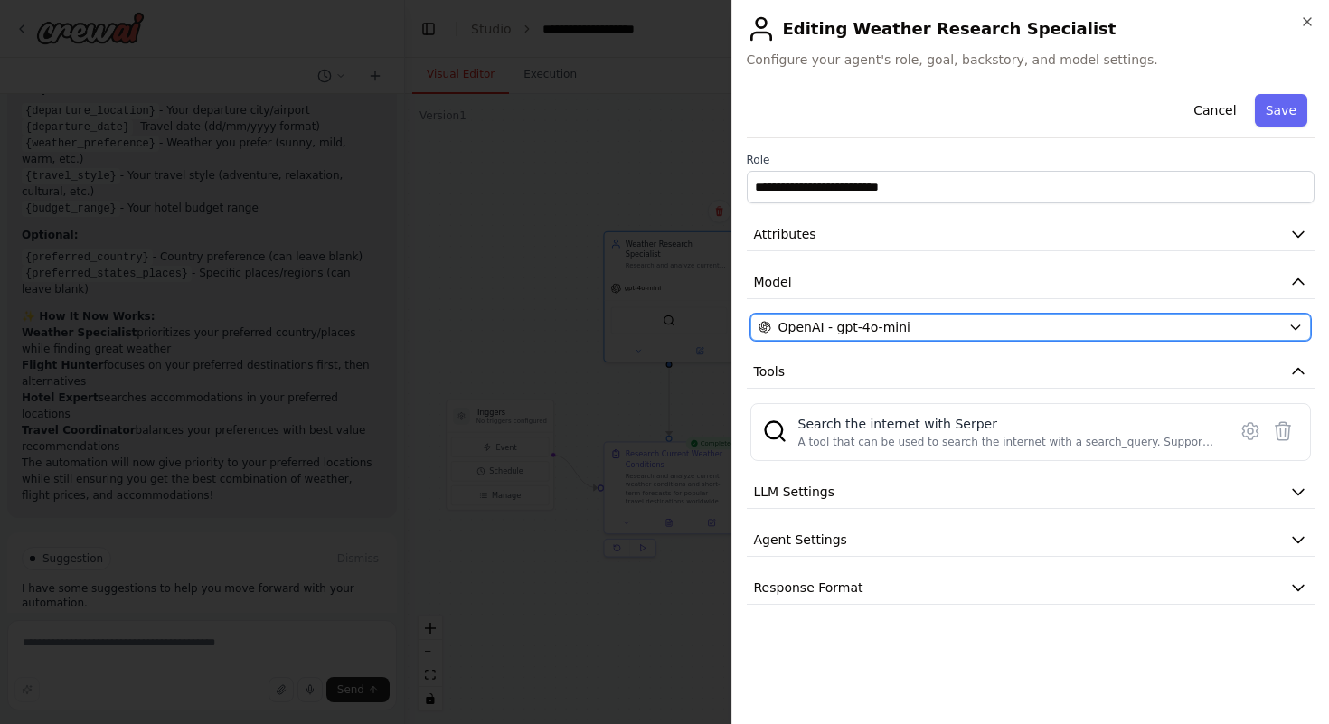
click at [847, 333] on span "OpenAI - gpt-4o-mini" at bounding box center [845, 327] width 132 height 18
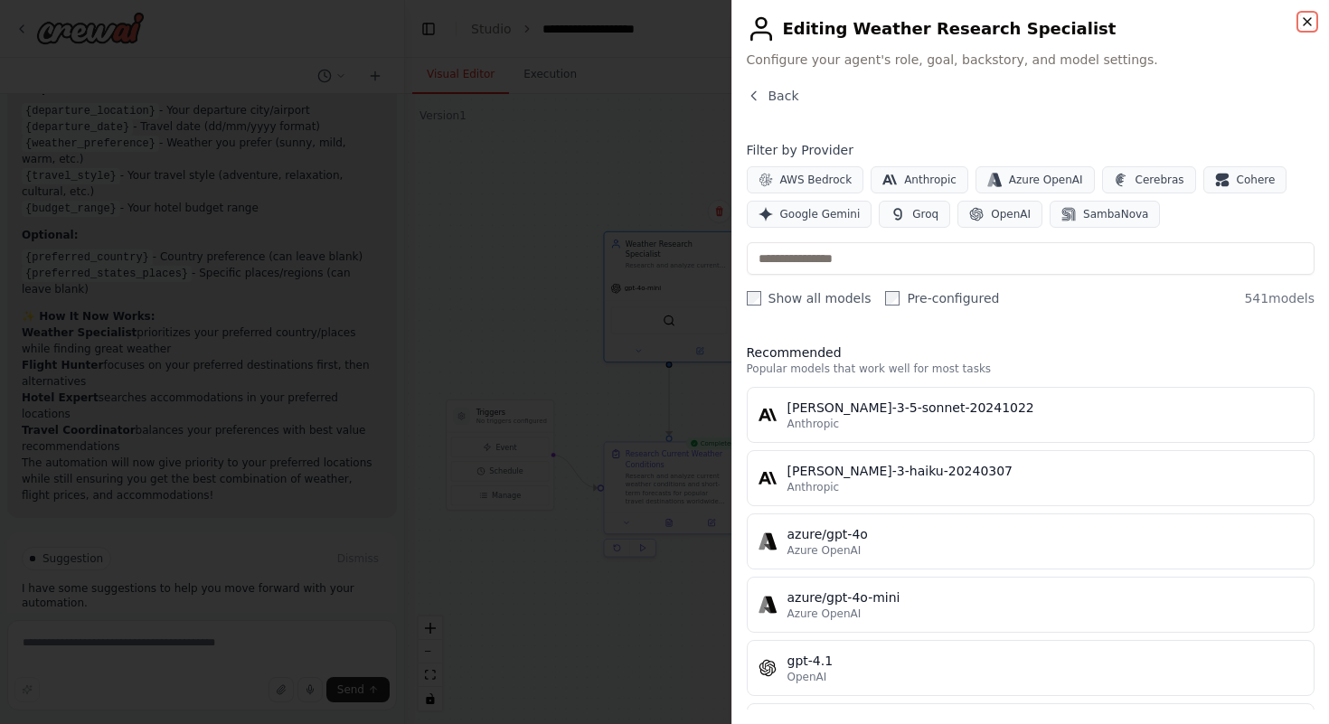
click at [1308, 16] on icon "button" at bounding box center [1307, 21] width 14 height 14
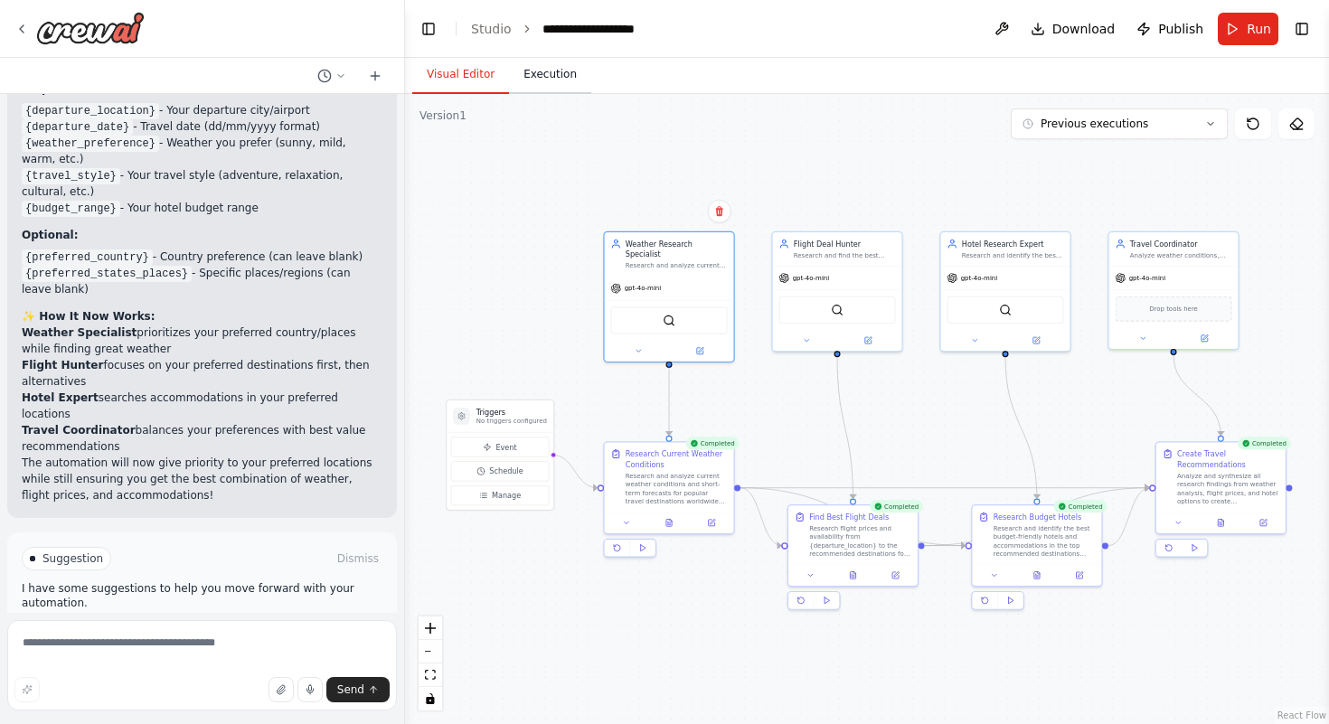
click at [552, 69] on button "Execution" at bounding box center [550, 75] width 82 height 38
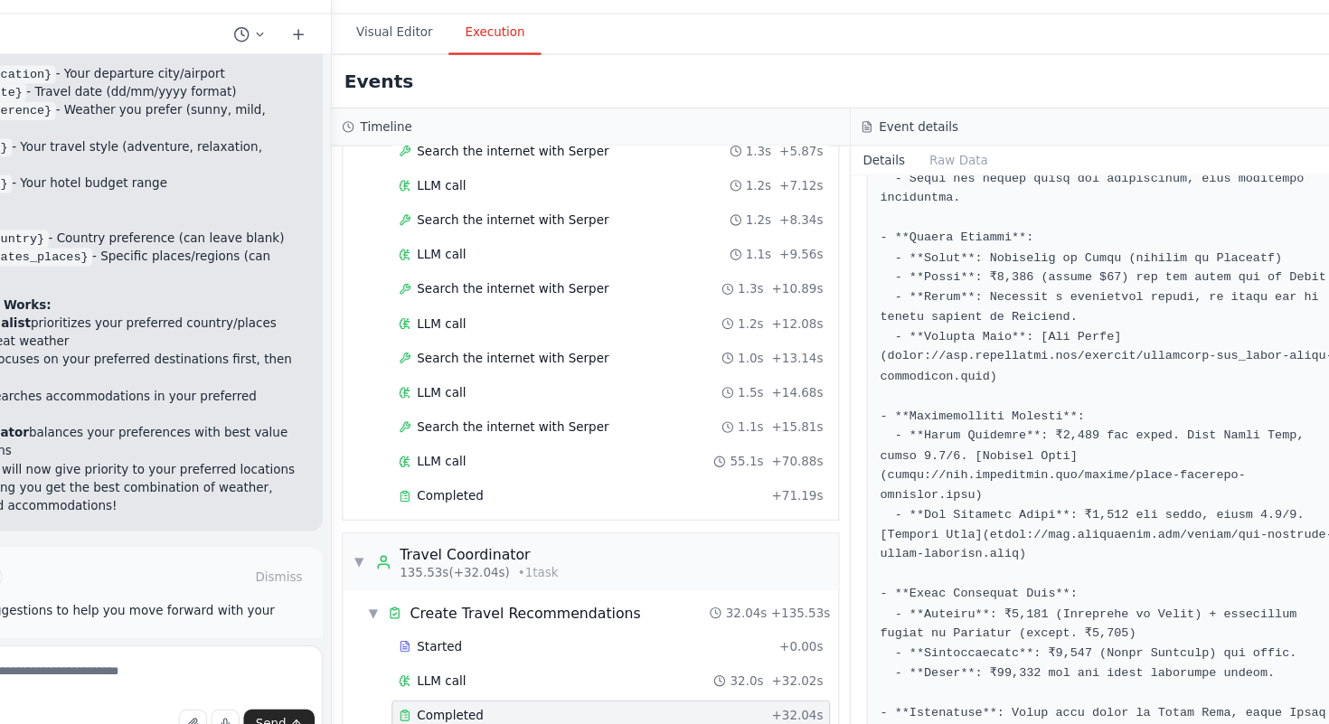
scroll to position [596, 0]
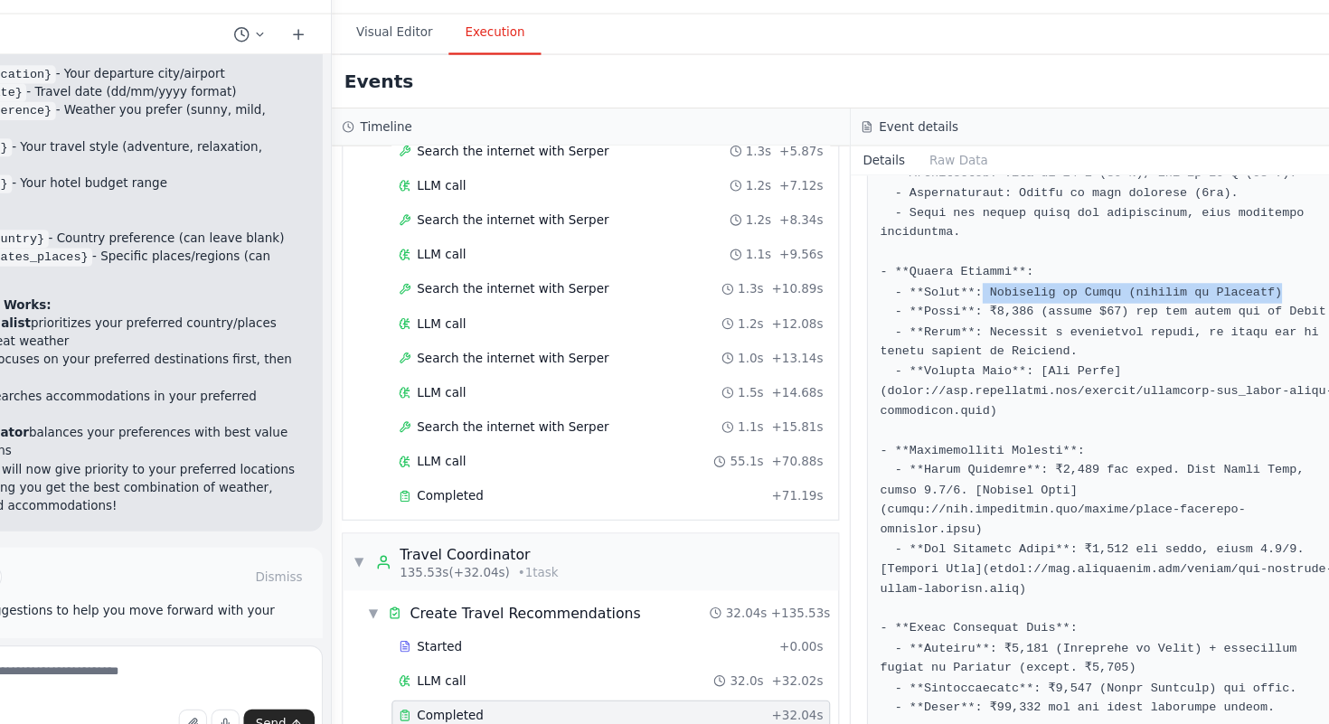
drag, startPoint x: 985, startPoint y: 342, endPoint x: 1289, endPoint y: 341, distance: 303.8
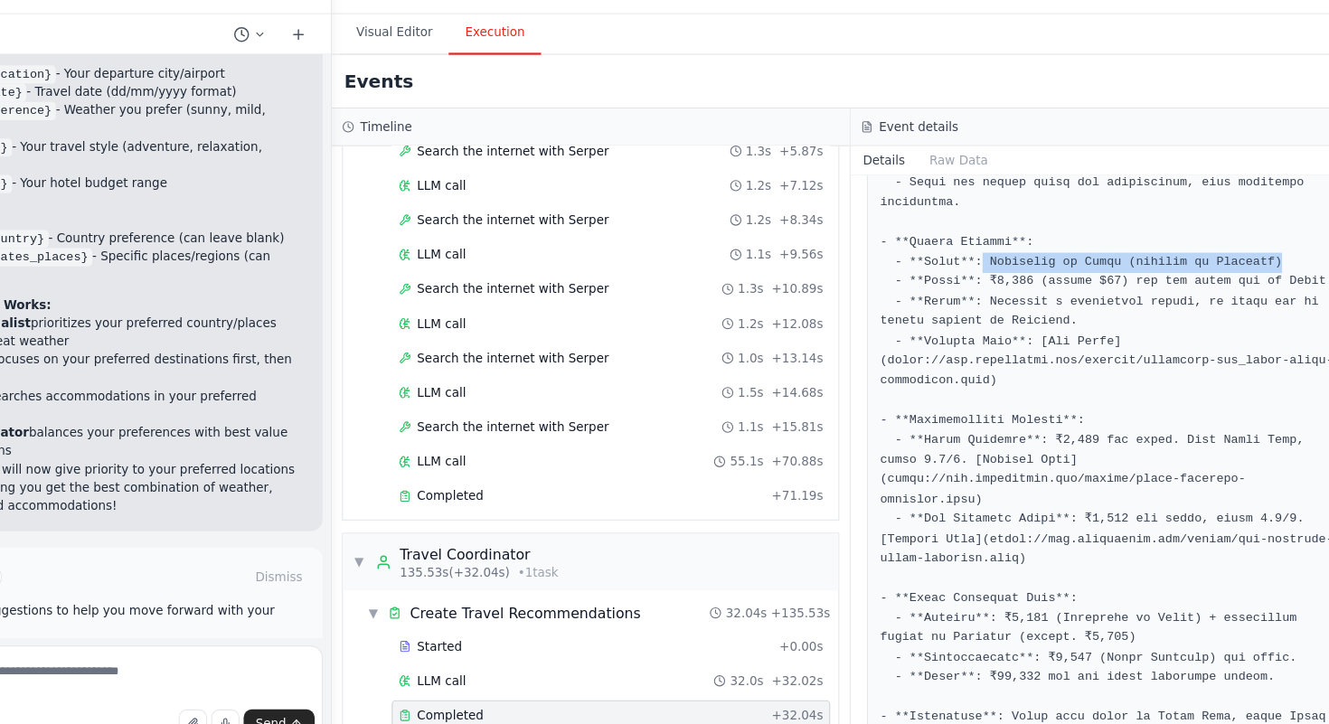
scroll to position [629, 0]
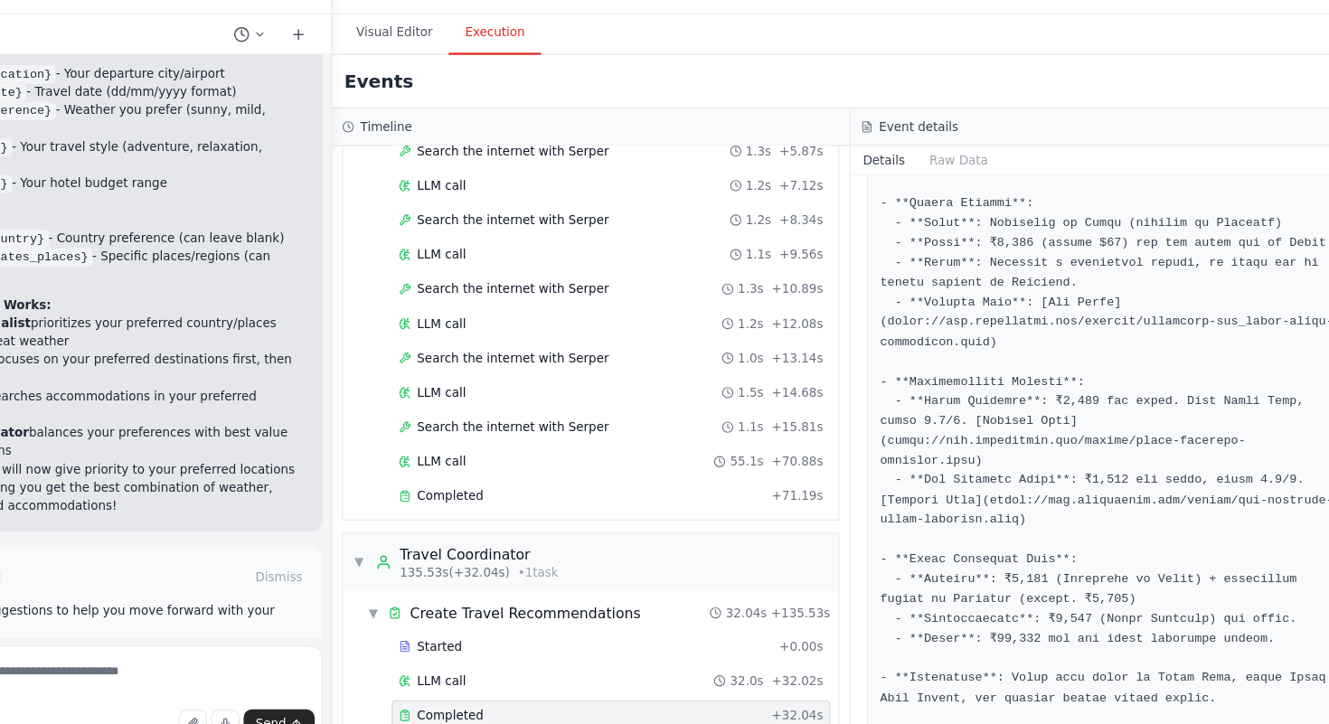
scroll to position [658, 0]
drag, startPoint x: 981, startPoint y: 296, endPoint x: 1040, endPoint y: 317, distance: 62.7
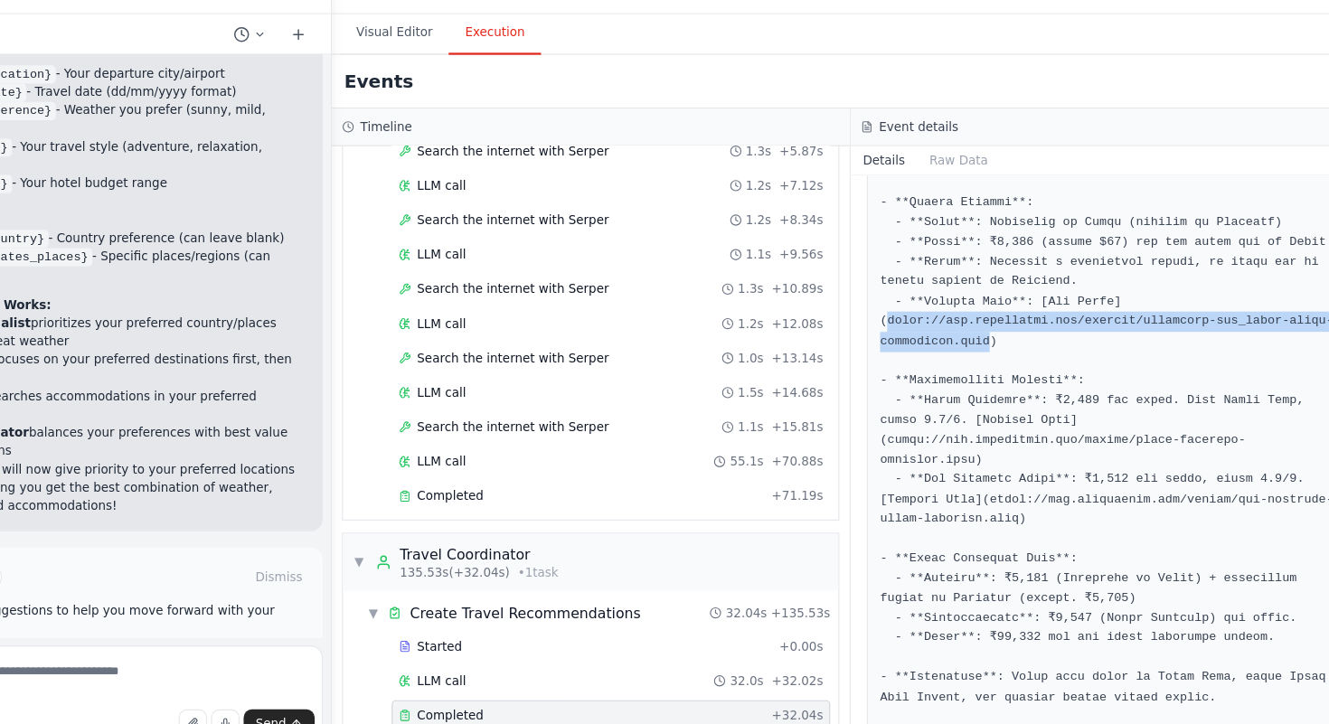
drag, startPoint x: 901, startPoint y: 384, endPoint x: 1031, endPoint y: 406, distance: 132.0
copy pre "[URL][DOMAIN_NAME]"
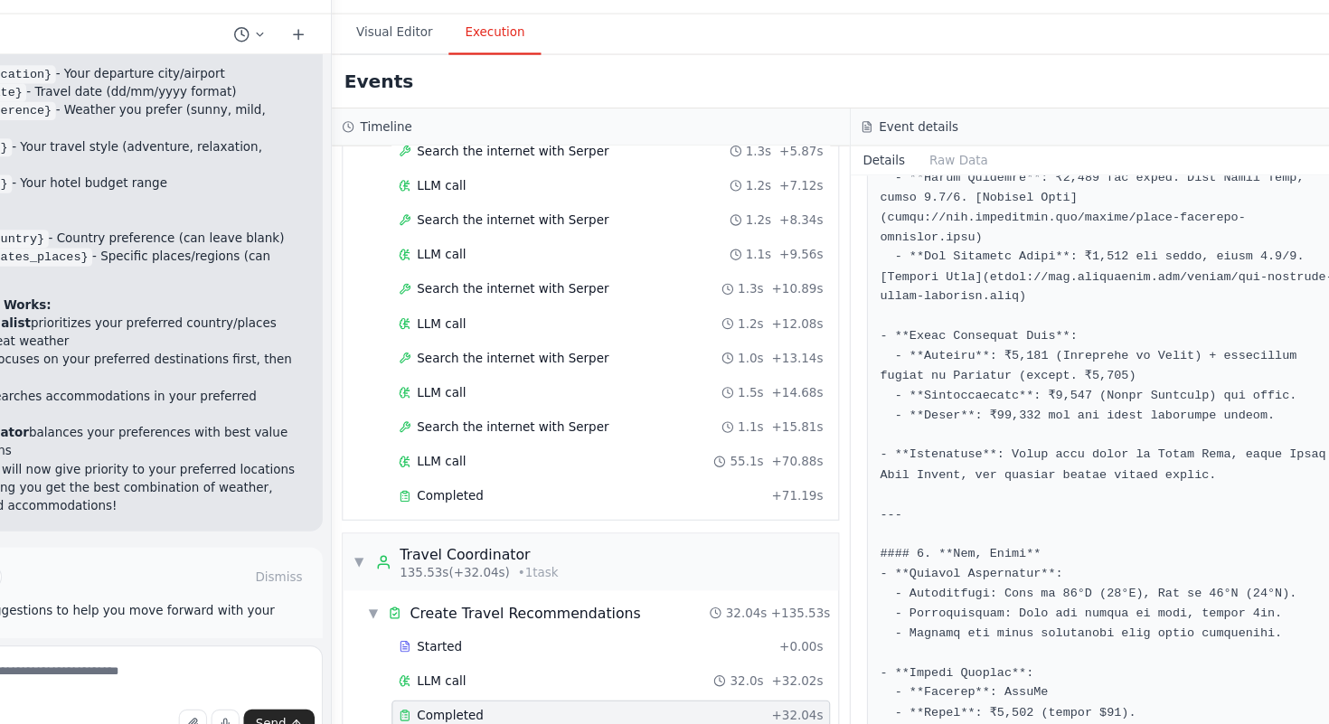
scroll to position [852, 0]
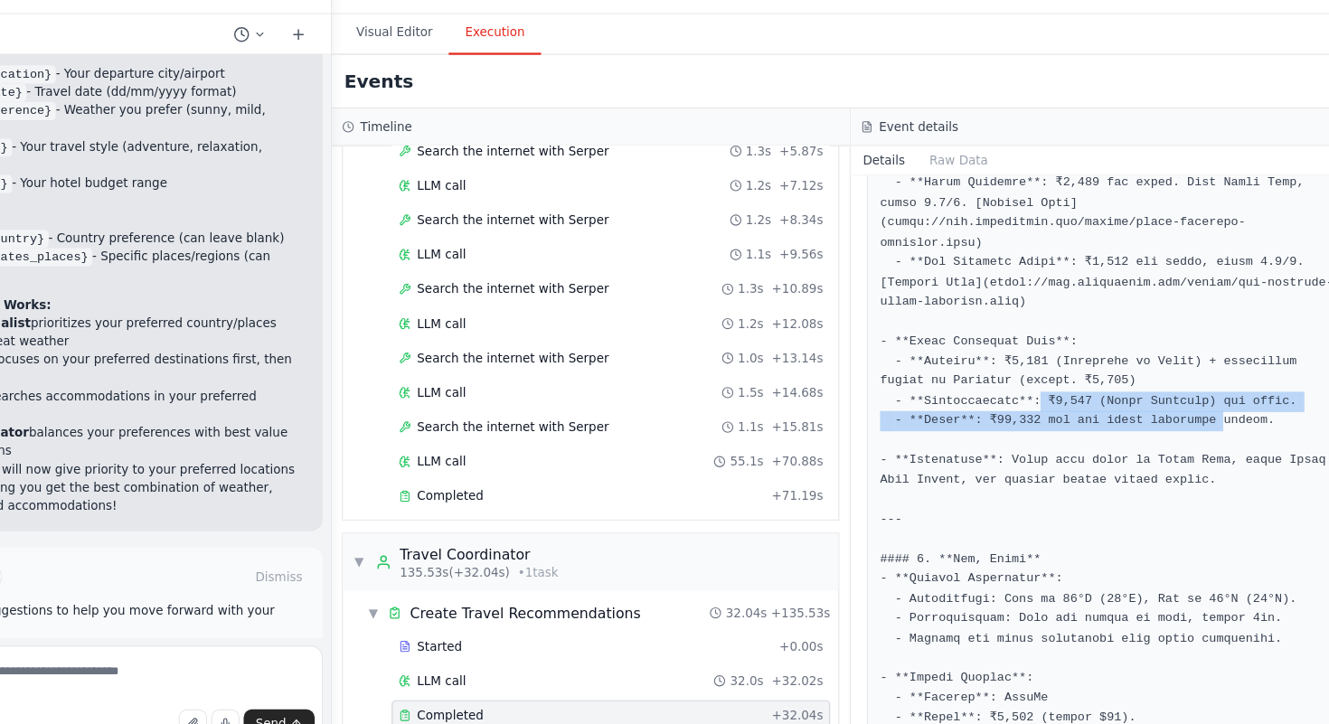
drag, startPoint x: 1034, startPoint y: 449, endPoint x: 1199, endPoint y: 471, distance: 166.0
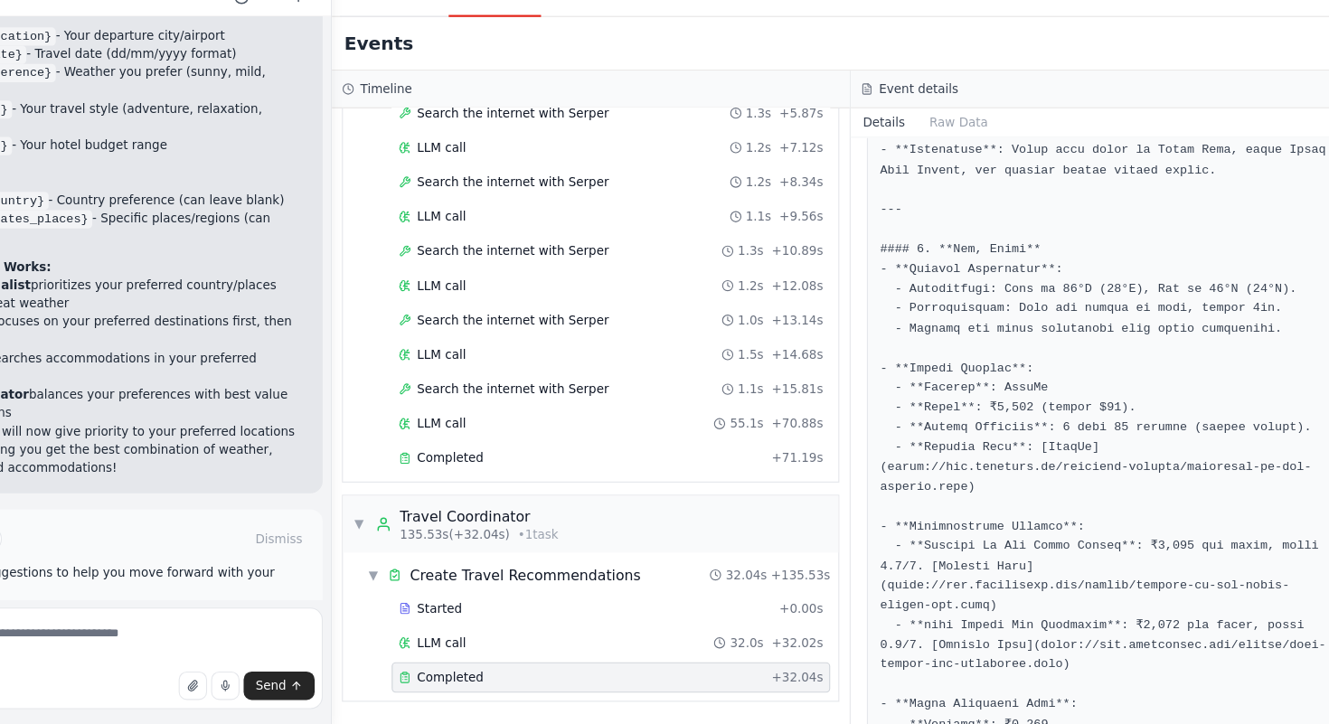
scroll to position [1108, 0]
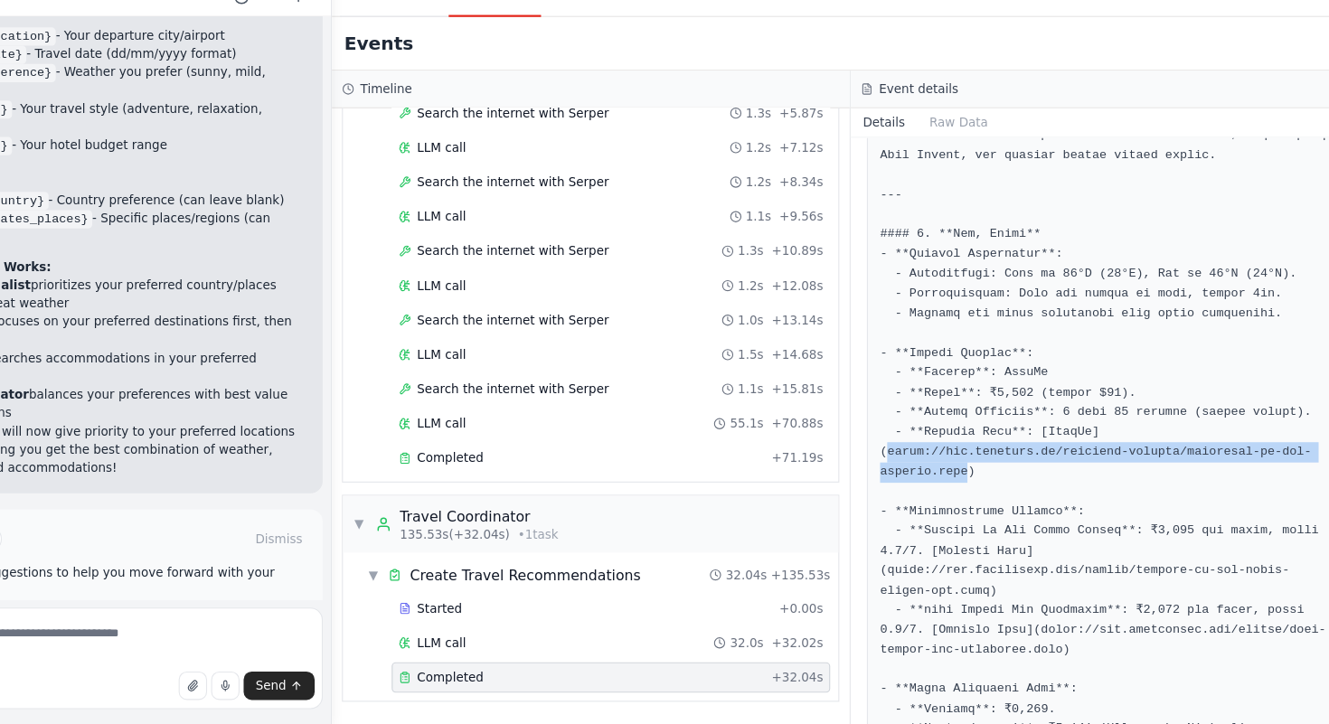
drag, startPoint x: 901, startPoint y: 532, endPoint x: 971, endPoint y: 556, distance: 74.6
click at [972, 556] on pre at bounding box center [1098, 579] width 410 height 2222
copy pre "[URL][DOMAIN_NAME]"
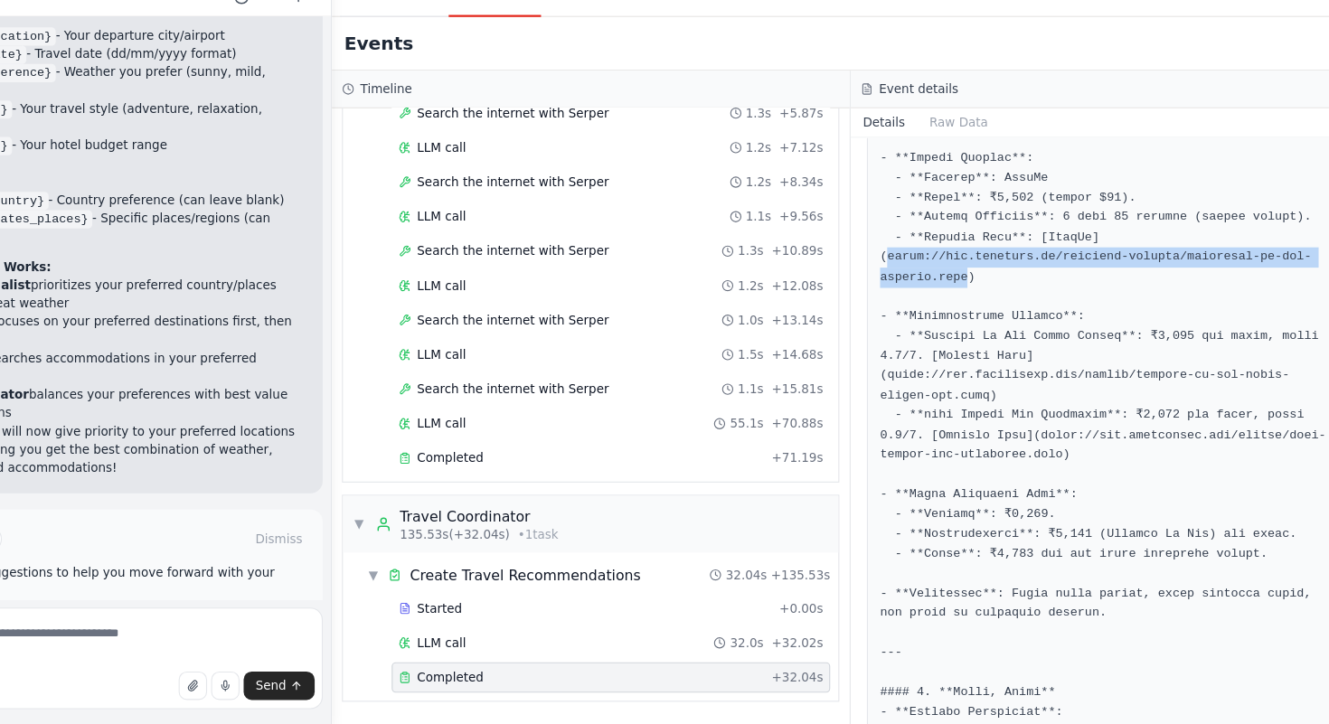
scroll to position [1279, 0]
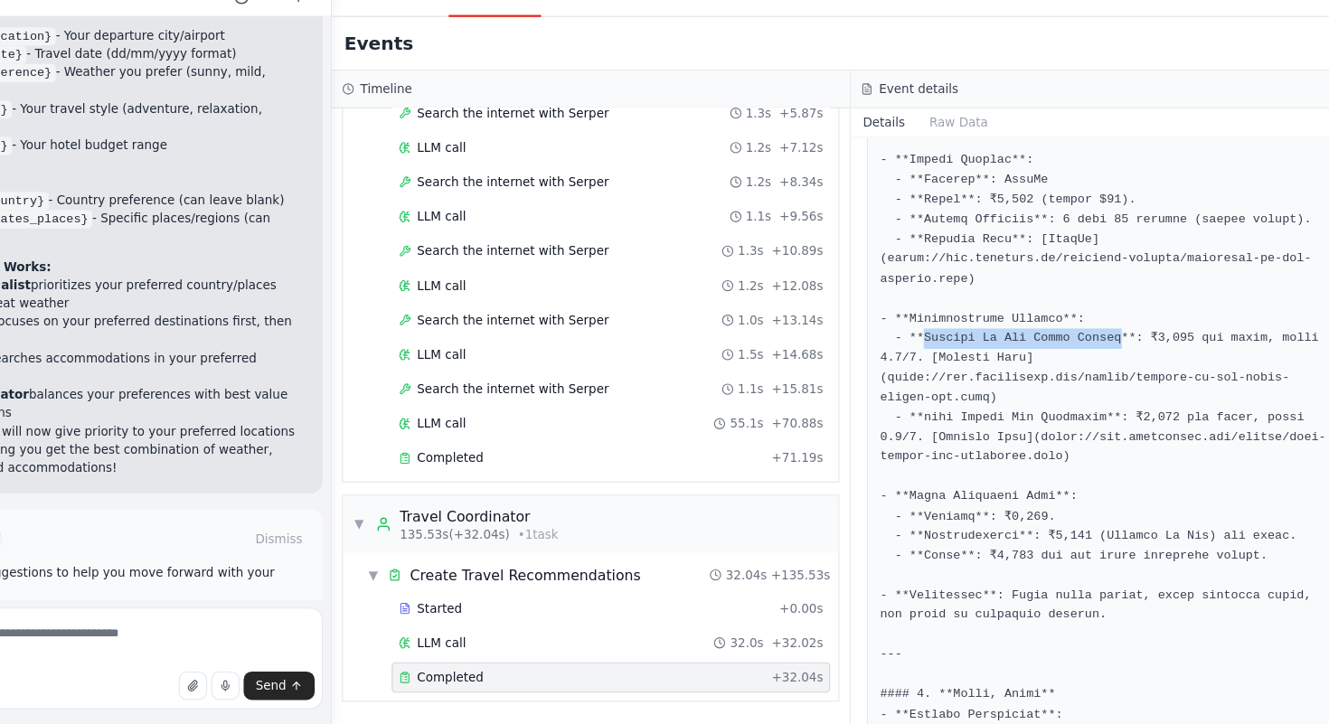
drag, startPoint x: 932, startPoint y: 435, endPoint x: 1111, endPoint y: 435, distance: 179.0
click at [1111, 435] on pre at bounding box center [1098, 408] width 410 height 2222
copy pre "Estrela [GEOGRAPHIC_DATA]"
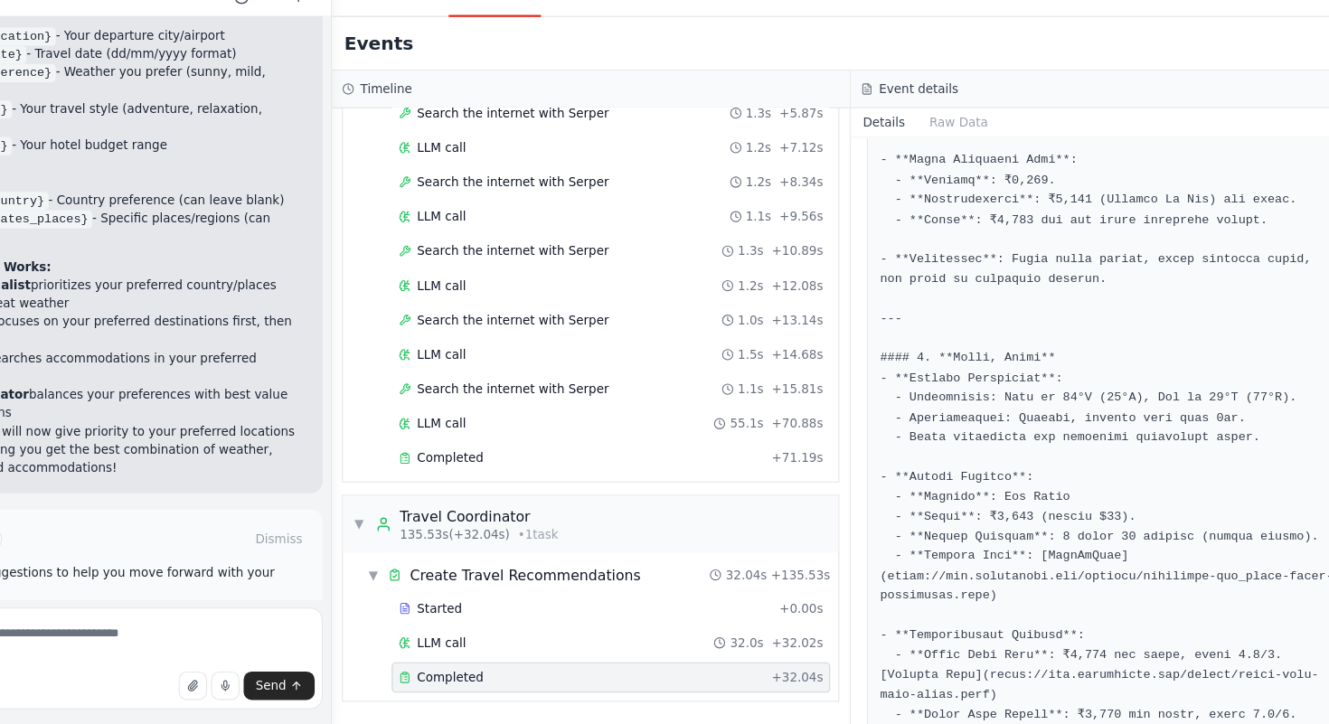
scroll to position [1562, 0]
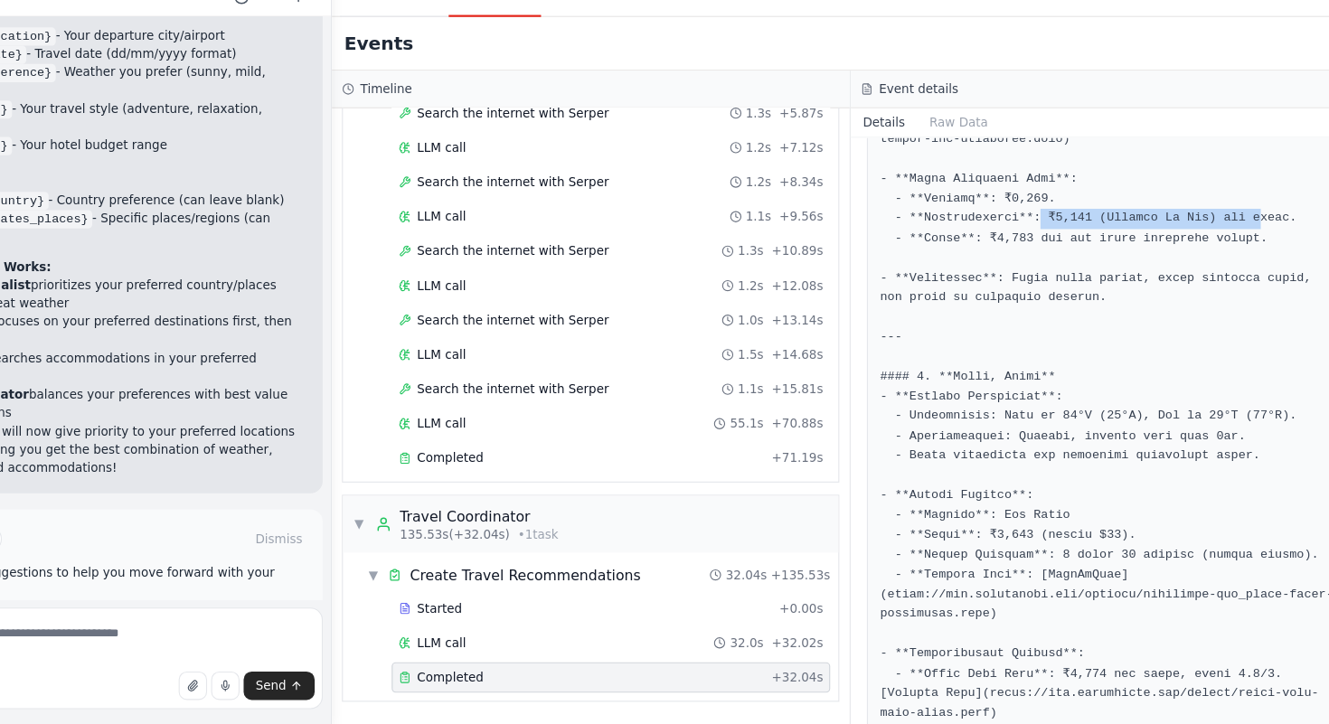
drag, startPoint x: 1037, startPoint y: 344, endPoint x: 1231, endPoint y: 345, distance: 193.5
click at [1231, 345] on pre at bounding box center [1098, 124] width 410 height 2222
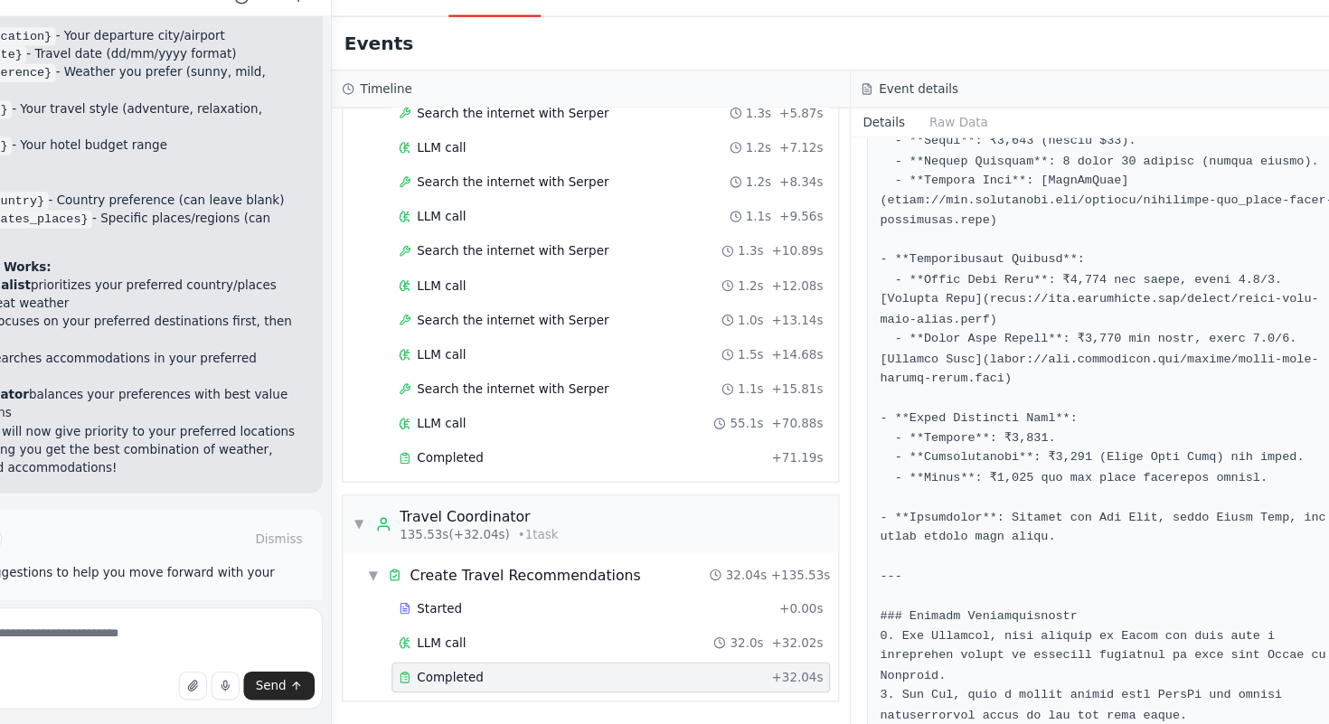
scroll to position [1919, 0]
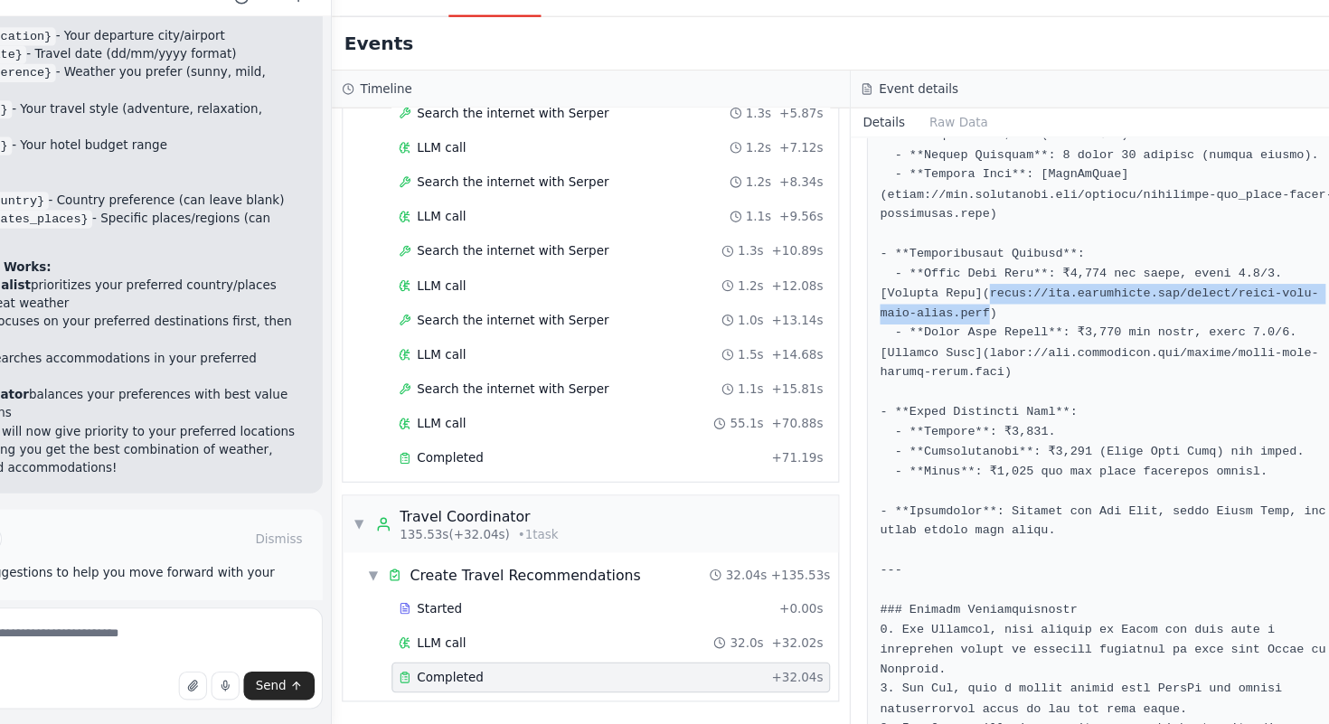
drag, startPoint x: 992, startPoint y: 411, endPoint x: 990, endPoint y: 423, distance: 12.8
copy pre "[URL][DOMAIN_NAME]"
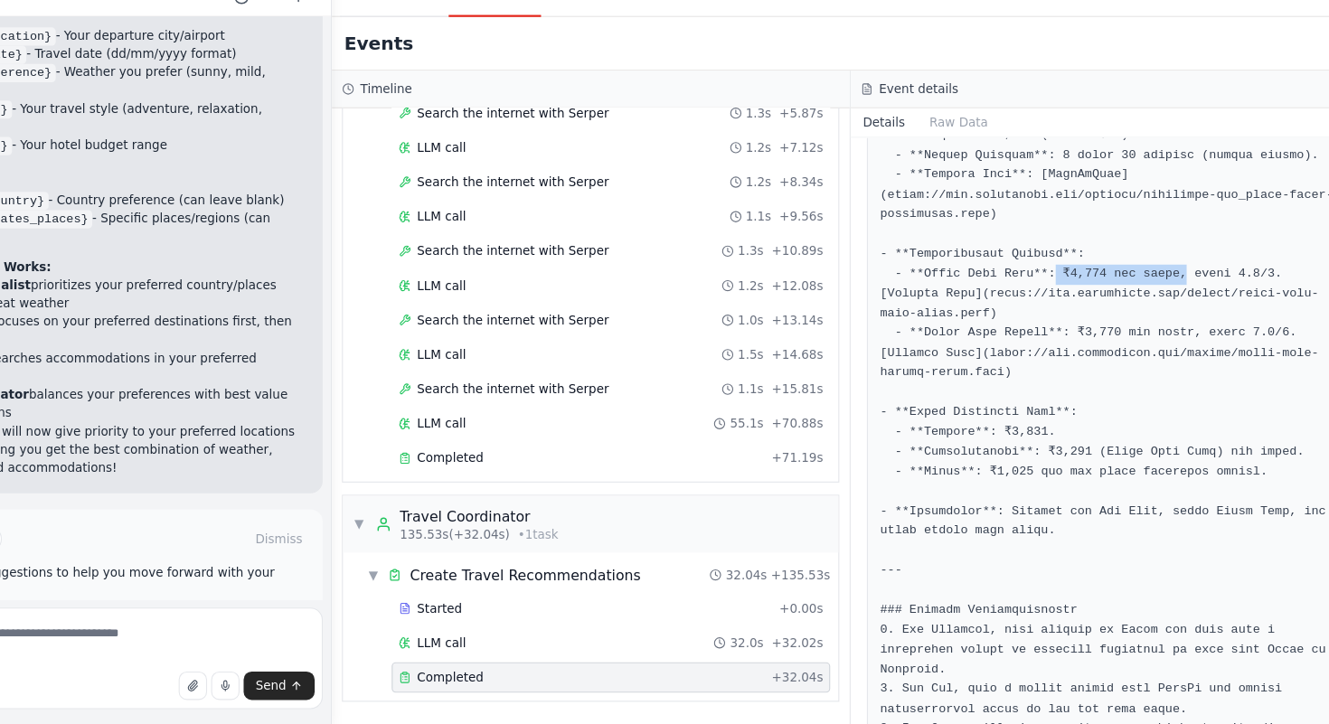
drag, startPoint x: 1053, startPoint y: 399, endPoint x: 1165, endPoint y: 401, distance: 111.3
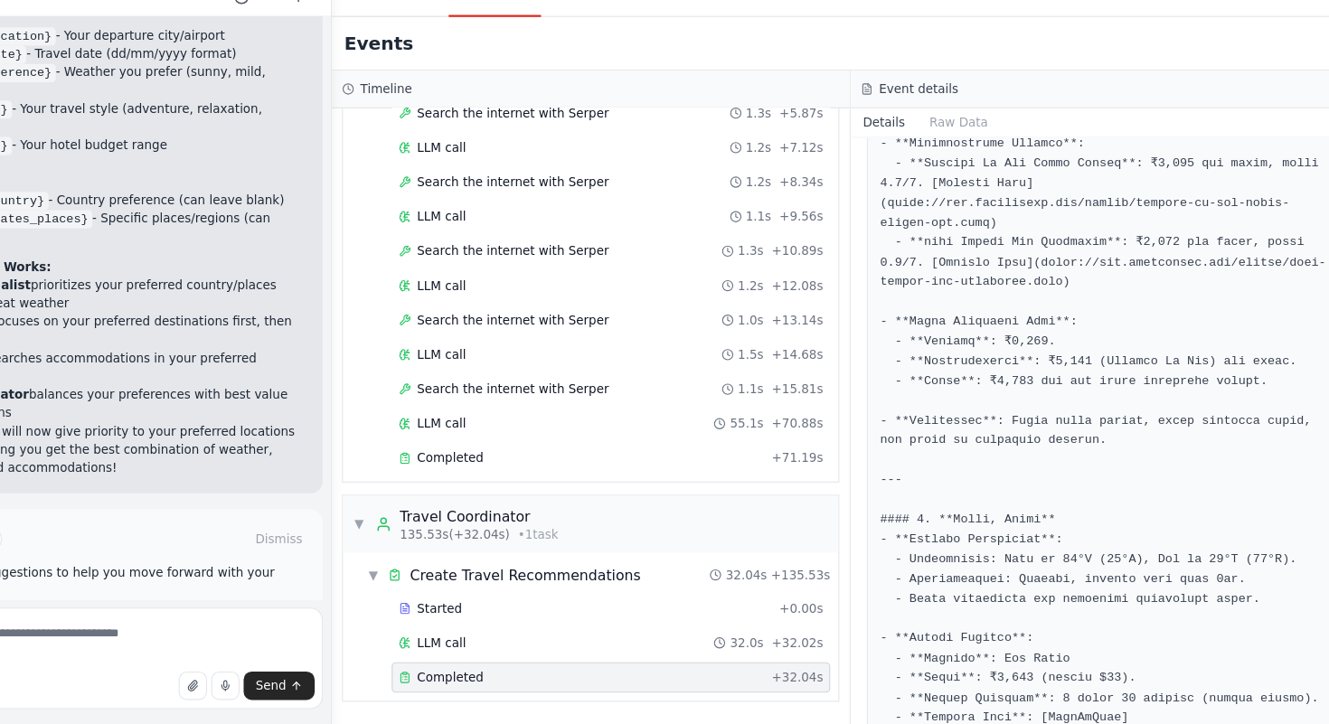
scroll to position [1438, 0]
